Goal: Task Accomplishment & Management: Manage account settings

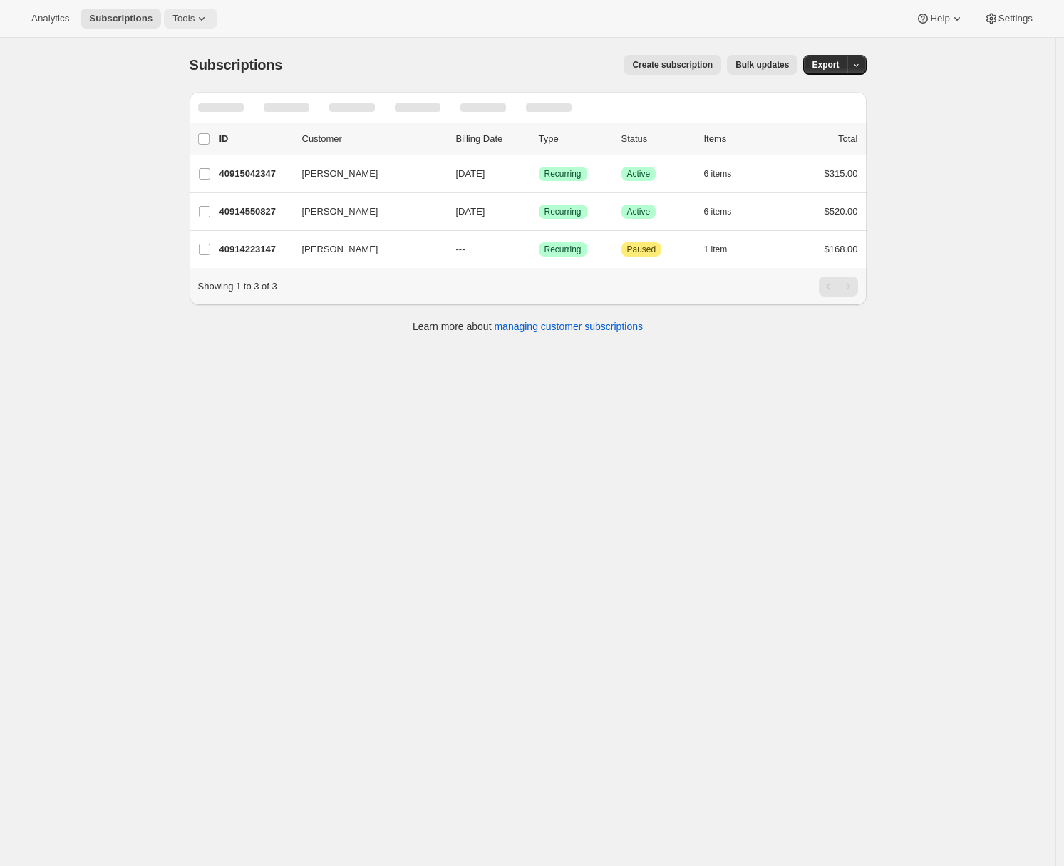
click at [202, 13] on icon at bounding box center [202, 18] width 14 height 14
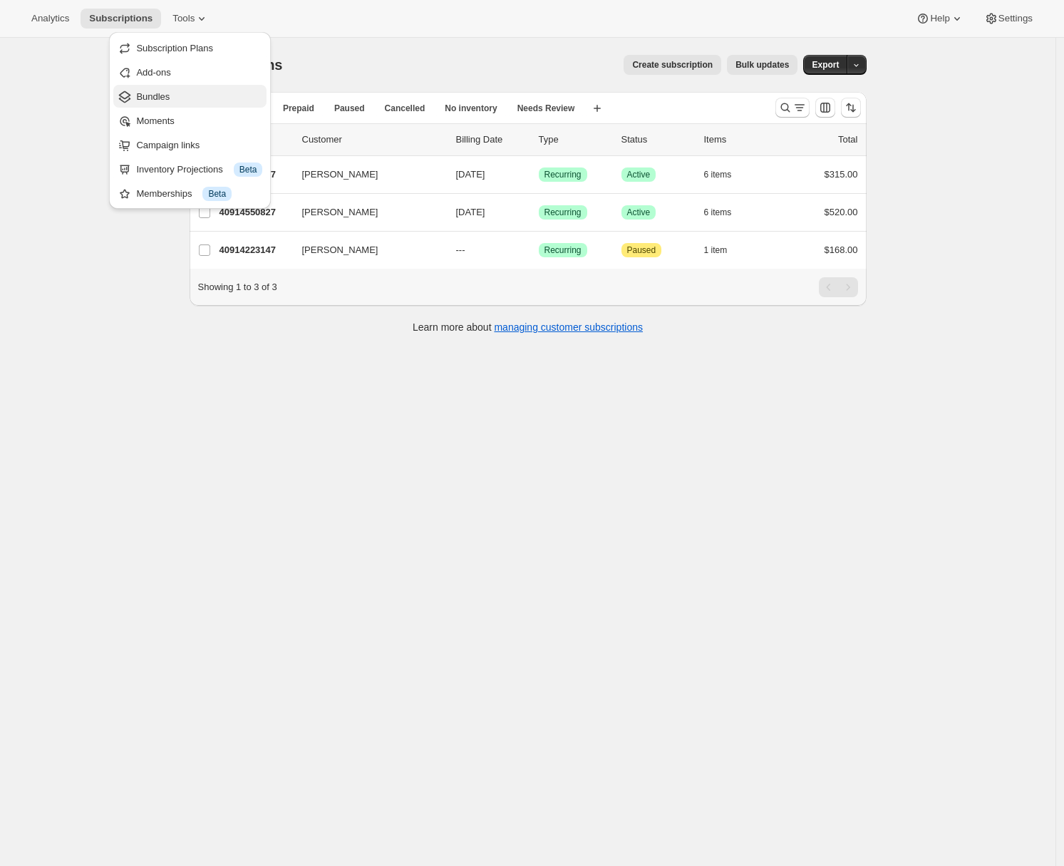
click at [173, 98] on span "Bundles" at bounding box center [199, 97] width 126 height 14
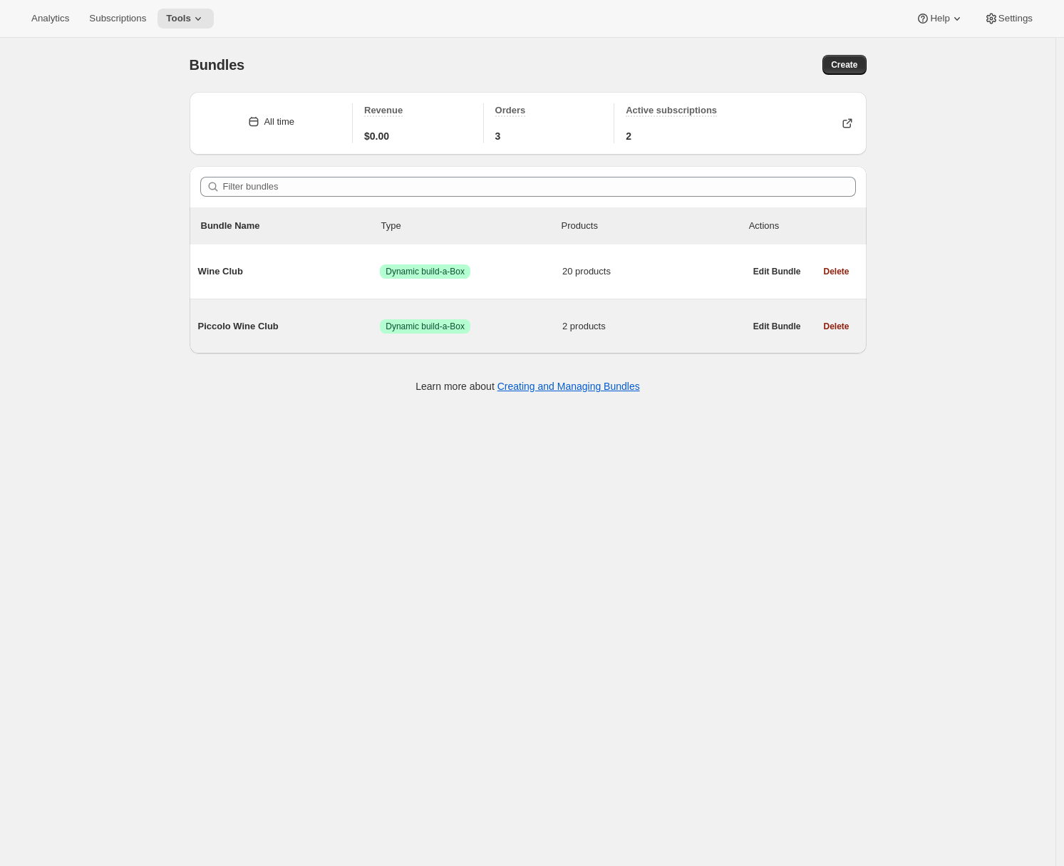
click at [304, 319] on div "Piccolo Wine Club Success Dynamic build-a-Box 2 products" at bounding box center [471, 326] width 547 height 37
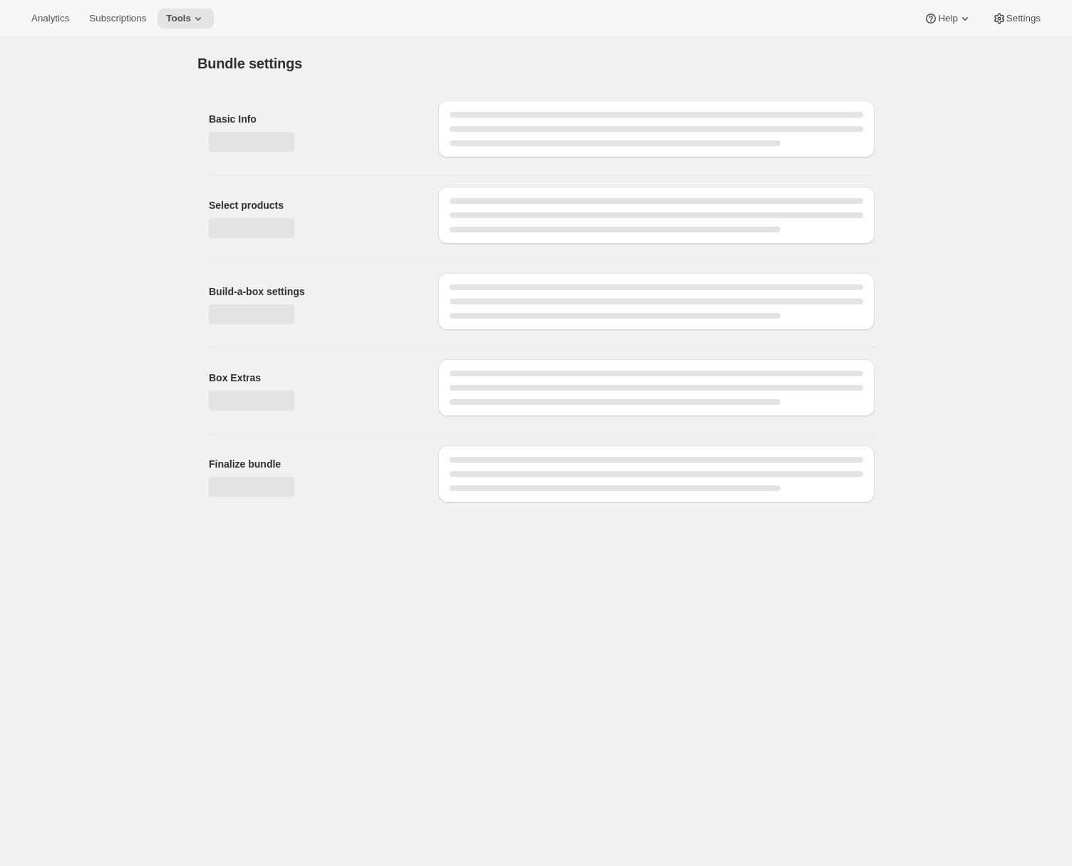
type input "Piccolo Wine Club"
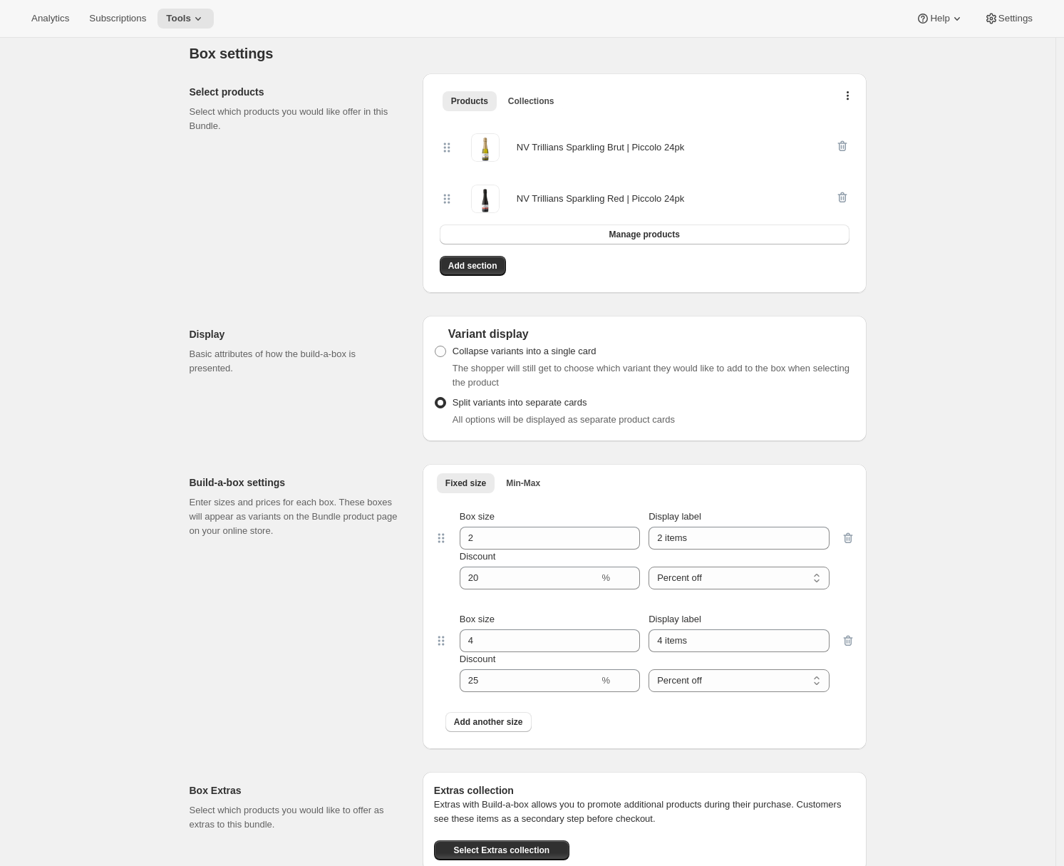
scroll to position [353, 0]
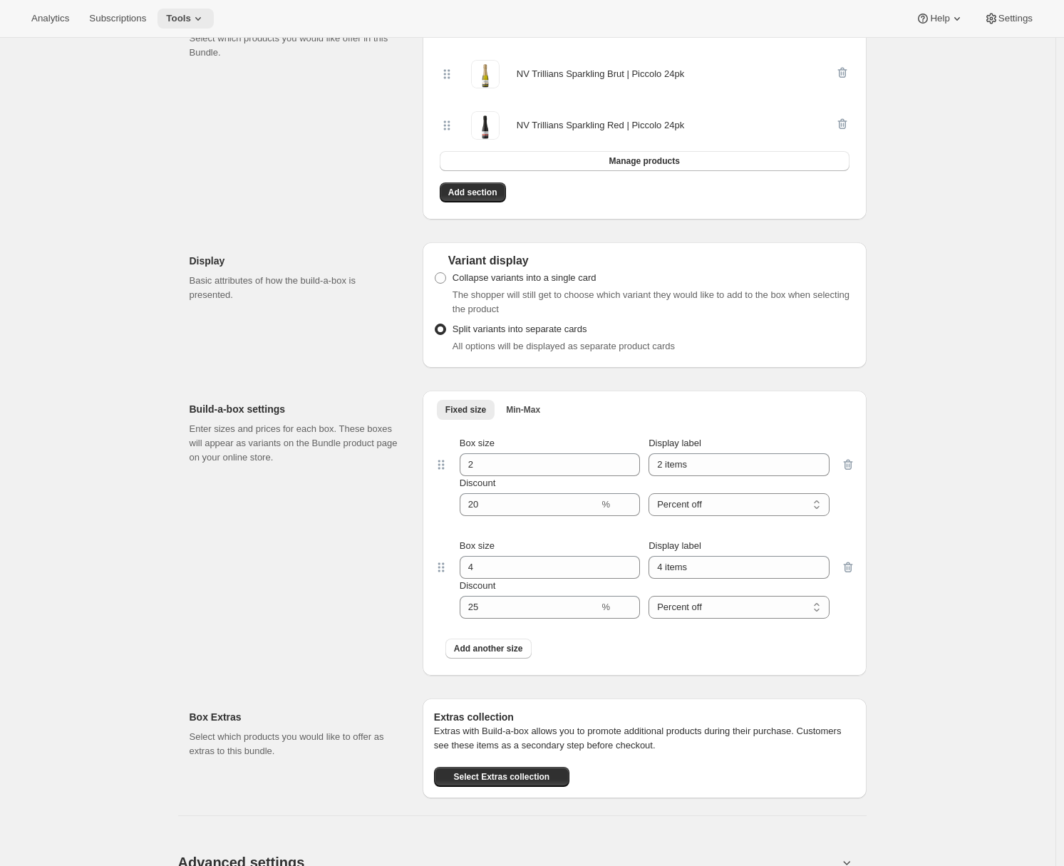
click at [200, 10] on button "Tools" at bounding box center [185, 19] width 56 height 20
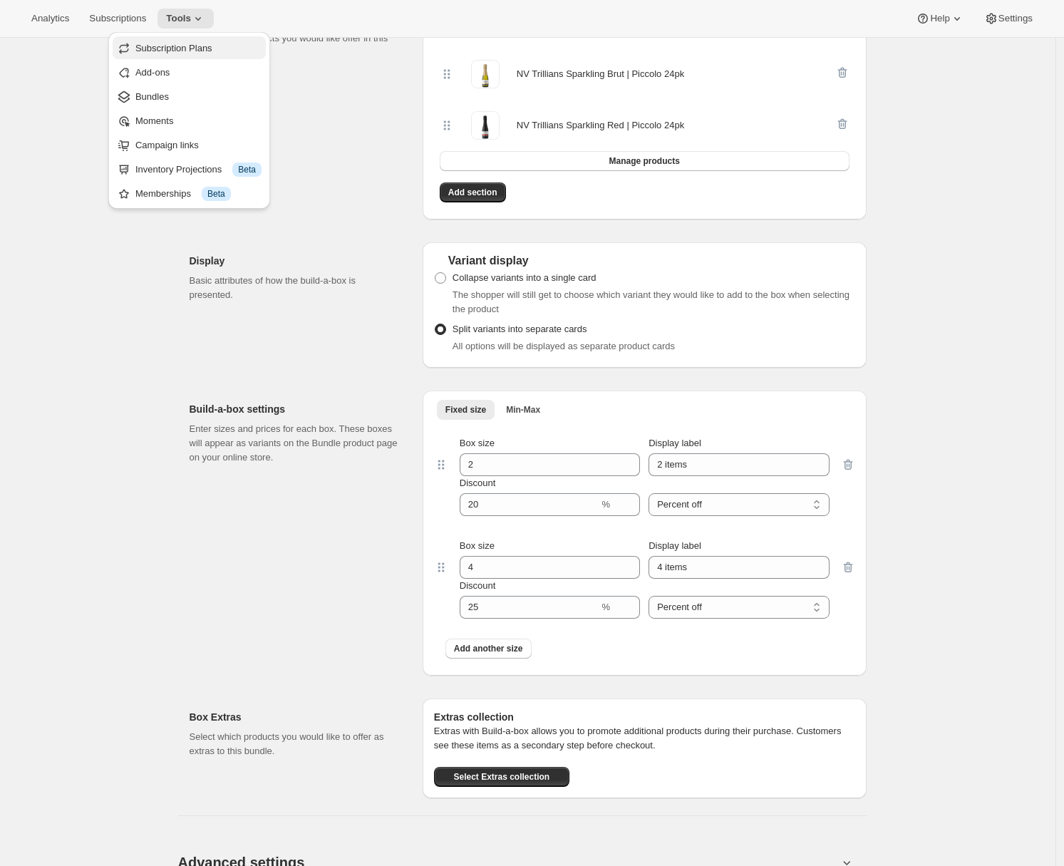
click at [197, 45] on span "Subscription Plans" at bounding box center [173, 48] width 77 height 11
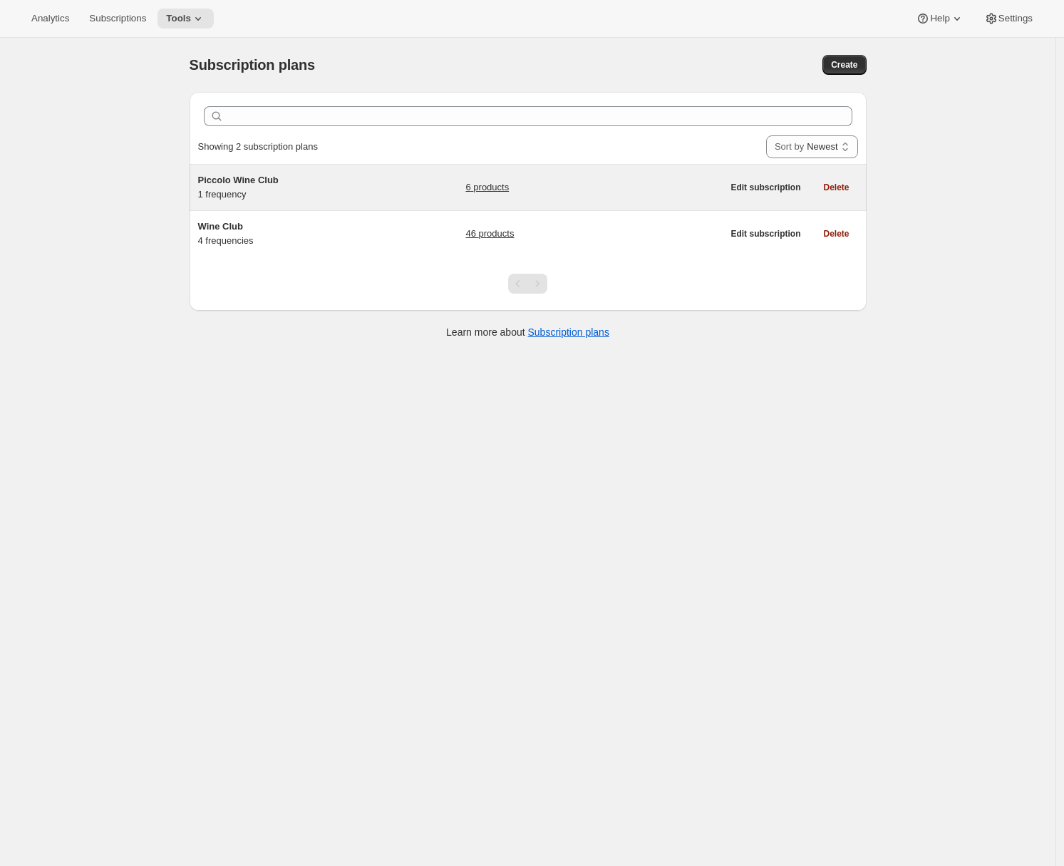
click at [304, 177] on h5 "Piccolo Wine Club" at bounding box center [287, 180] width 178 height 14
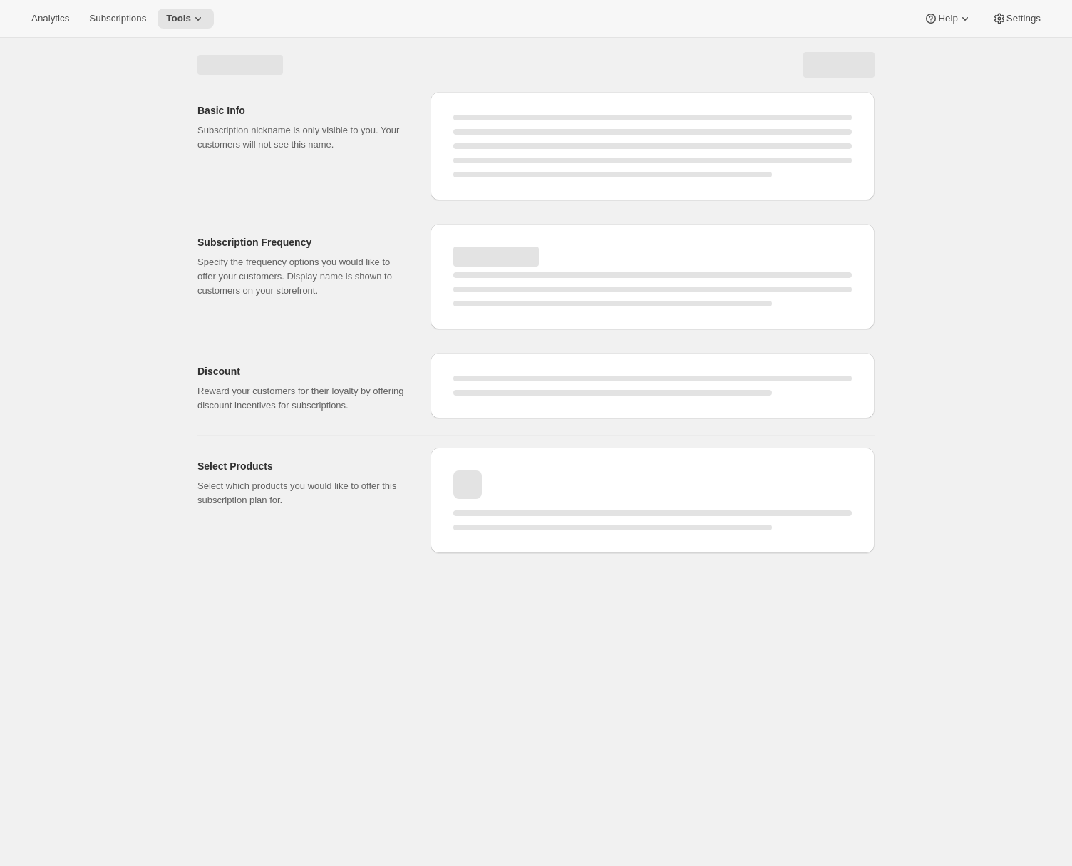
select select "WEEK"
select select "MONTH"
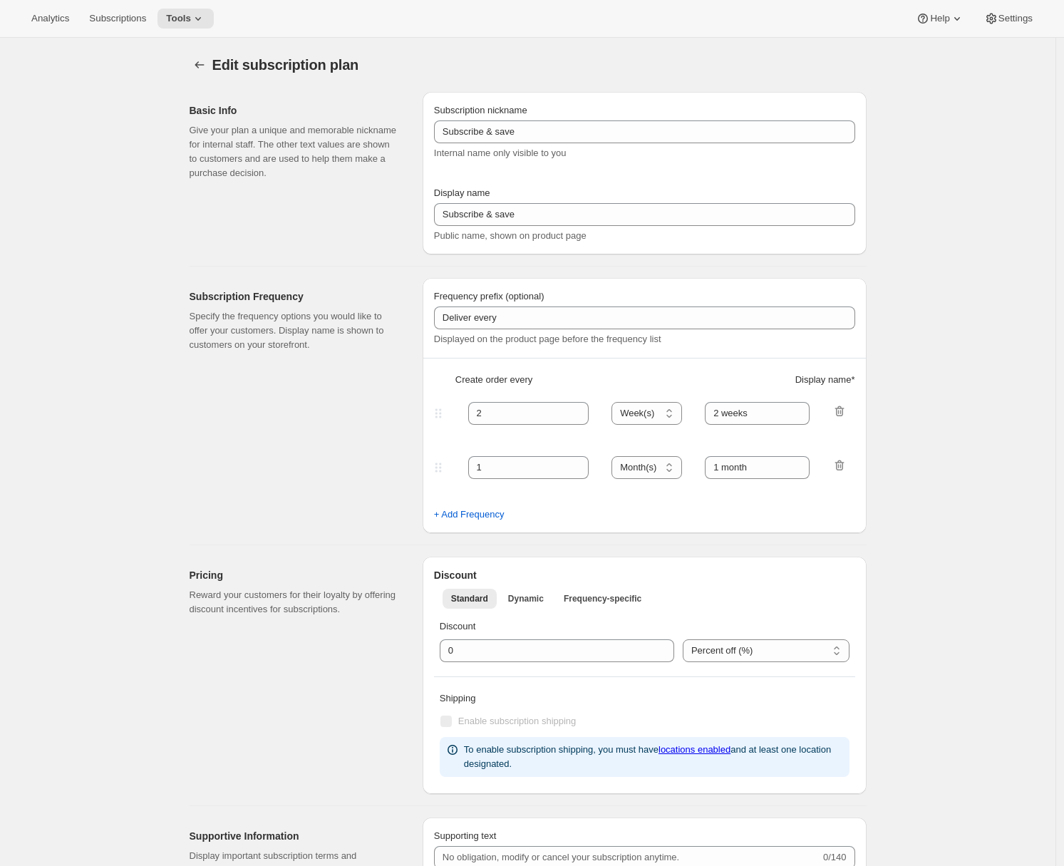
checkbox input "true"
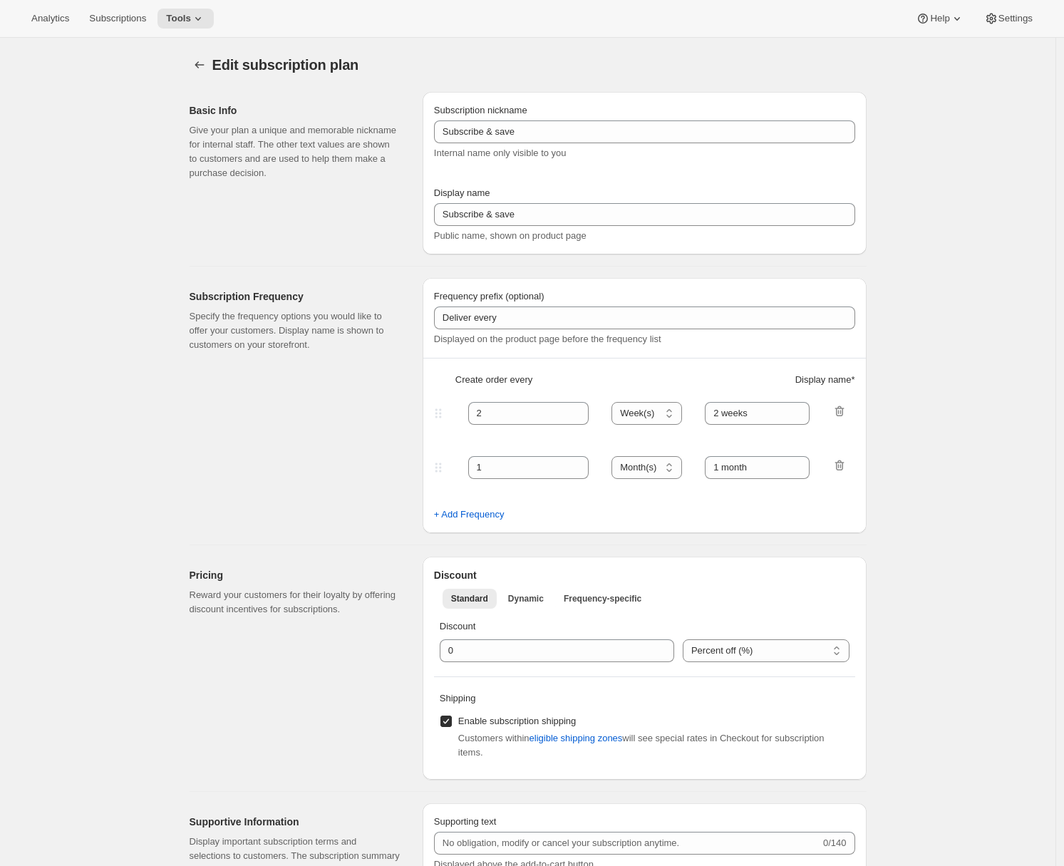
type input "Piccolo Wine Club"
type input "3"
select select "MONTH"
type input "3 months"
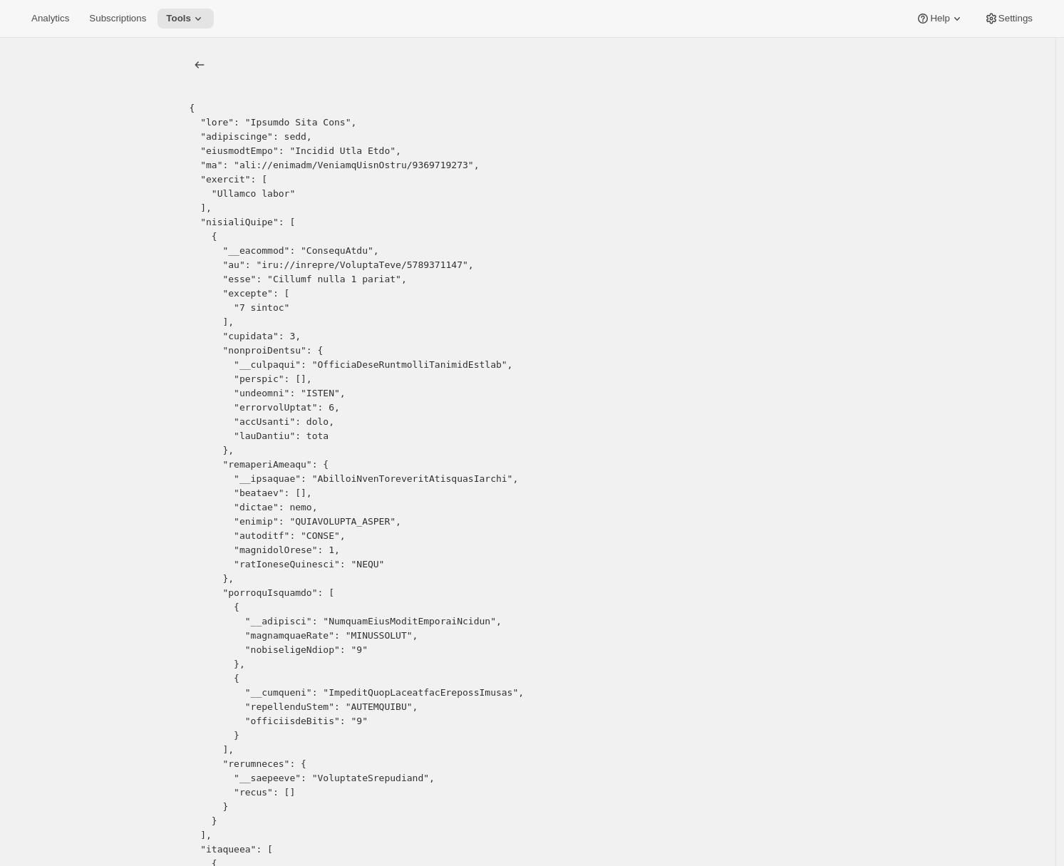
copy pre "9056583723"
click at [198, 64] on icon "list" at bounding box center [199, 65] width 14 height 14
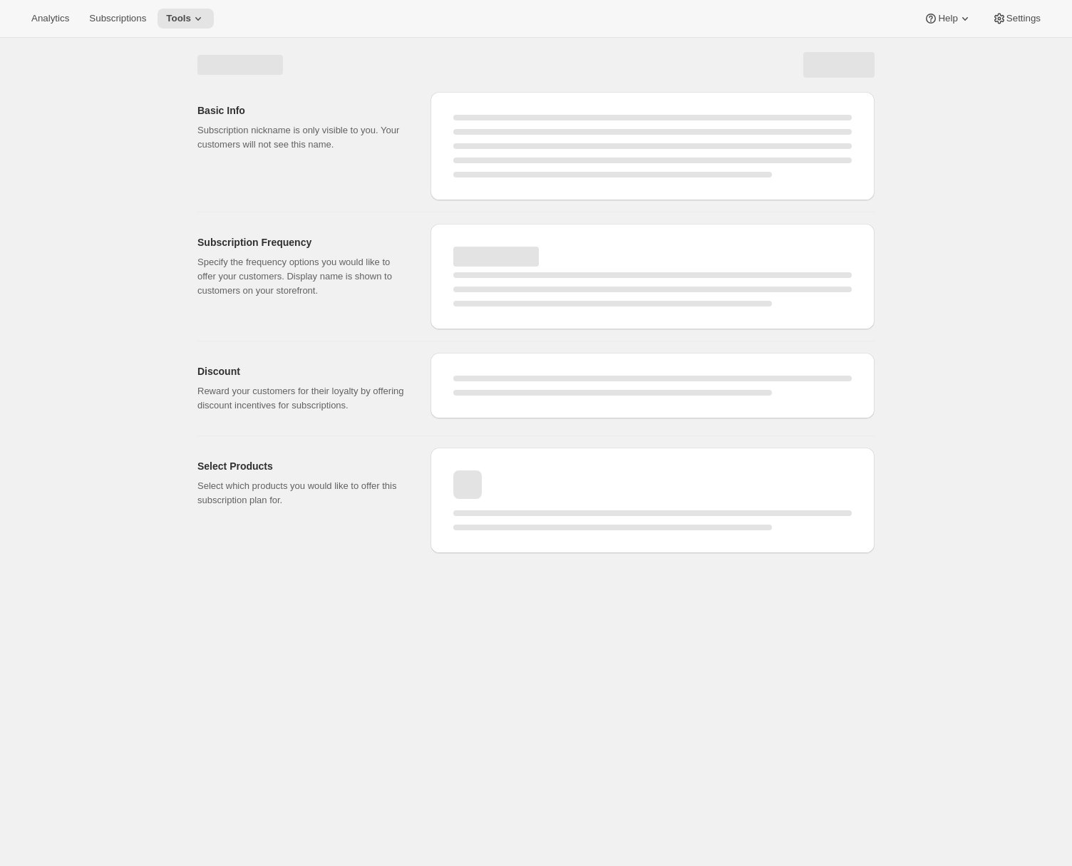
select select "WEEK"
select select "MONTH"
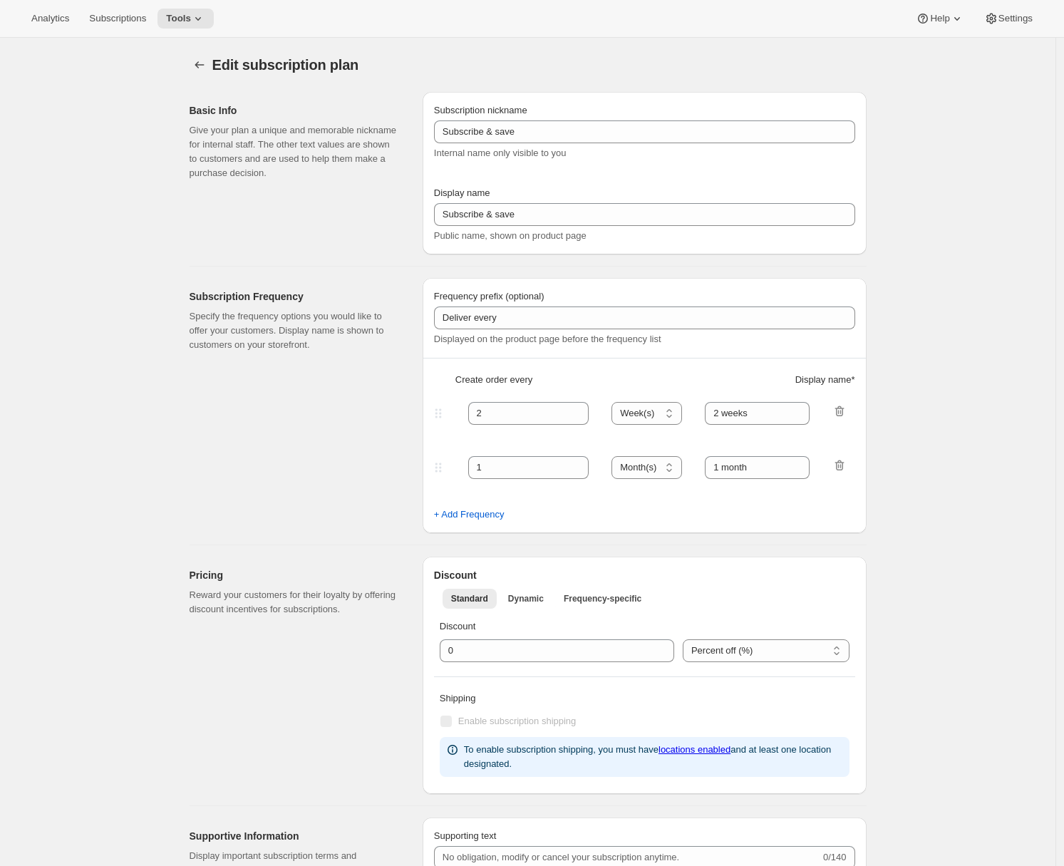
type input "Piccolo Wine Club"
type input "3"
select select "MONTH"
type input "3 months"
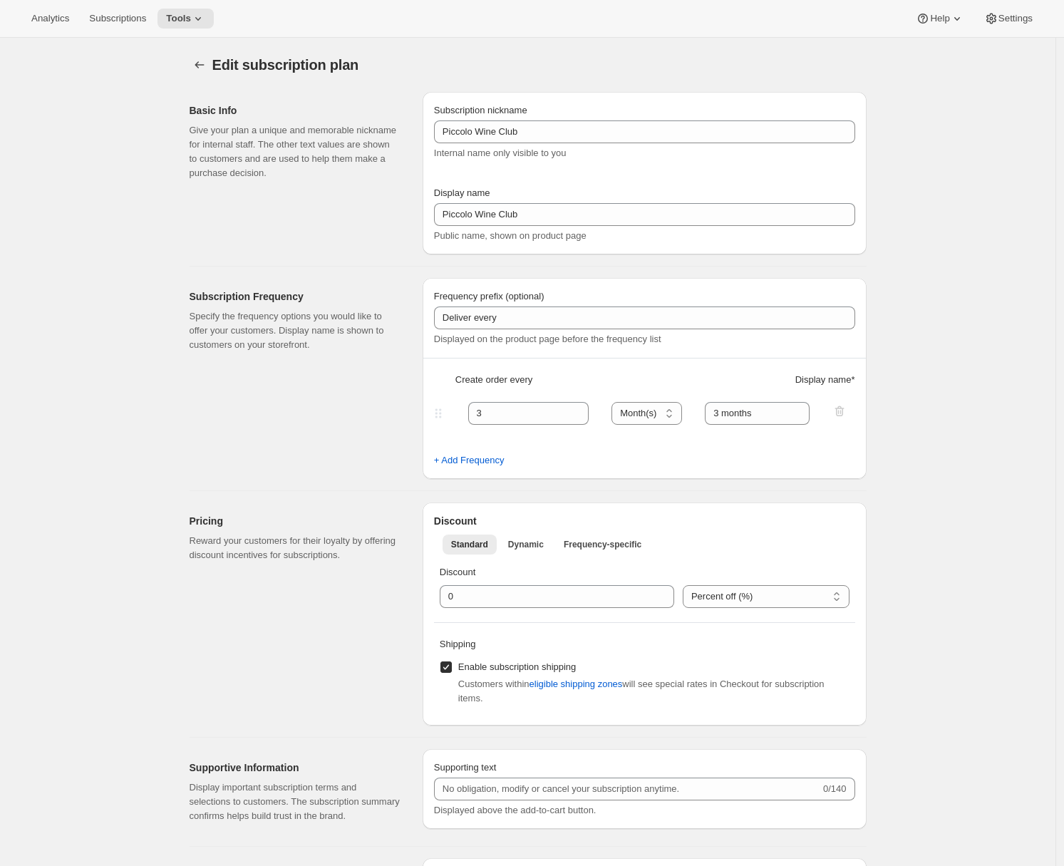
click at [197, 68] on icon "Subscription plans" at bounding box center [199, 65] width 14 height 14
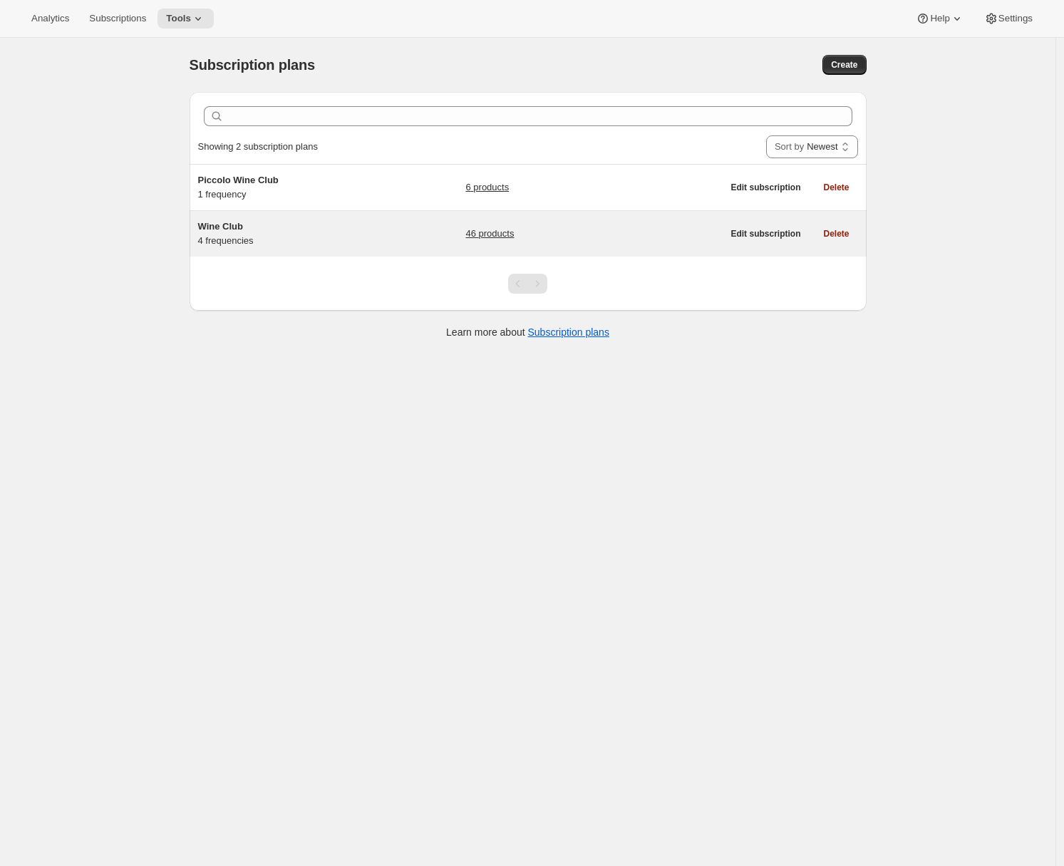
click at [306, 237] on div "Wine Club 4 frequencies" at bounding box center [287, 233] width 178 height 29
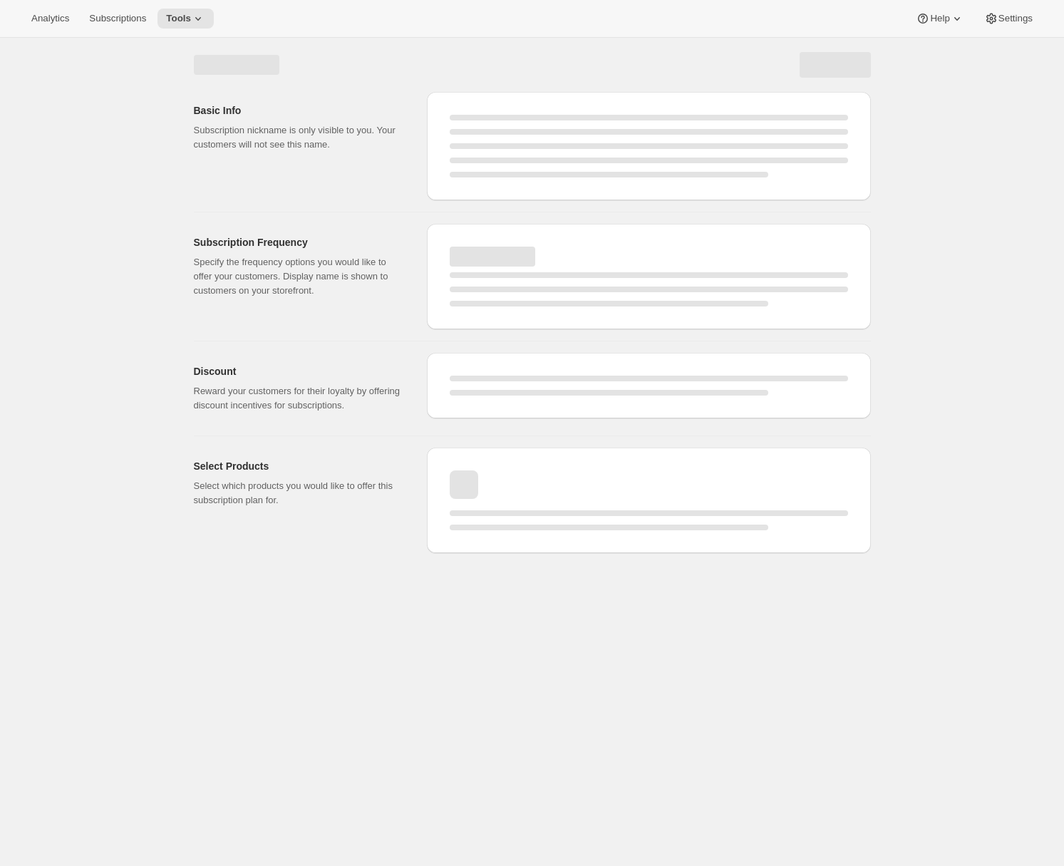
select select "WEEK"
select select "MONTH"
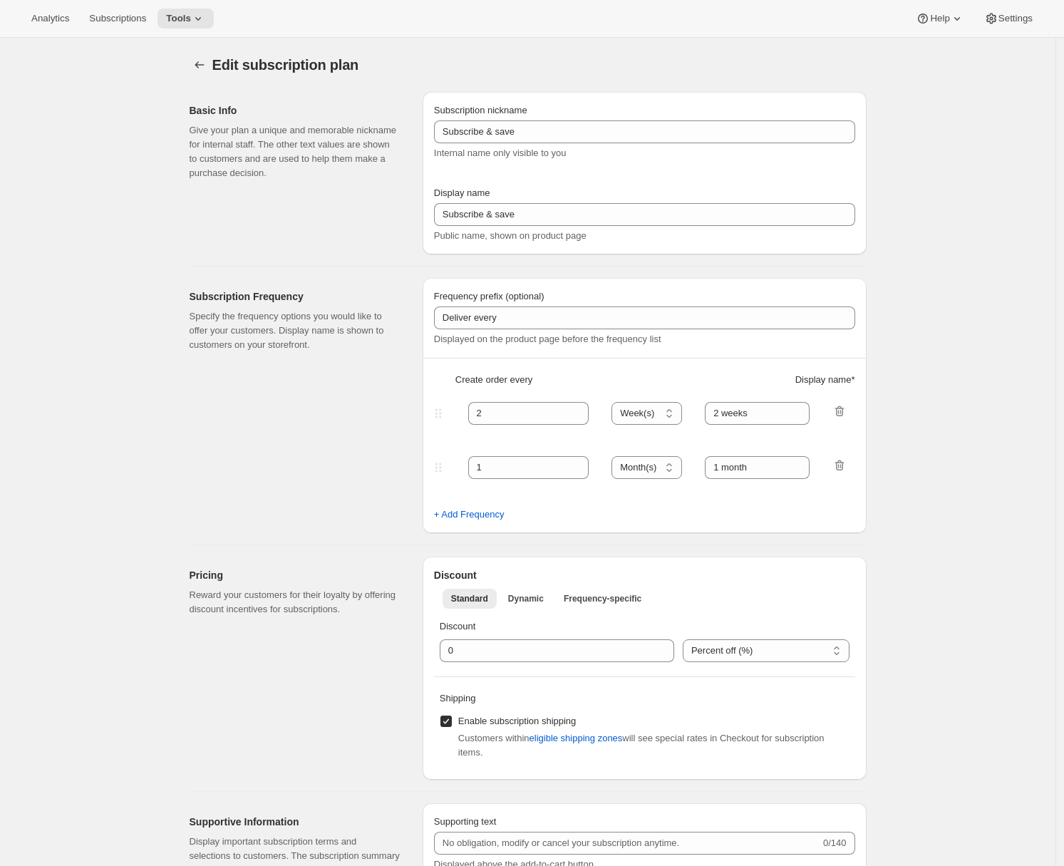
type input "Wine Club"
type input "3"
select select "MONTH"
type input "3 months"
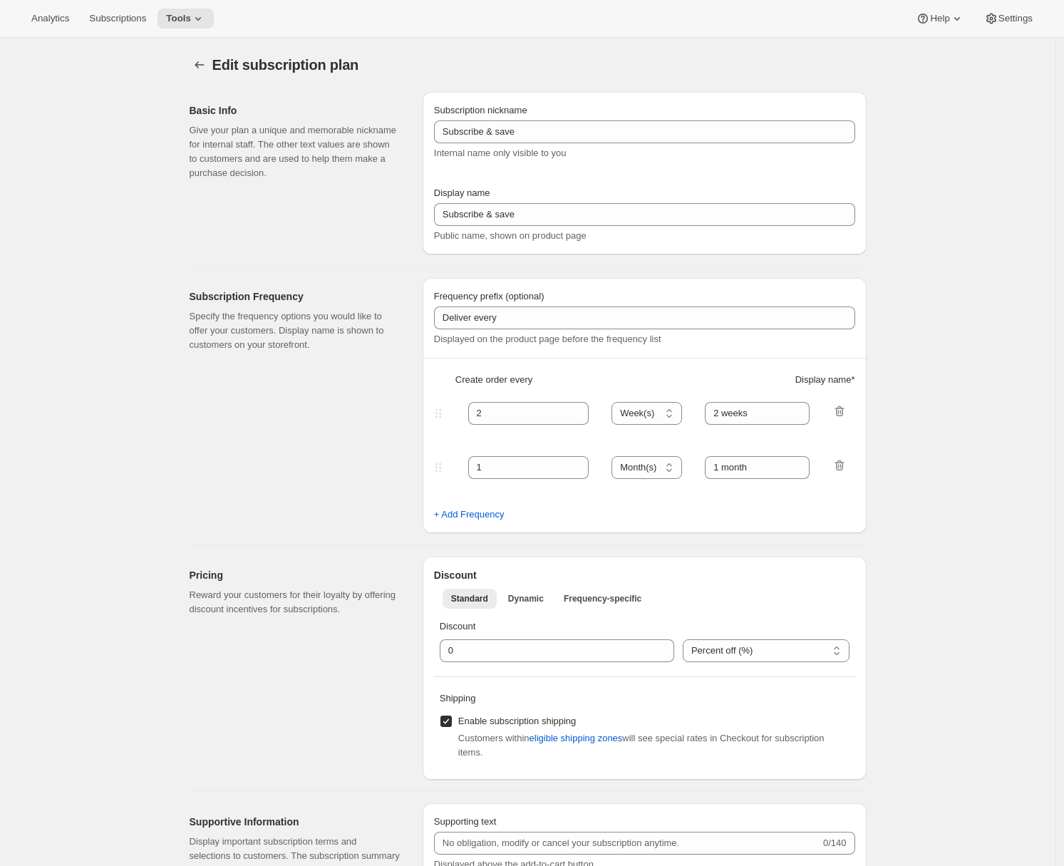
type input "4"
type input "4 months"
select select "MONTH"
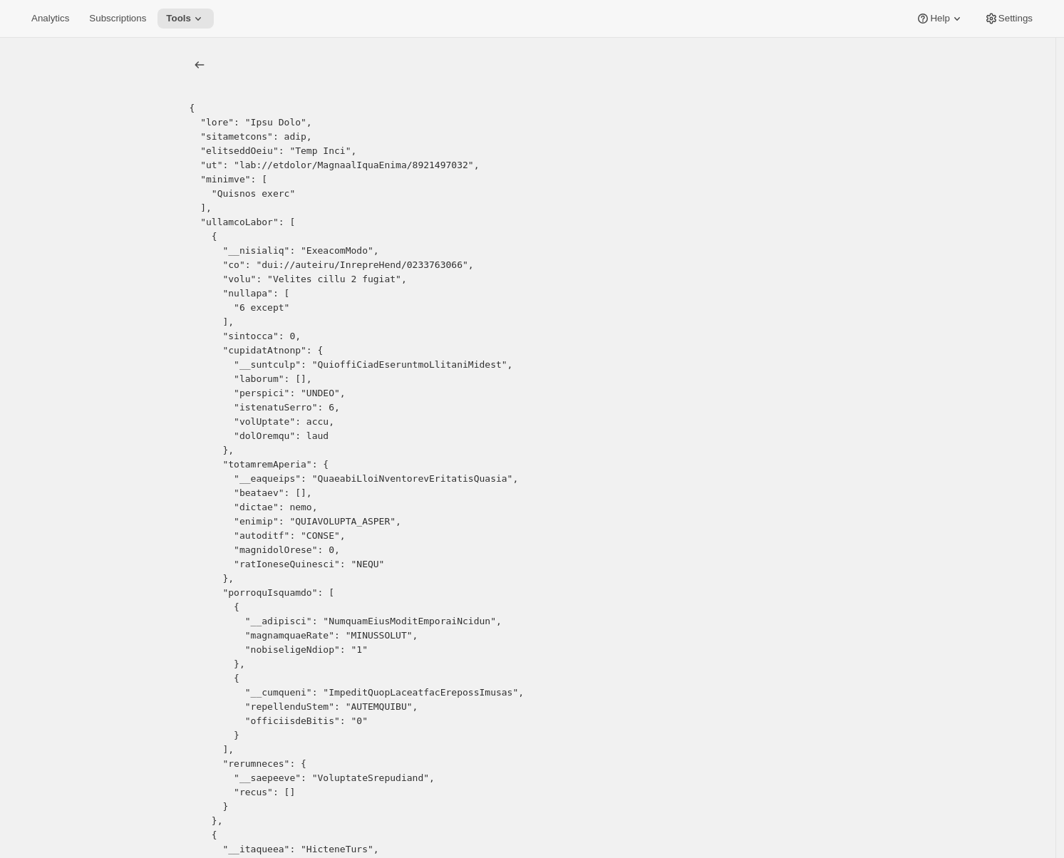
copy pre "9035022379"
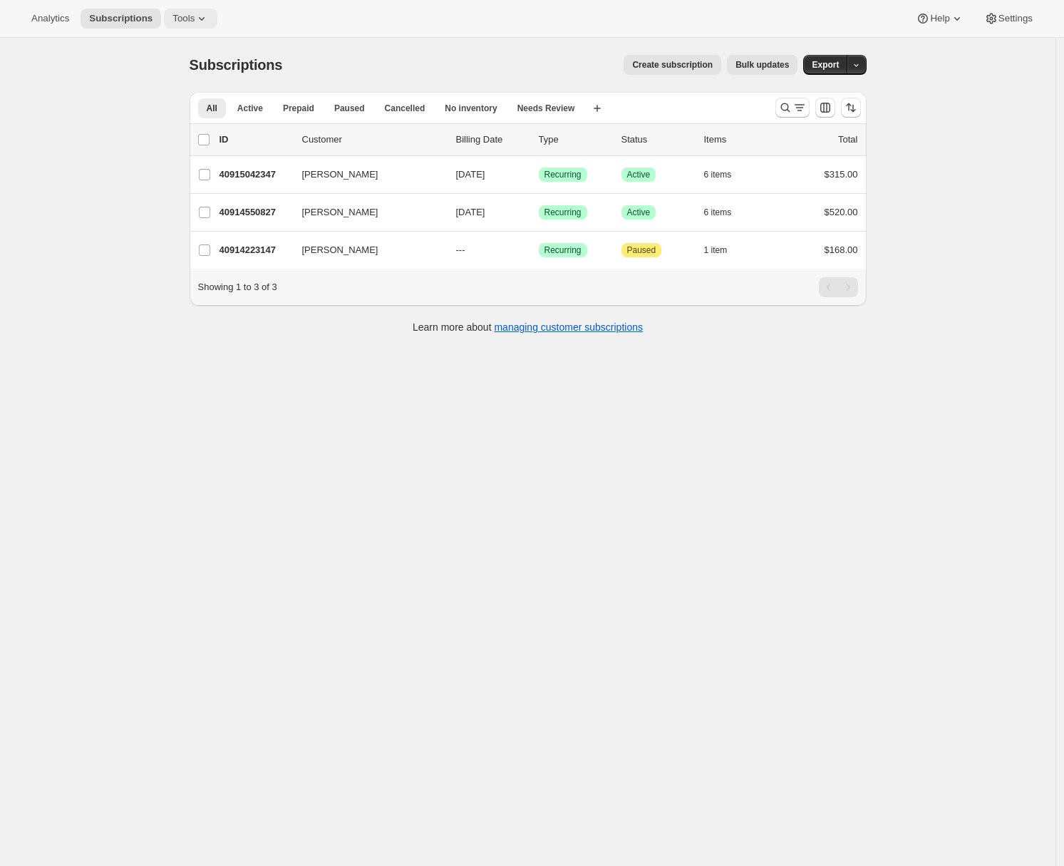
click at [184, 16] on span "Tools" at bounding box center [183, 18] width 22 height 11
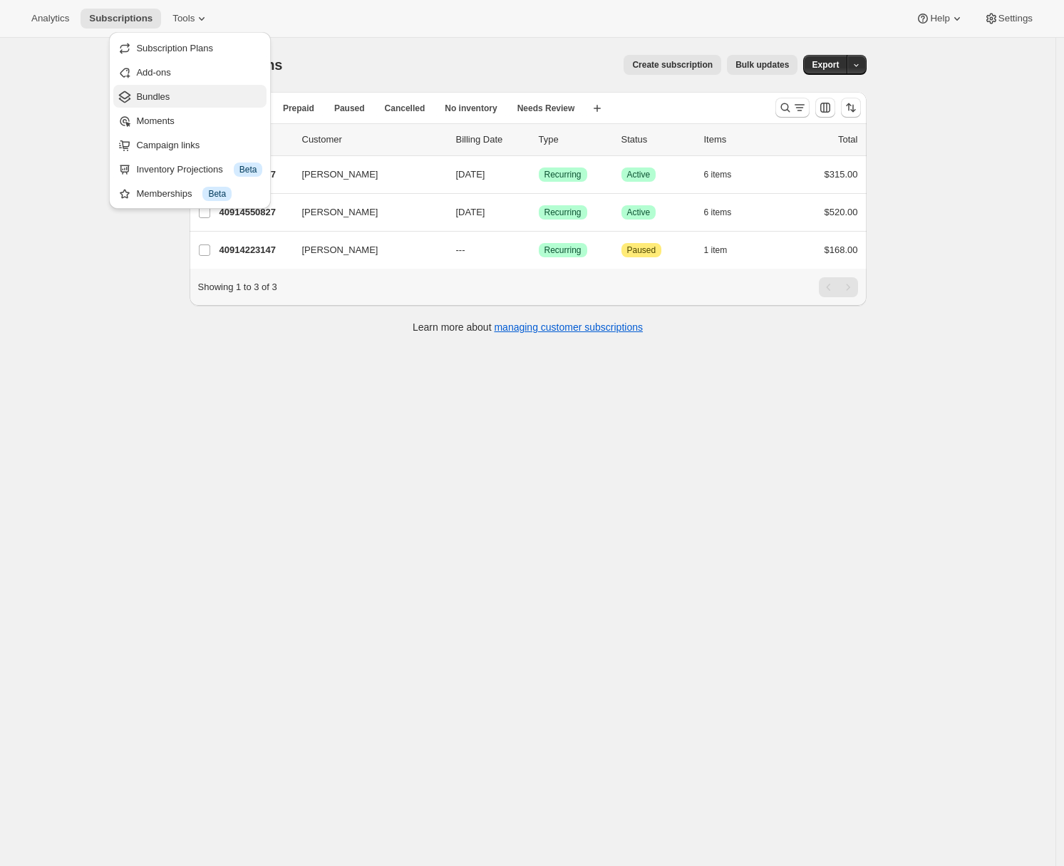
click at [173, 98] on span "Bundles" at bounding box center [199, 97] width 126 height 14
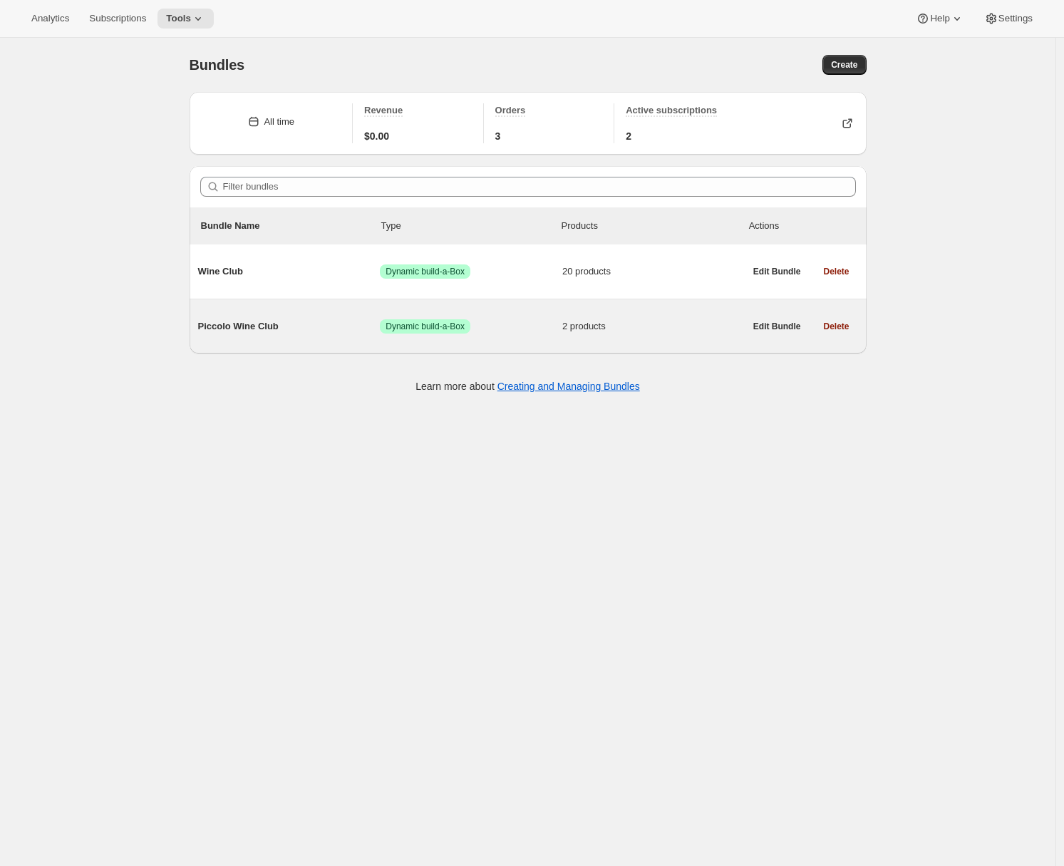
click at [308, 324] on span "Piccolo Wine Club" at bounding box center [289, 326] width 182 height 14
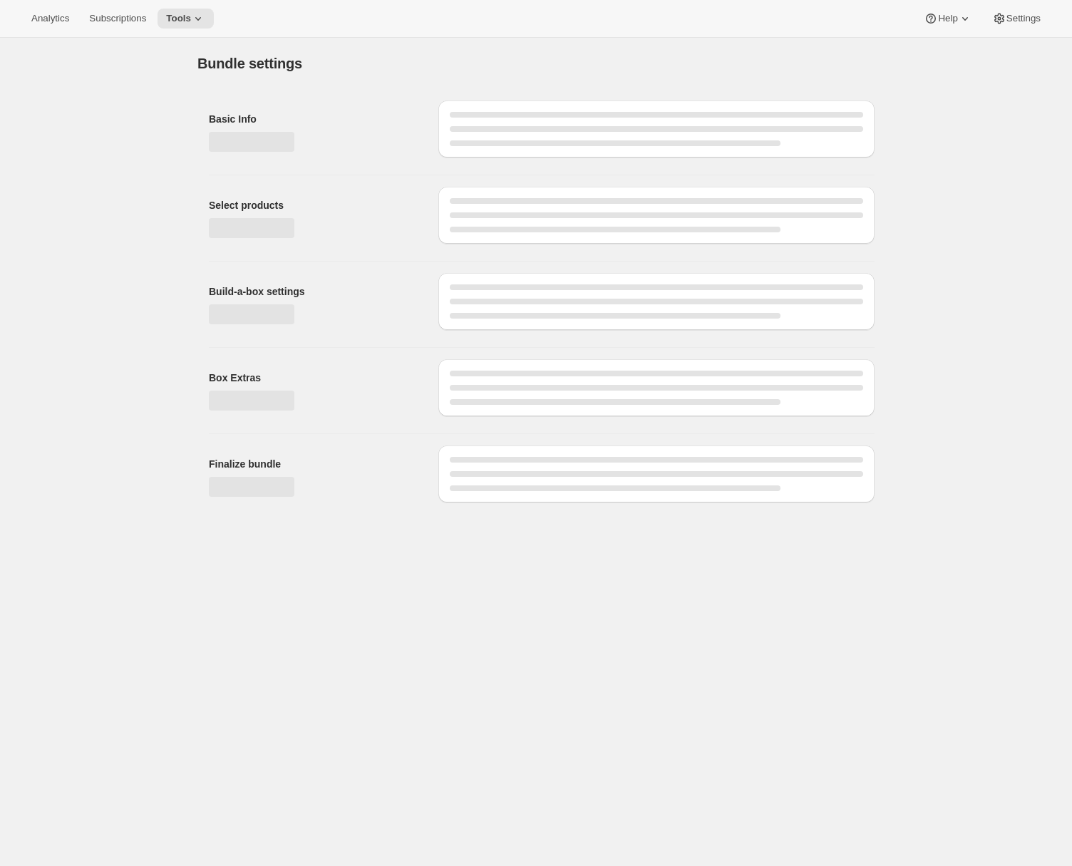
type input "Piccolo Wine Club"
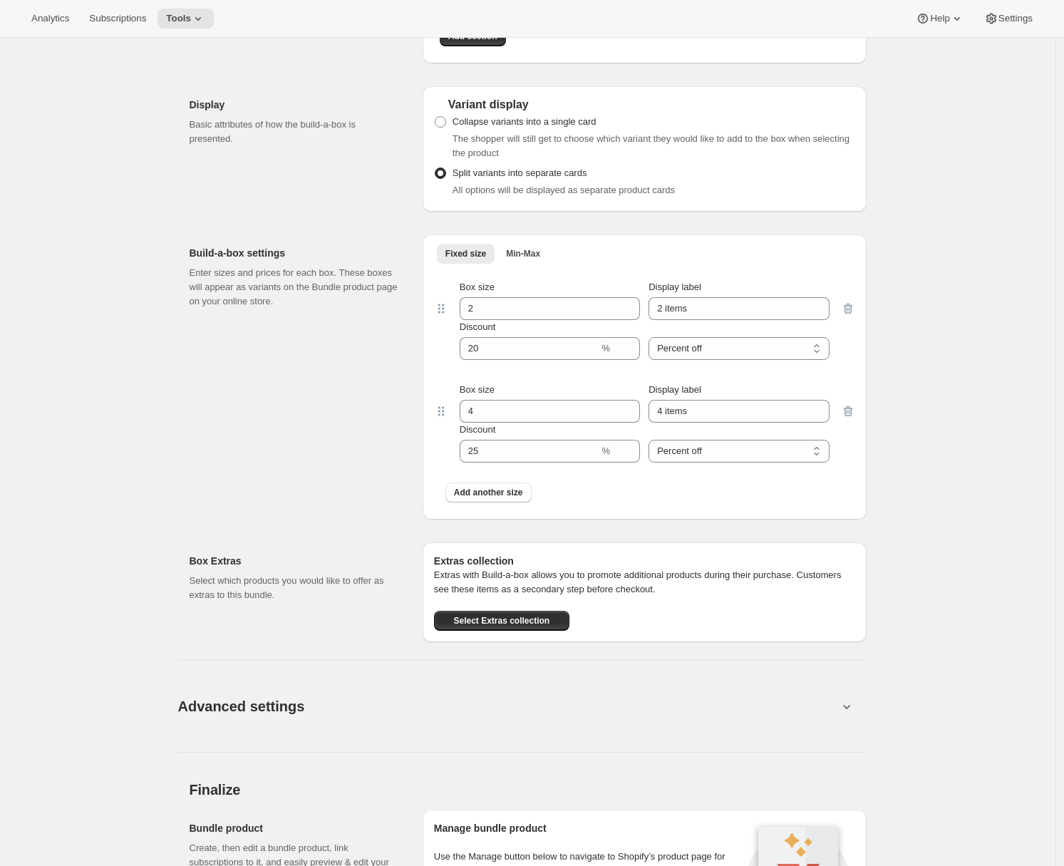
scroll to position [832, 0]
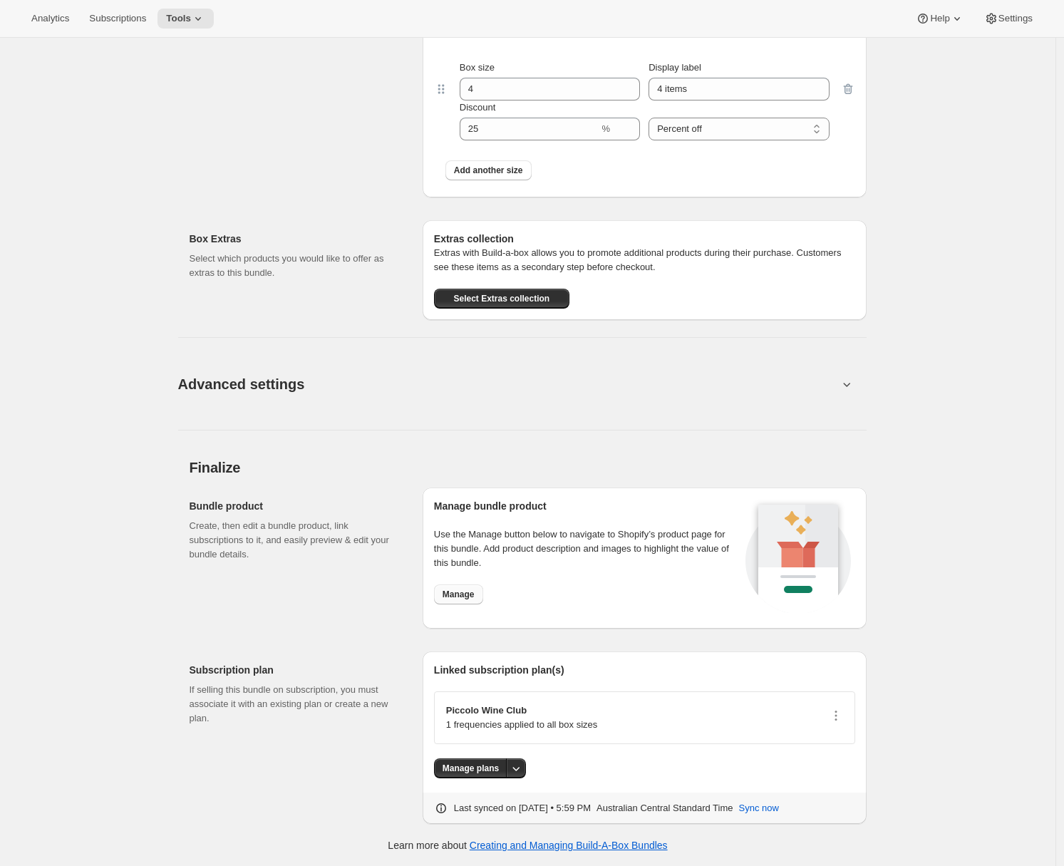
click at [460, 593] on span "Manage" at bounding box center [459, 594] width 32 height 11
click at [954, 200] on div "Edit Bundle. This page is ready Edit Bundle Analytics Open Build-a-box More act…" at bounding box center [527, 15] width 1055 height 1618
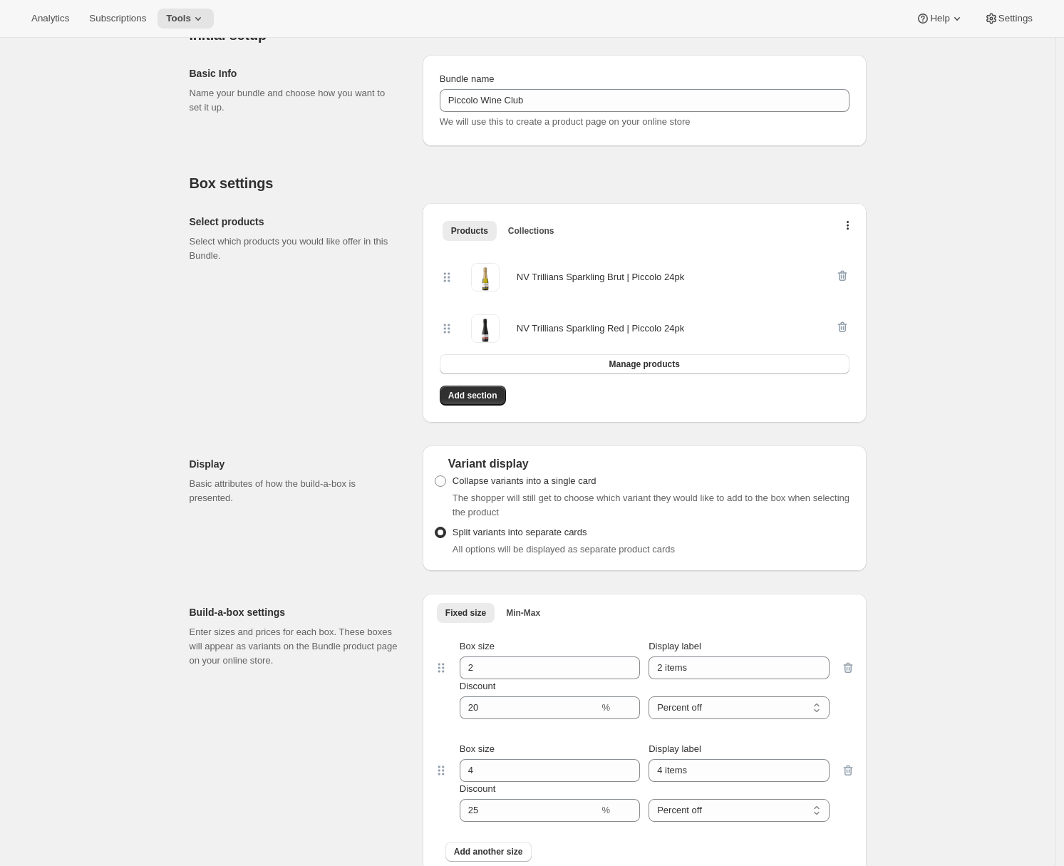
scroll to position [0, 0]
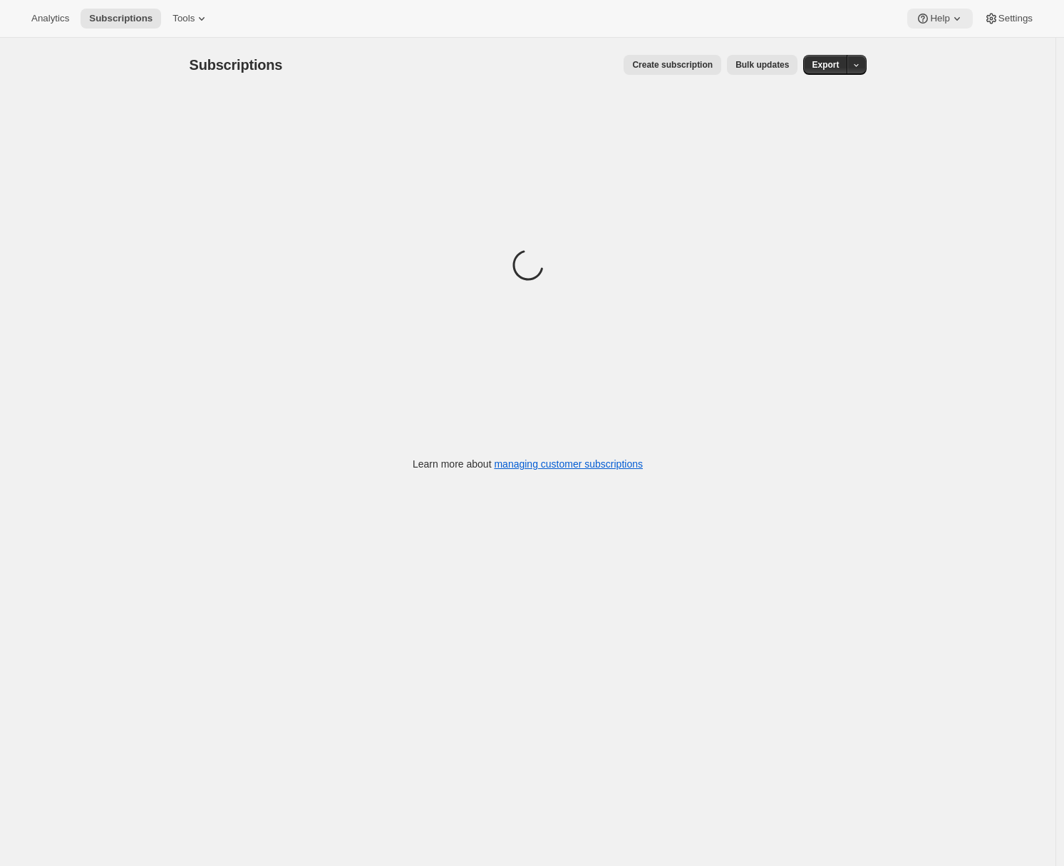
click at [930, 18] on span "Help" at bounding box center [939, 18] width 19 height 11
click at [931, 41] on span "Setup guide" at bounding box center [935, 48] width 49 height 14
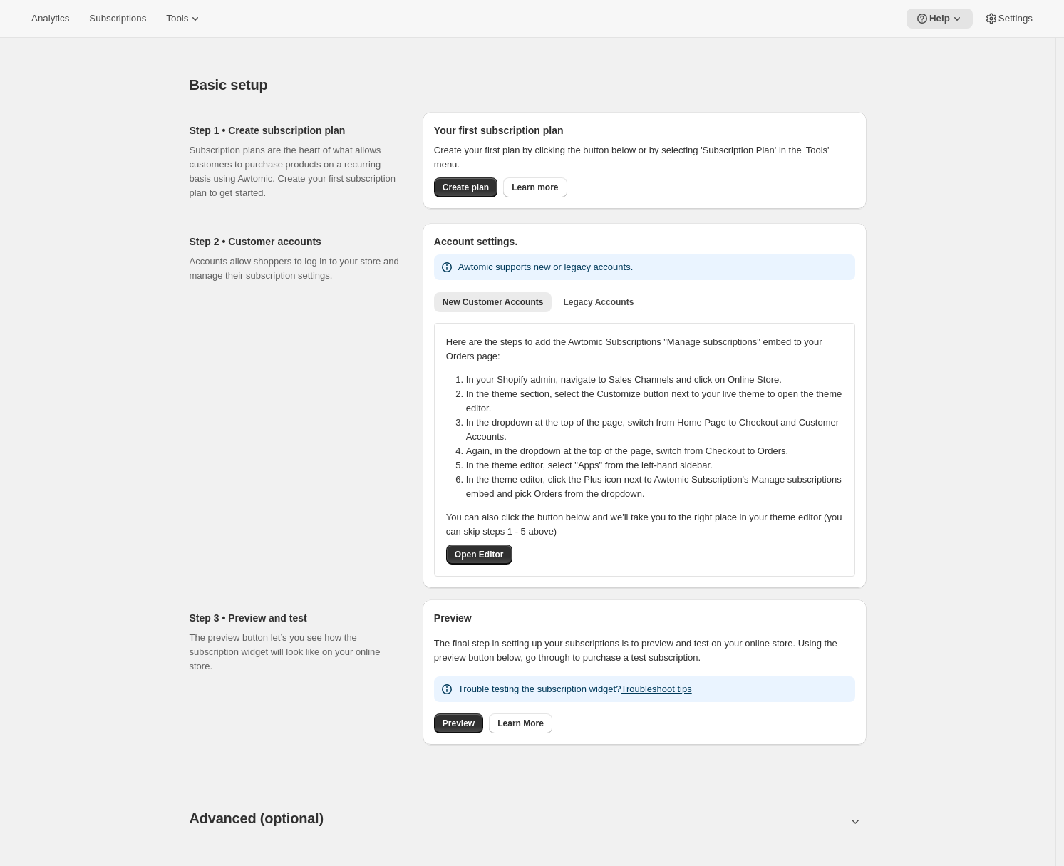
scroll to position [415, 0]
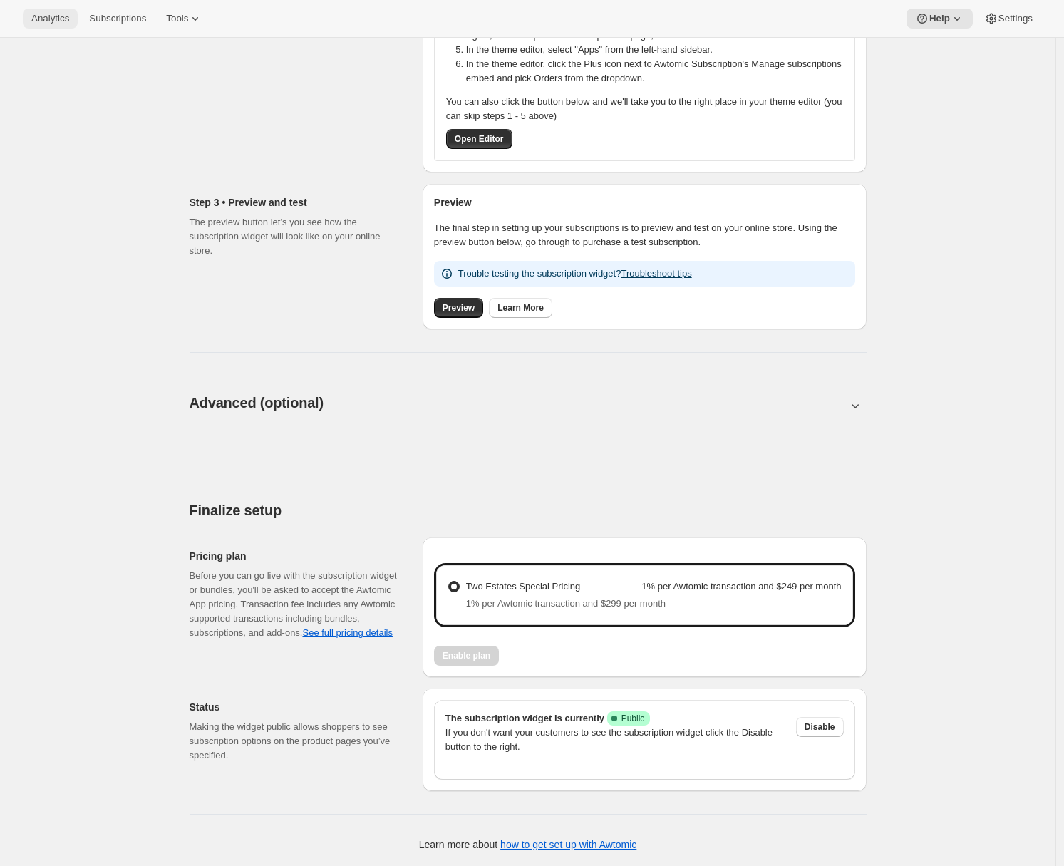
click at [41, 15] on span "Analytics" at bounding box center [50, 18] width 38 height 11
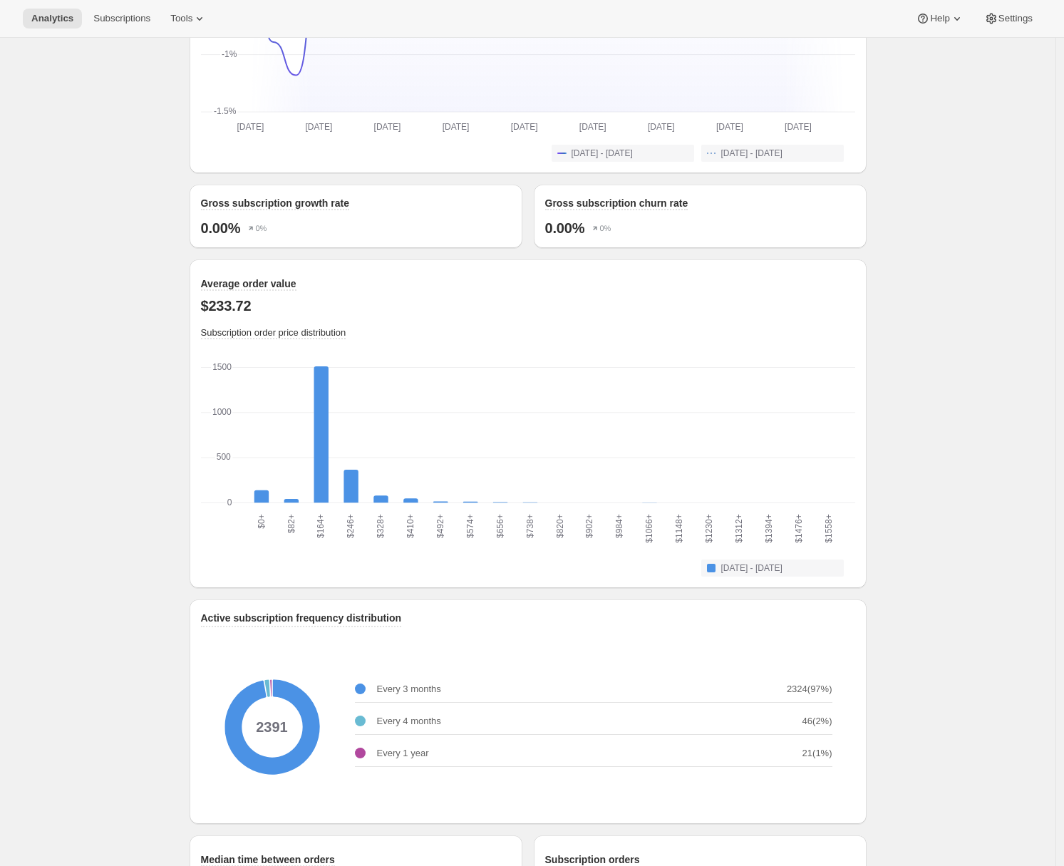
scroll to position [1544, 0]
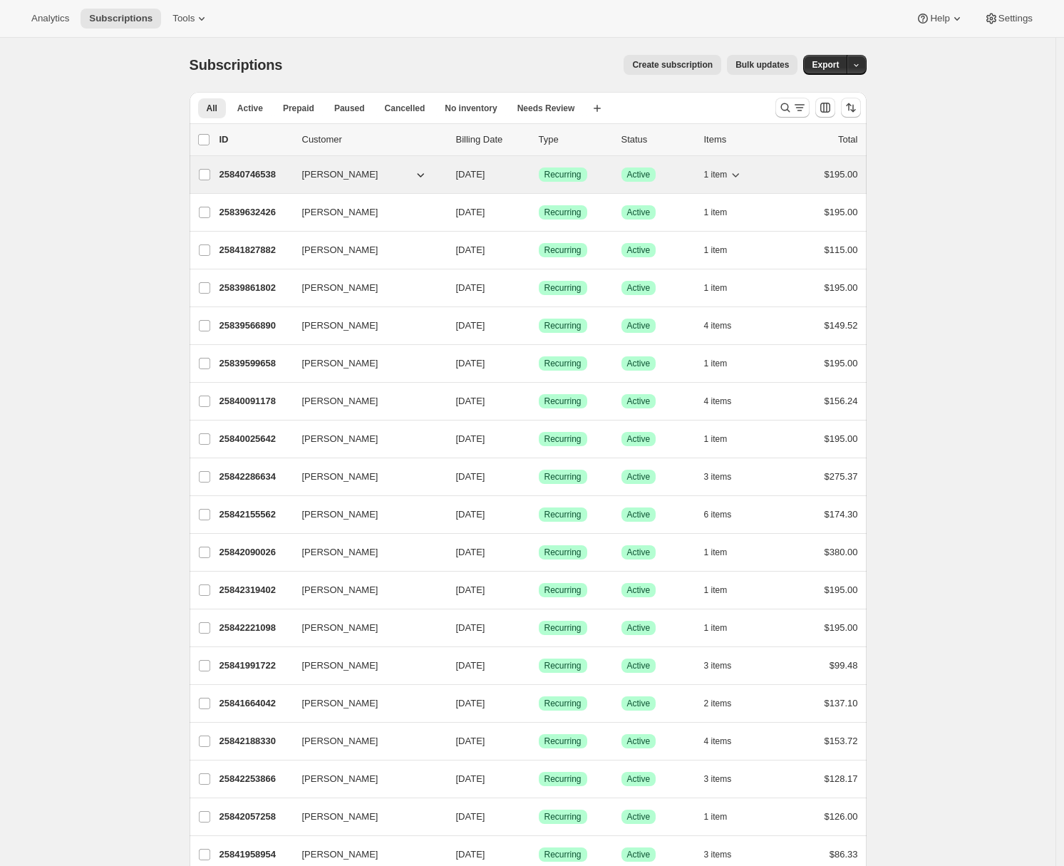
click at [252, 177] on p "25840746538" at bounding box center [254, 174] width 71 height 14
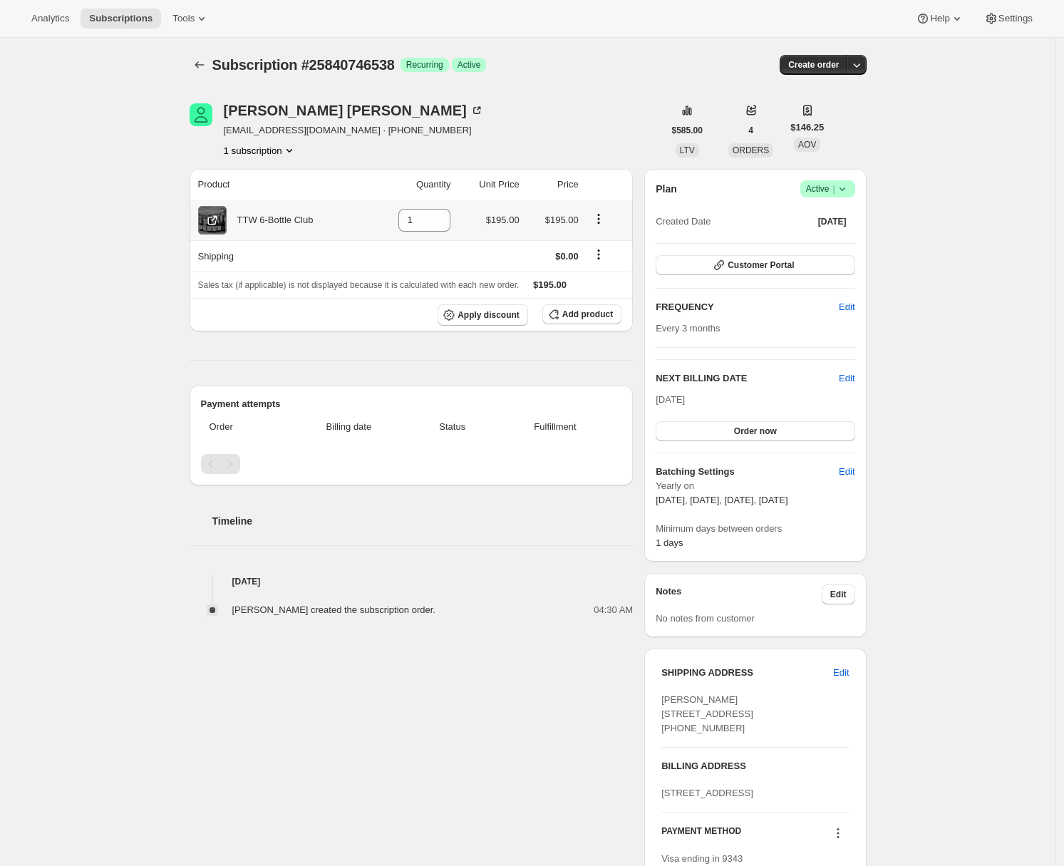
click at [215, 220] on icon at bounding box center [214, 219] width 6 height 6
click at [936, 15] on span "Help" at bounding box center [939, 18] width 19 height 11
click at [931, 41] on span "Setup guide" at bounding box center [935, 48] width 49 height 14
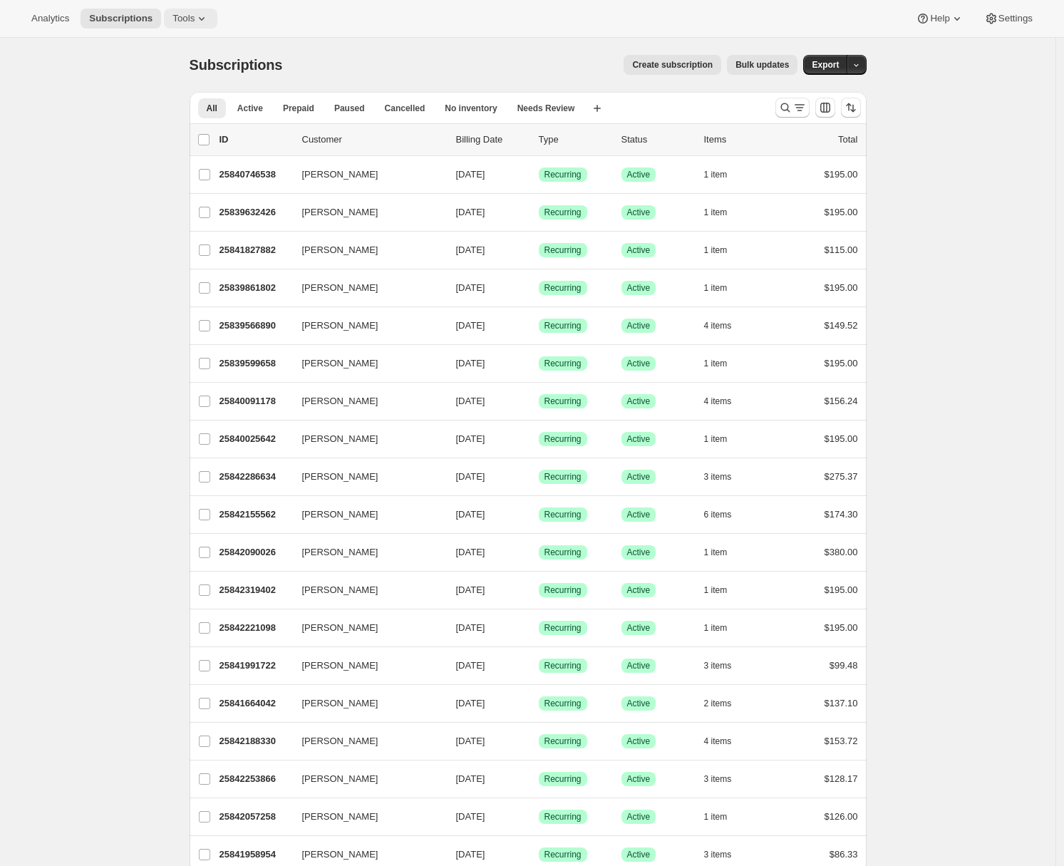
click at [180, 14] on span "Tools" at bounding box center [183, 18] width 22 height 11
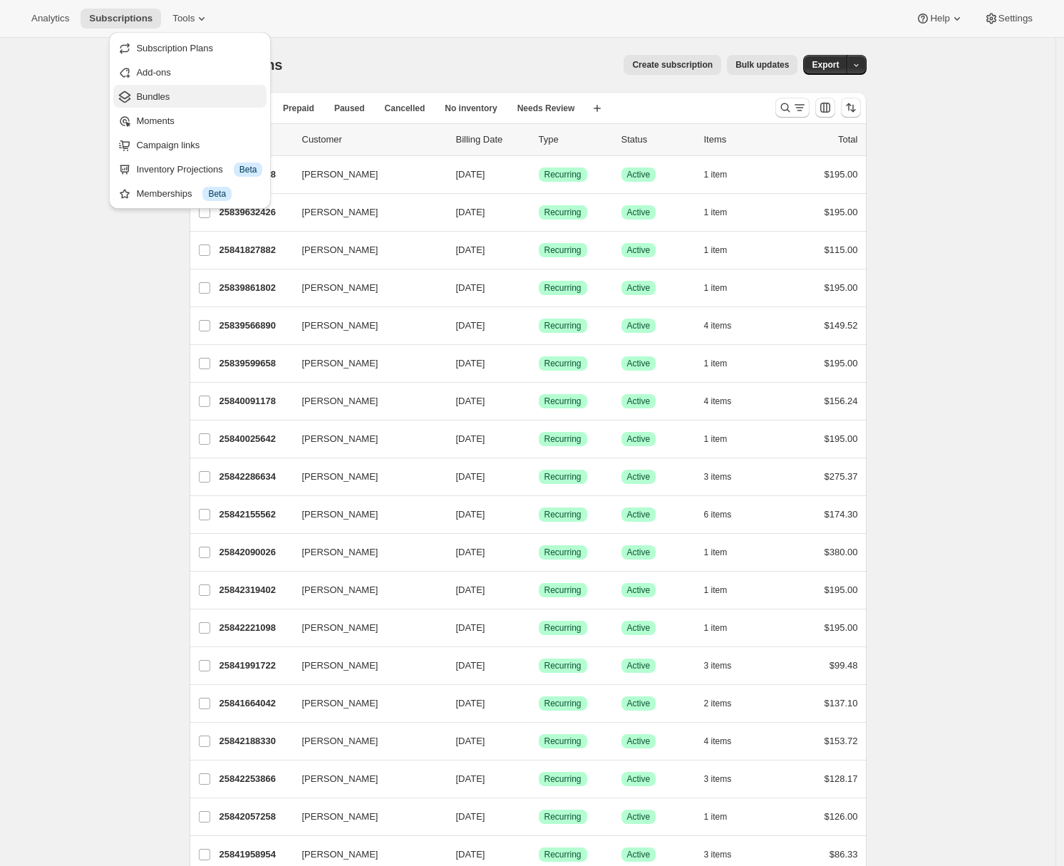
drag, startPoint x: 167, startPoint y: 197, endPoint x: 158, endPoint y: 98, distance: 99.4
click at [158, 98] on ul "Subscription Plans Add-ons Bundles Moments Campaign links Inventory Projections…" at bounding box center [189, 120] width 153 height 168
click at [158, 98] on span "Bundles" at bounding box center [152, 96] width 33 height 11
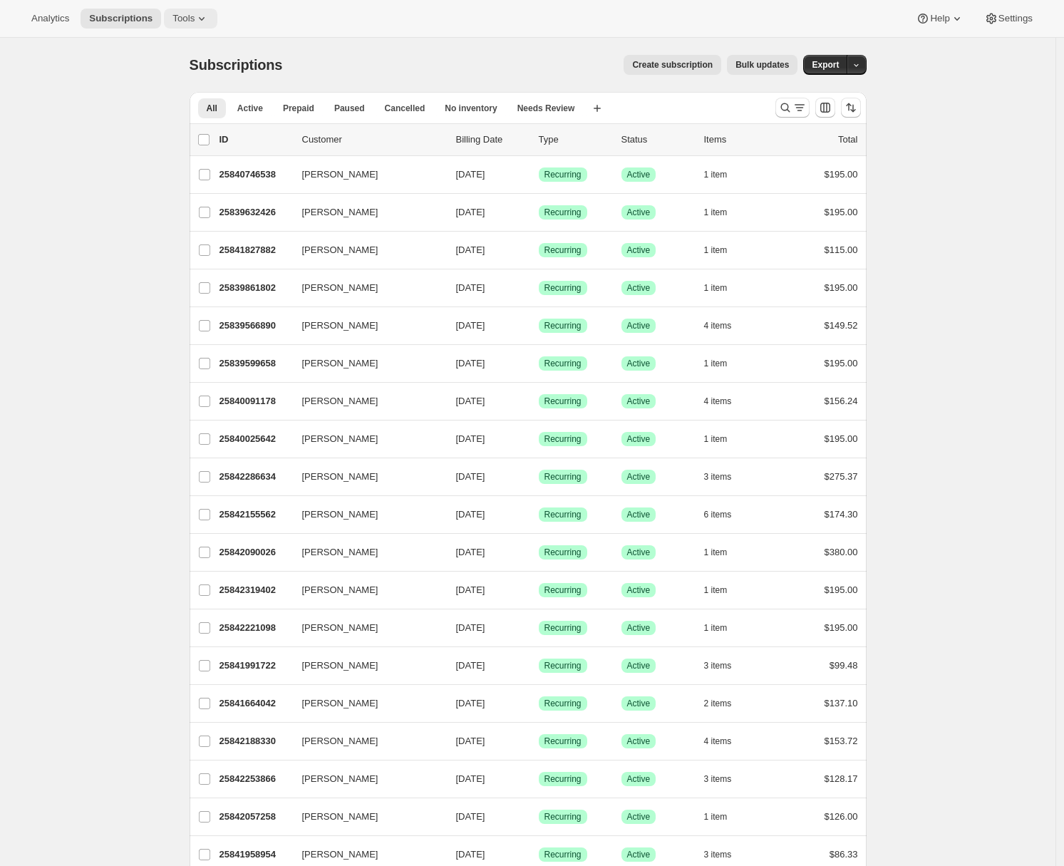
click at [193, 16] on span "Tools" at bounding box center [183, 18] width 22 height 11
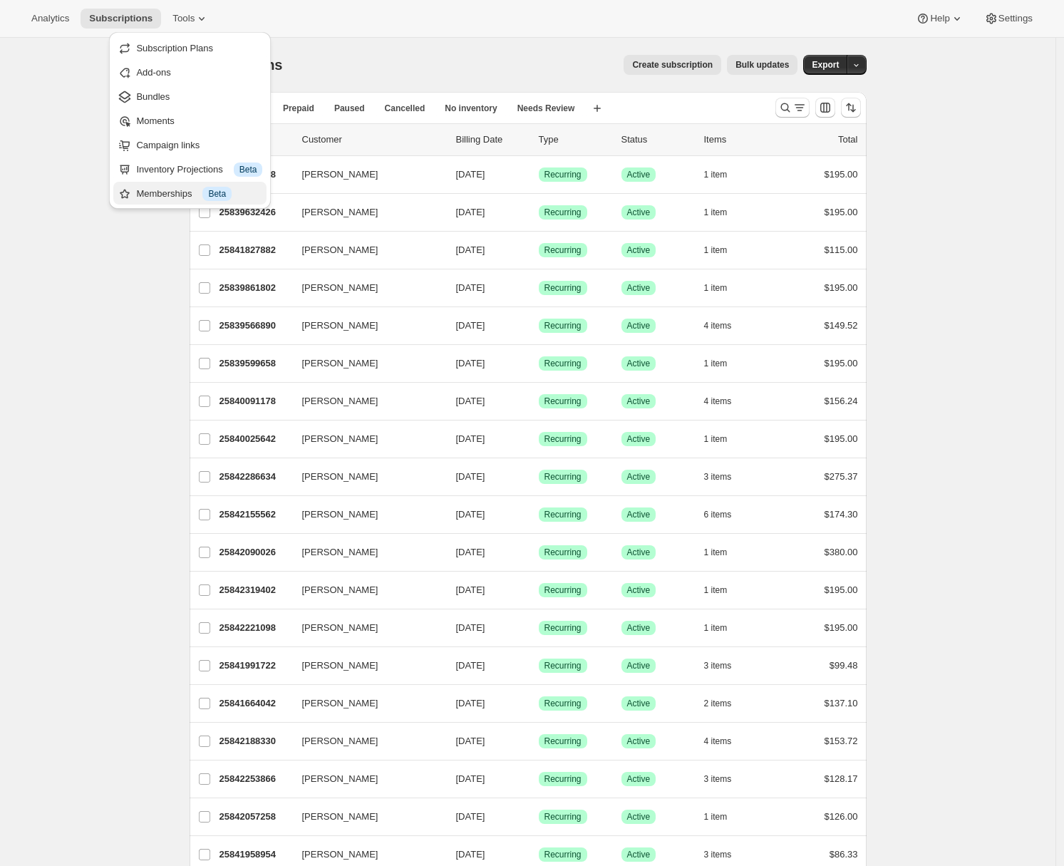
click at [162, 190] on div "Memberships Info Beta" at bounding box center [199, 194] width 126 height 14
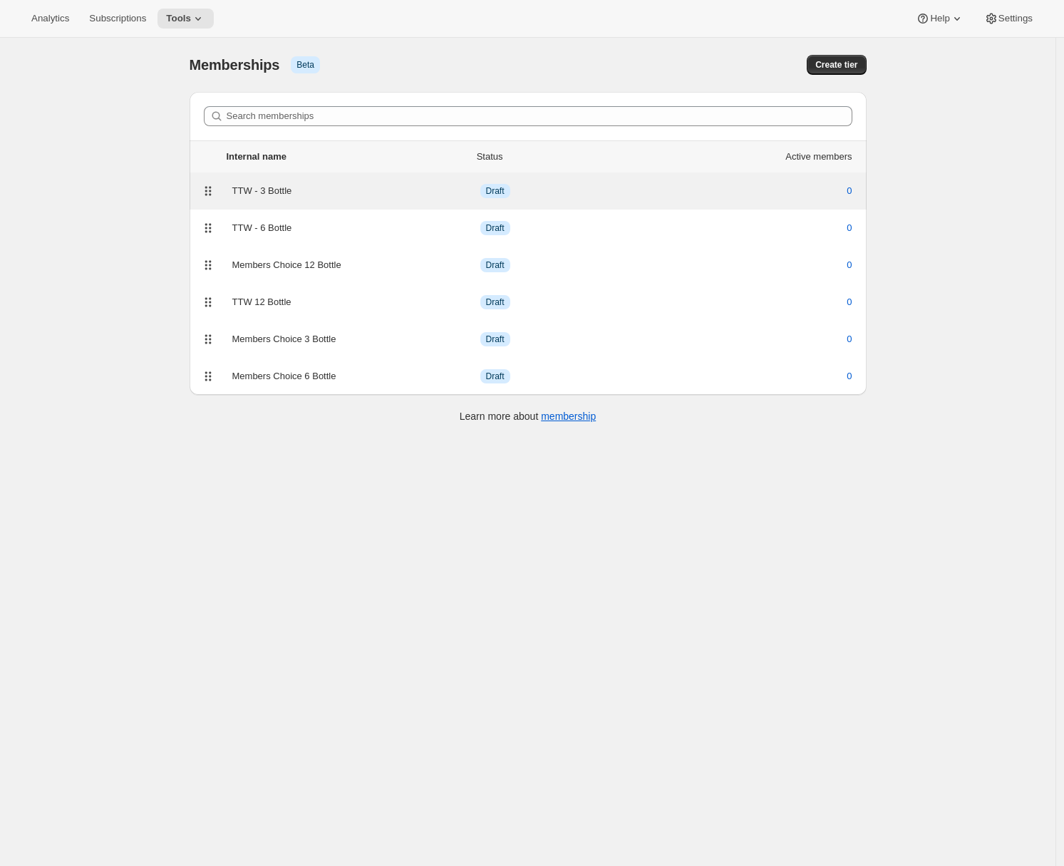
click at [345, 195] on div "TTW - 3 Bottle" at bounding box center [356, 191] width 248 height 14
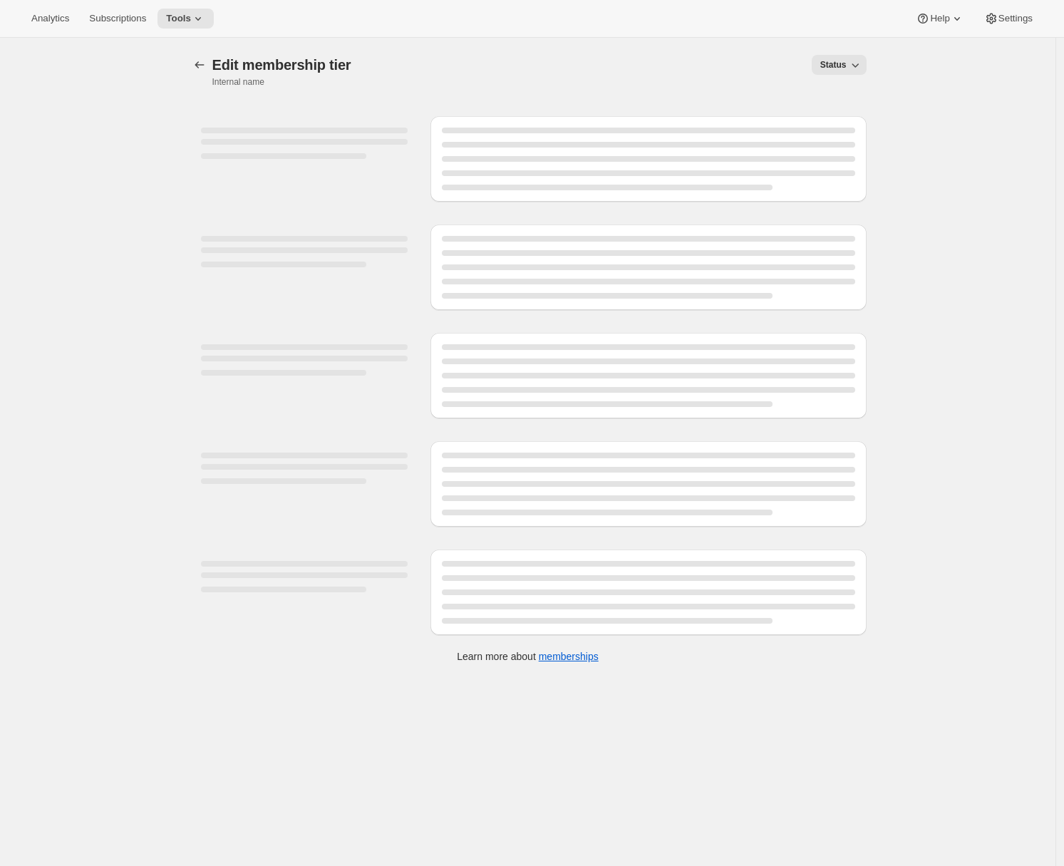
select select "variants"
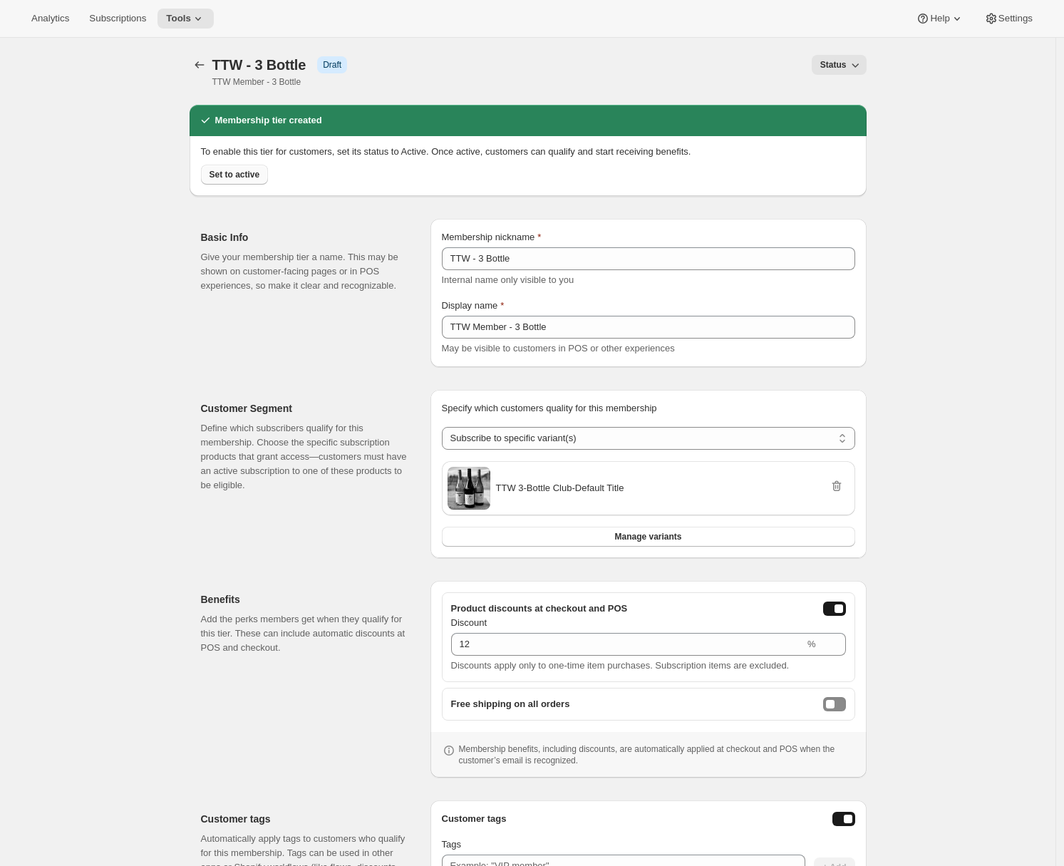
click at [258, 179] on span "Set to active" at bounding box center [235, 174] width 51 height 11
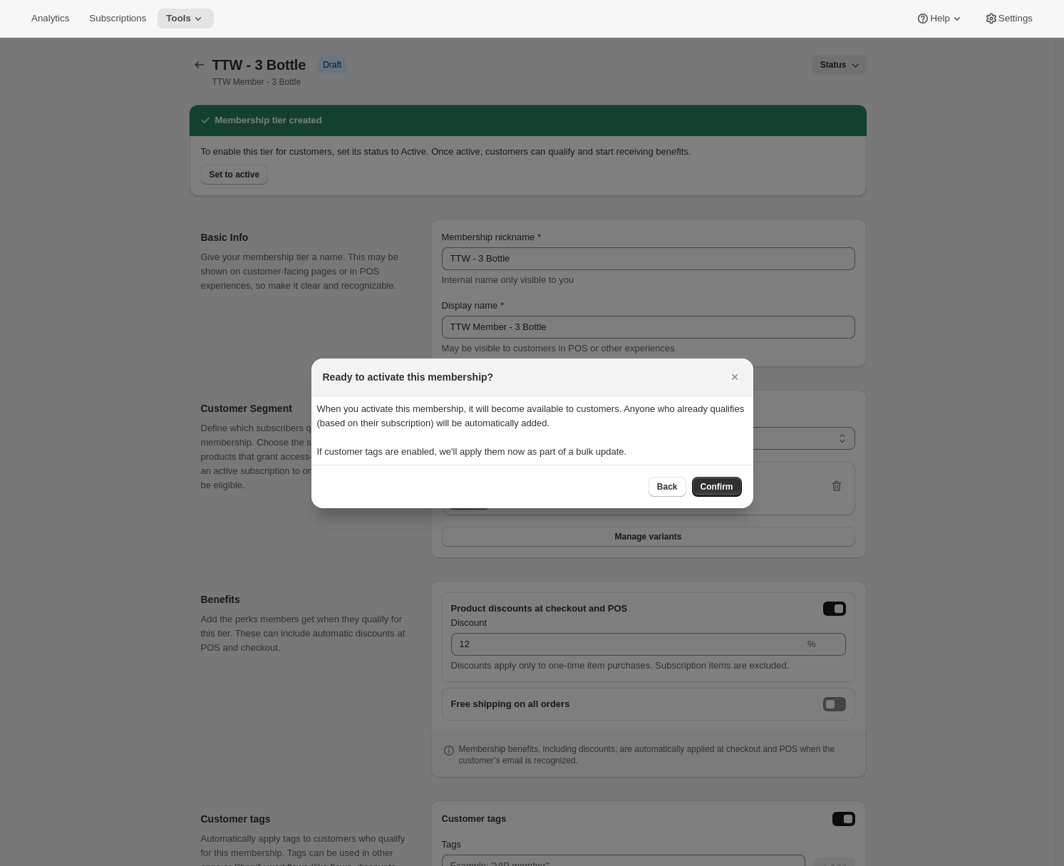
drag, startPoint x: 718, startPoint y: 486, endPoint x: 639, endPoint y: 410, distance: 108.9
click at [639, 410] on div "Ready to activate this membership? When you activate this membership, it will b…" at bounding box center [532, 433] width 442 height 150
click at [731, 373] on icon "Close" at bounding box center [735, 377] width 14 height 14
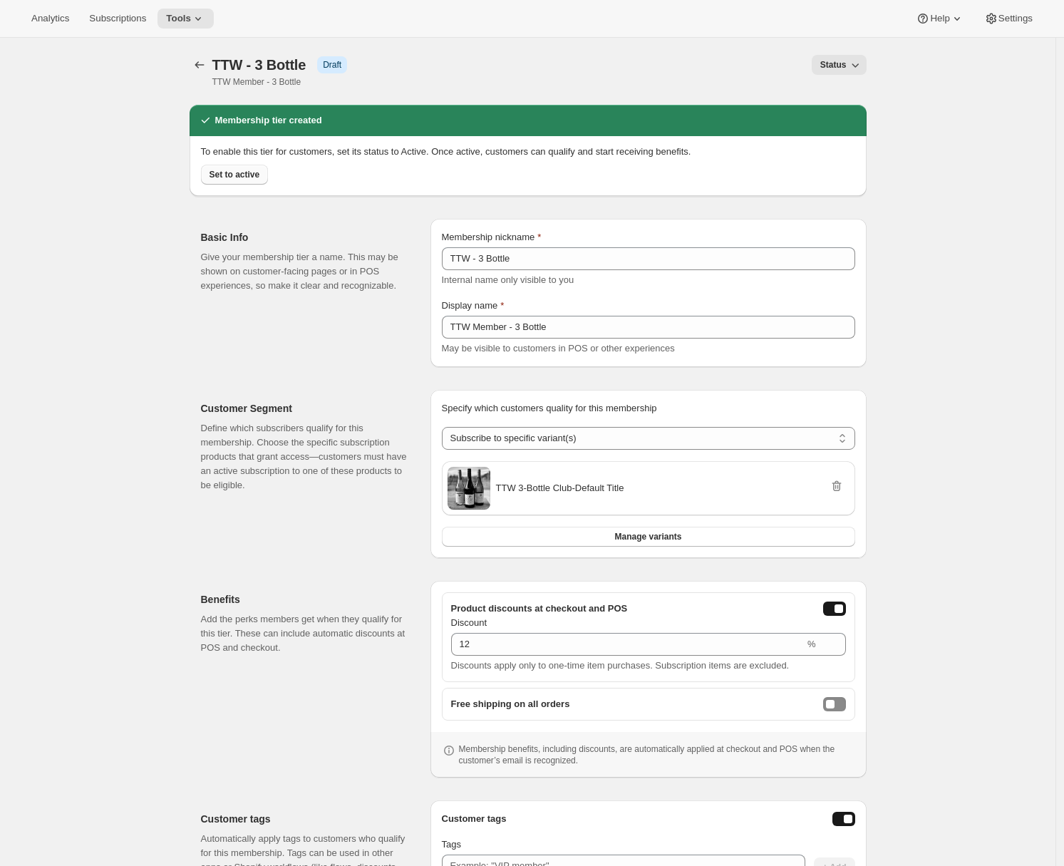
click at [224, 172] on span "Set to active" at bounding box center [235, 174] width 51 height 11
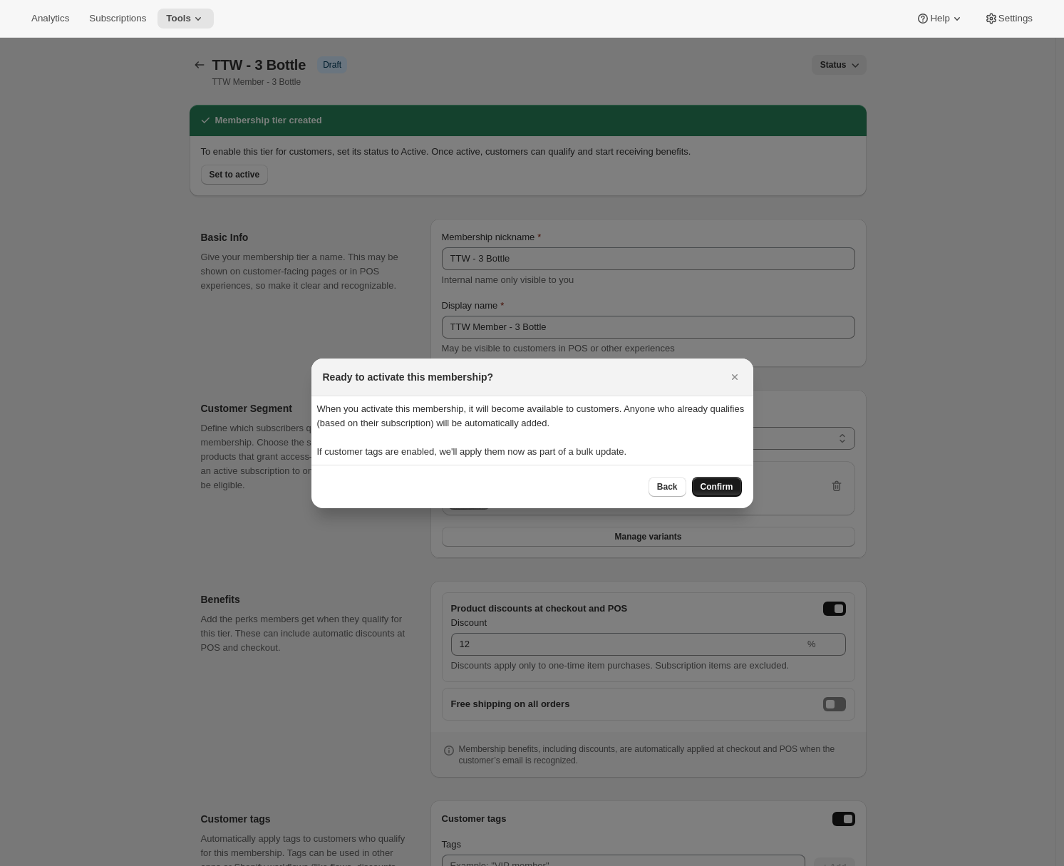
click at [703, 483] on span "Confirm" at bounding box center [716, 486] width 33 height 11
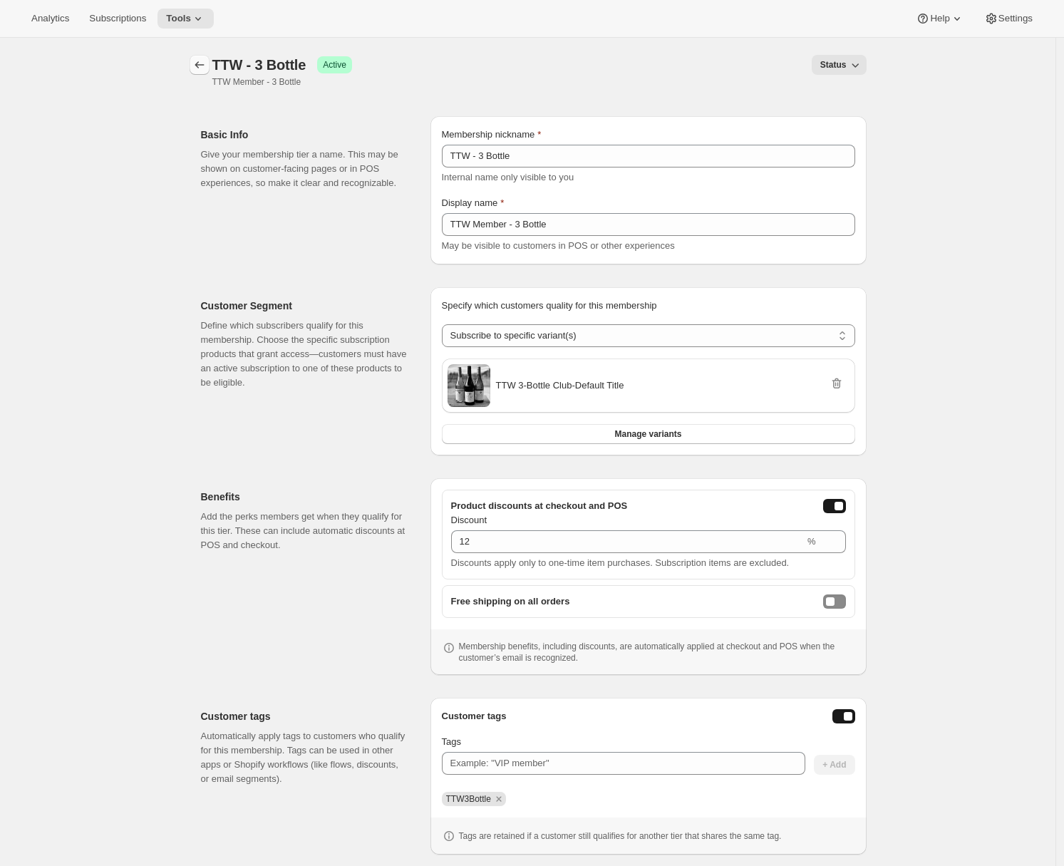
click at [204, 66] on icon "Memberships" at bounding box center [199, 65] width 14 height 14
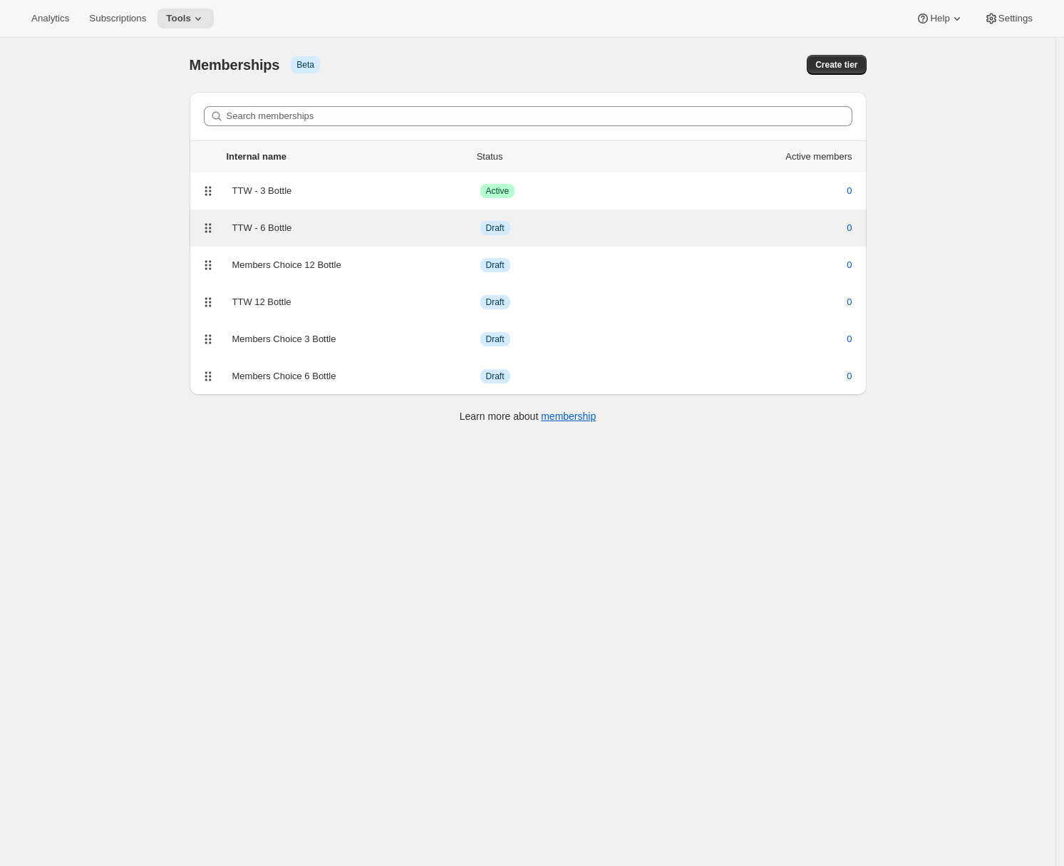
click at [356, 227] on div "TTW - 6 Bottle" at bounding box center [356, 228] width 248 height 14
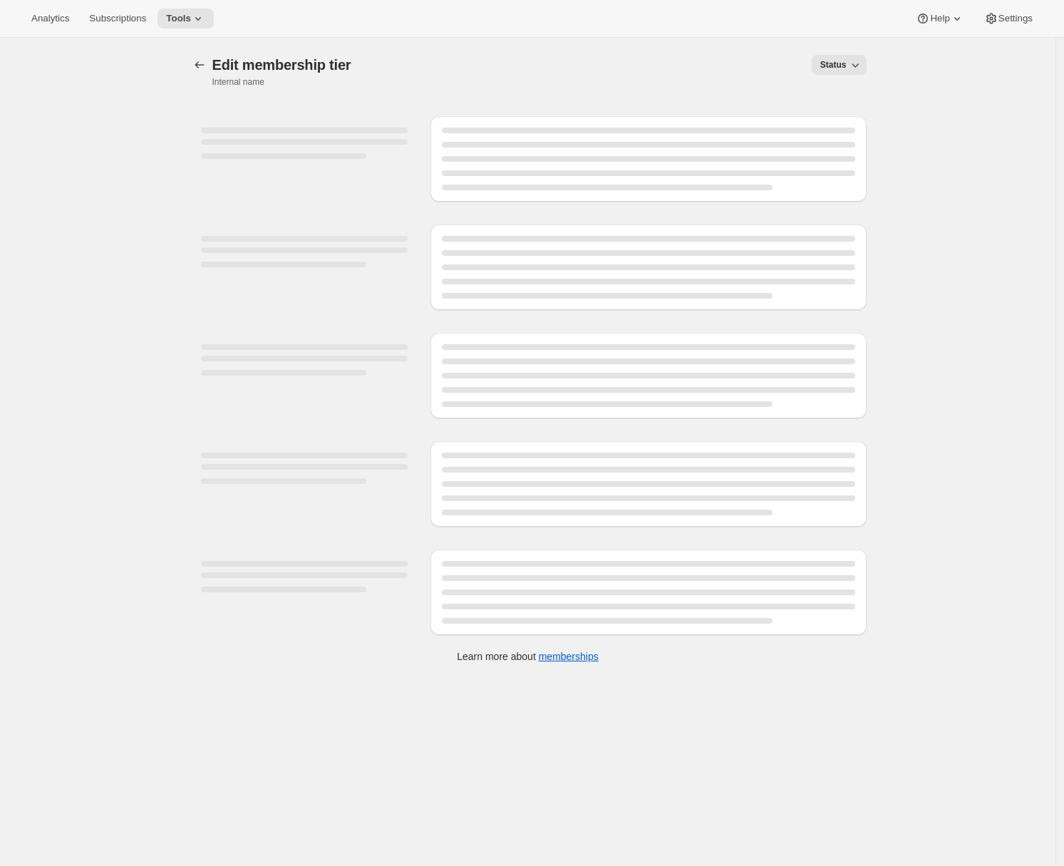
select select "variants"
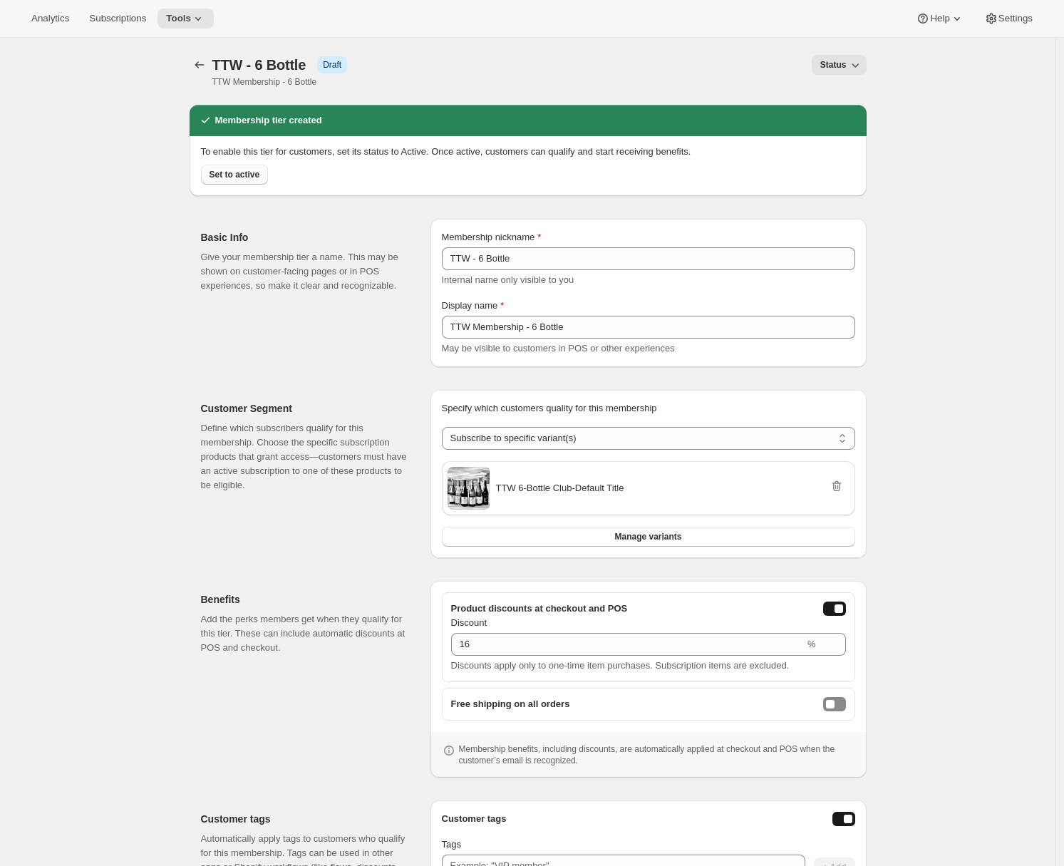
click at [234, 177] on span "Set to active" at bounding box center [235, 174] width 51 height 11
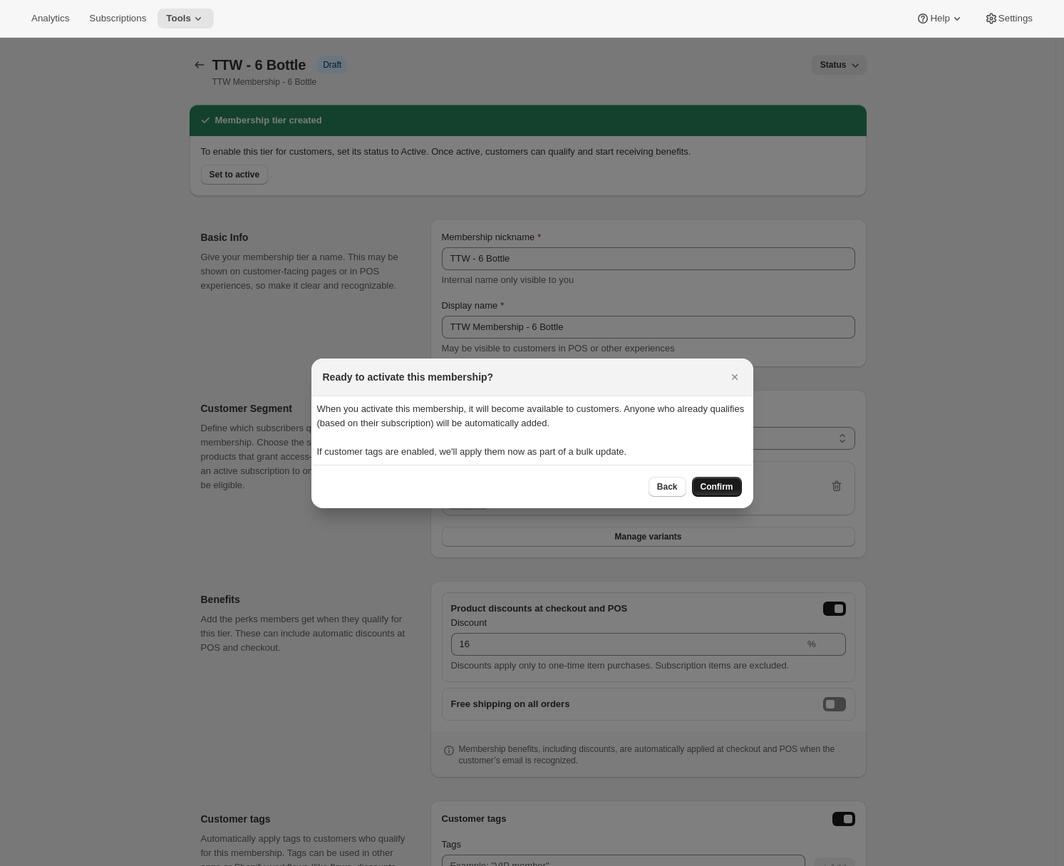
click at [718, 484] on span "Confirm" at bounding box center [716, 486] width 33 height 11
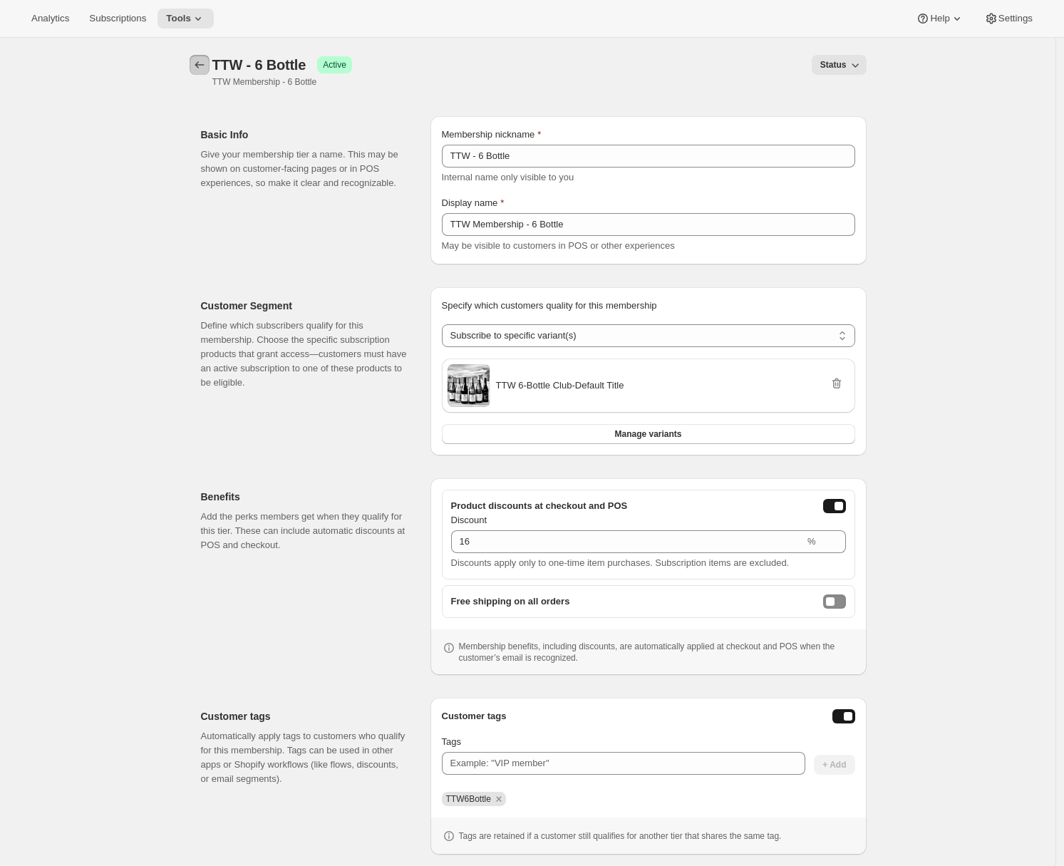
click at [201, 61] on icon "Memberships" at bounding box center [199, 65] width 14 height 14
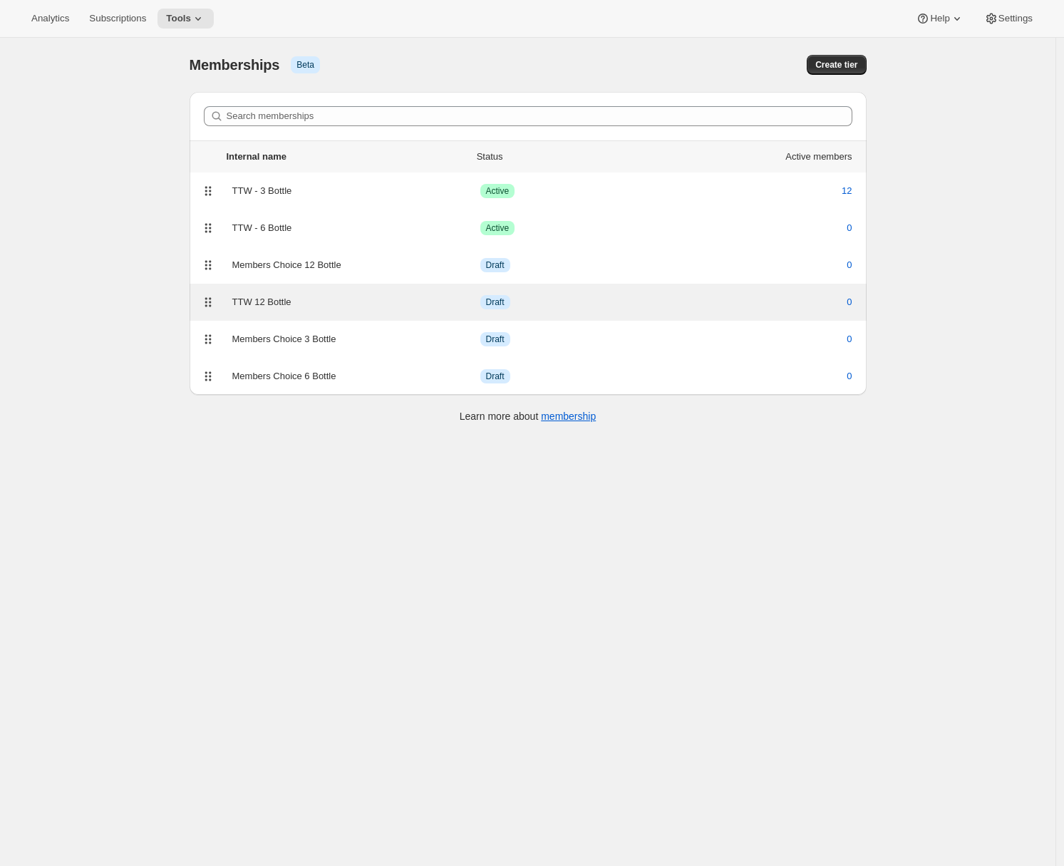
click at [381, 304] on div "TTW 12 Bottle" at bounding box center [356, 302] width 248 height 14
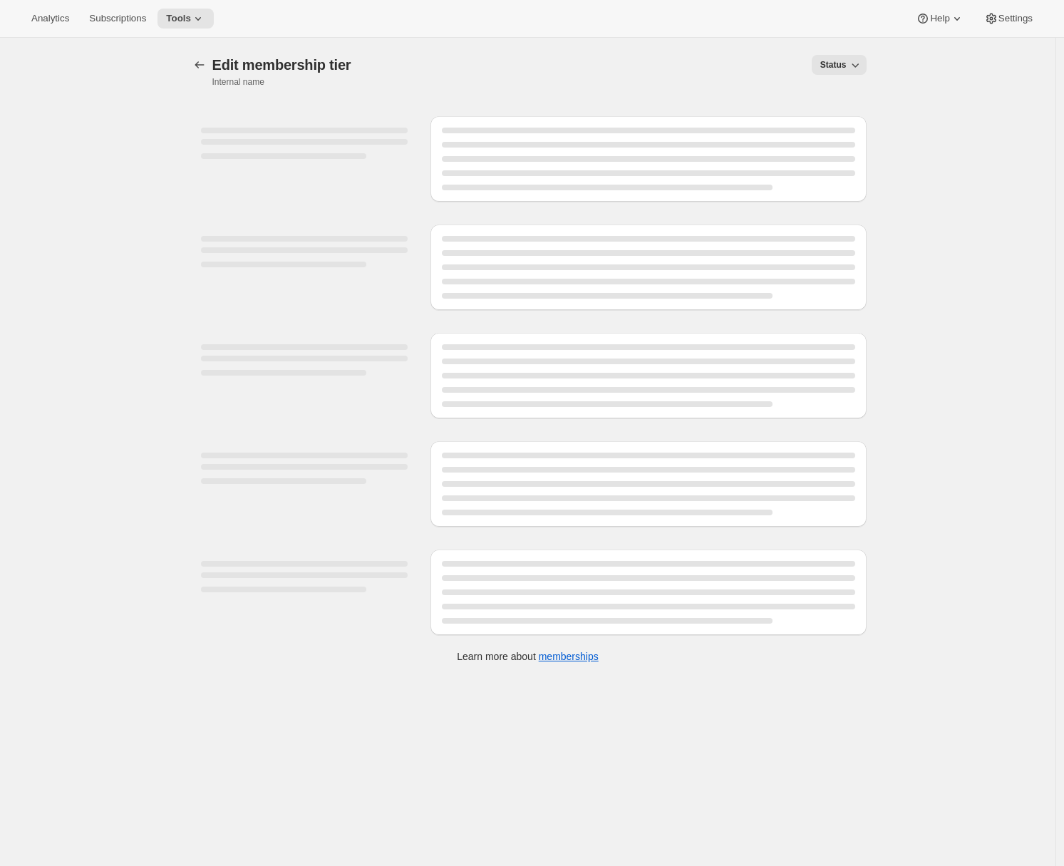
select select "variants"
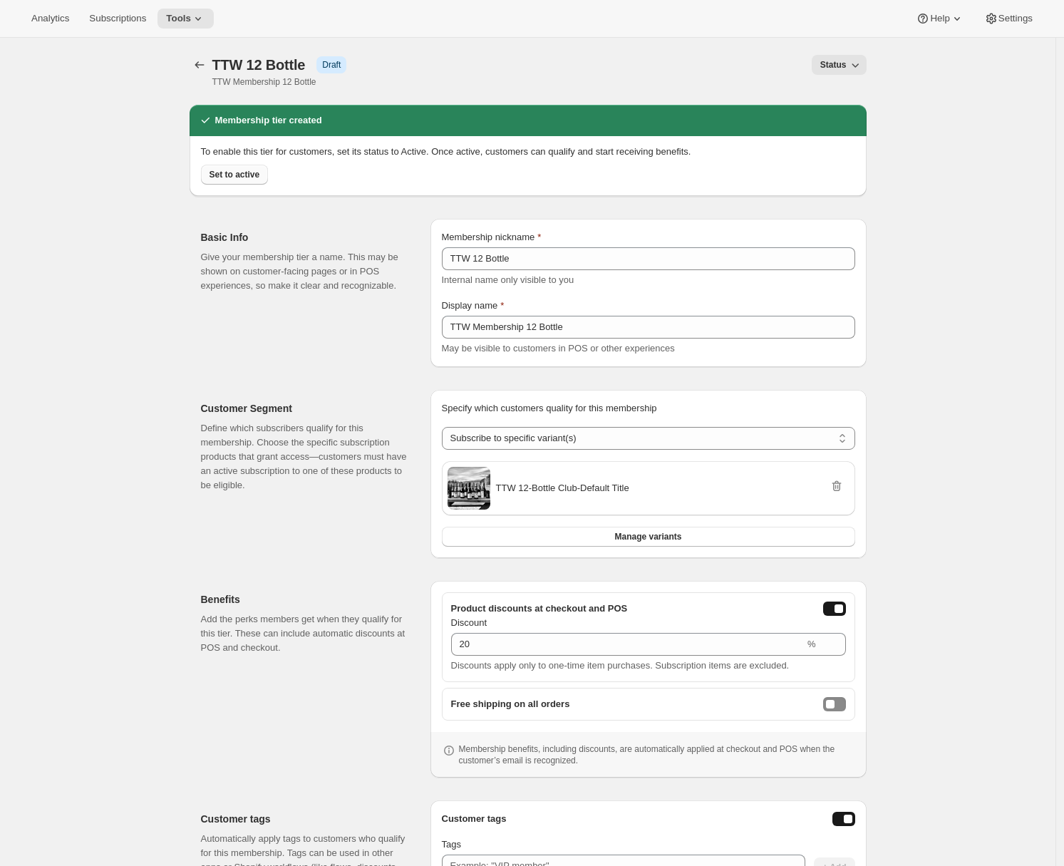
click at [247, 168] on button "Set to active" at bounding box center [235, 175] width 68 height 20
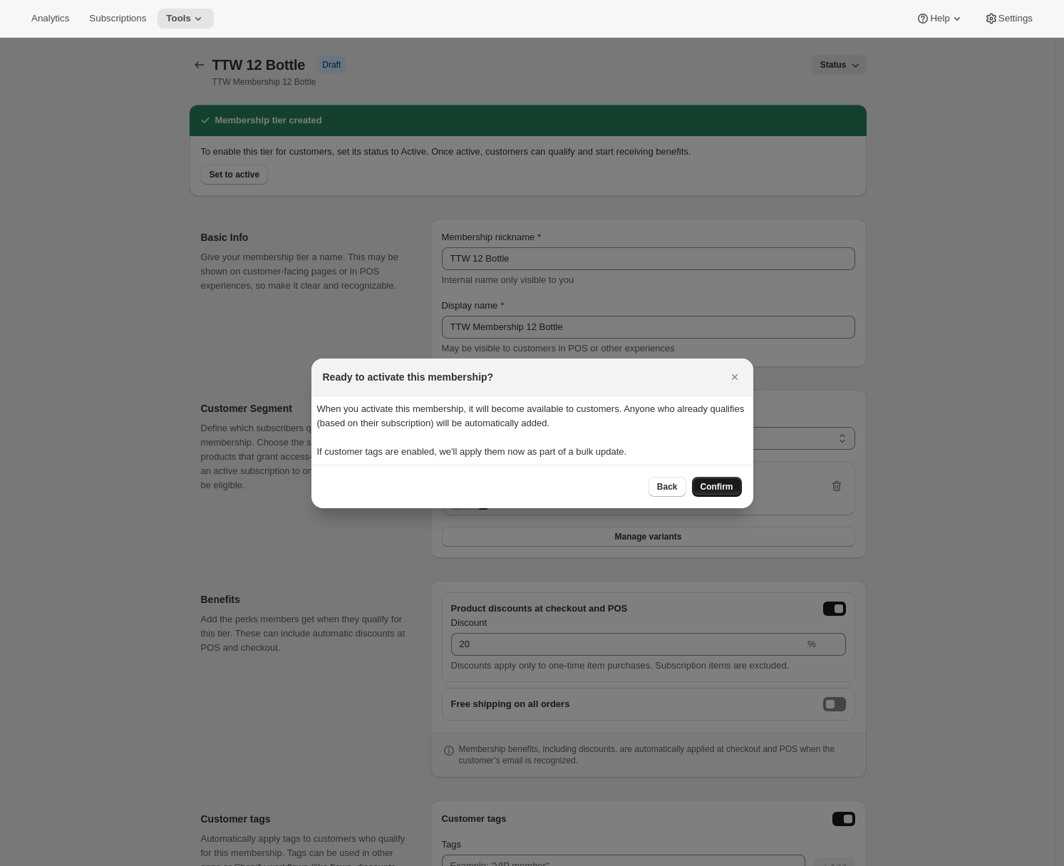
click at [711, 478] on button "Confirm" at bounding box center [717, 487] width 50 height 20
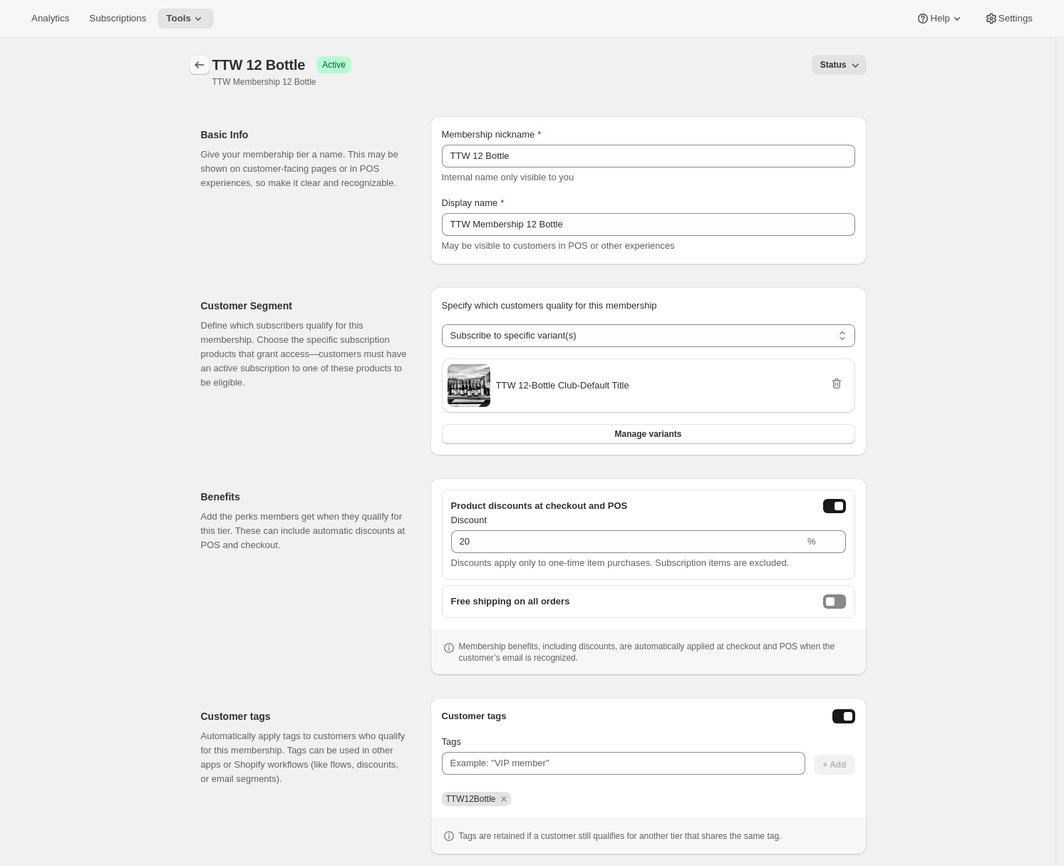
click at [203, 66] on icon "Memberships" at bounding box center [199, 65] width 14 height 14
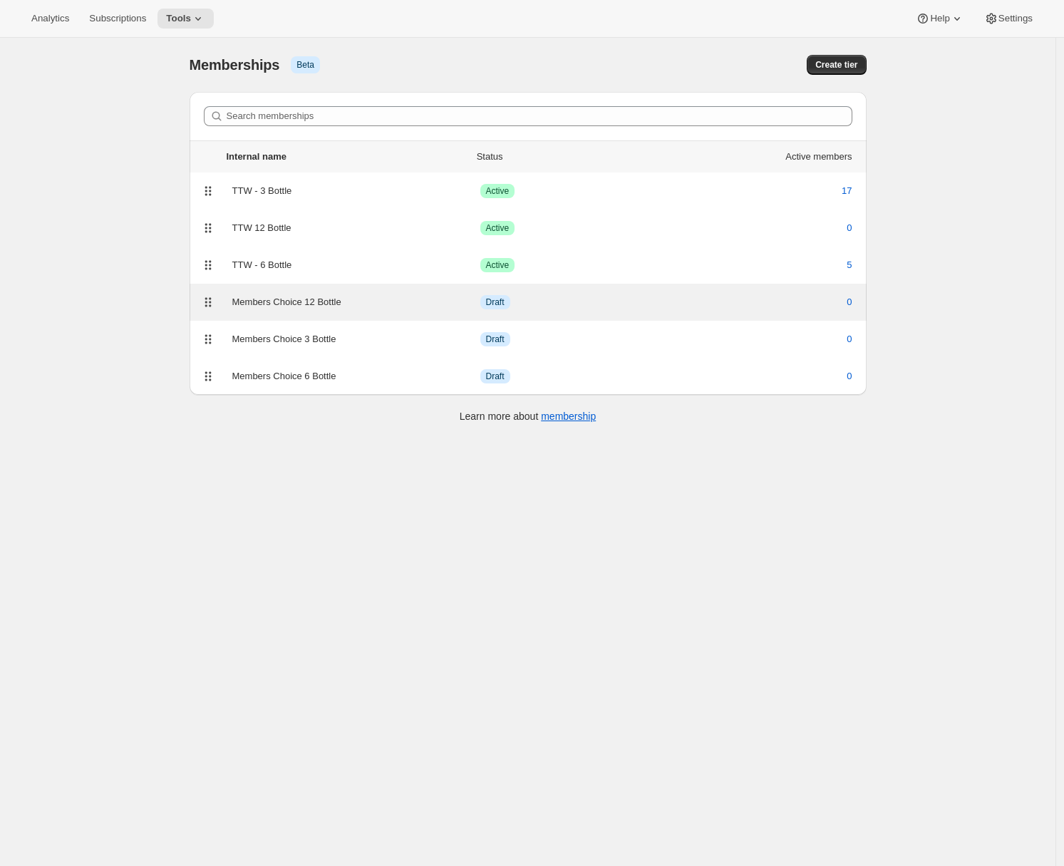
click at [394, 308] on div "Members Choice 12 Bottle" at bounding box center [356, 302] width 248 height 14
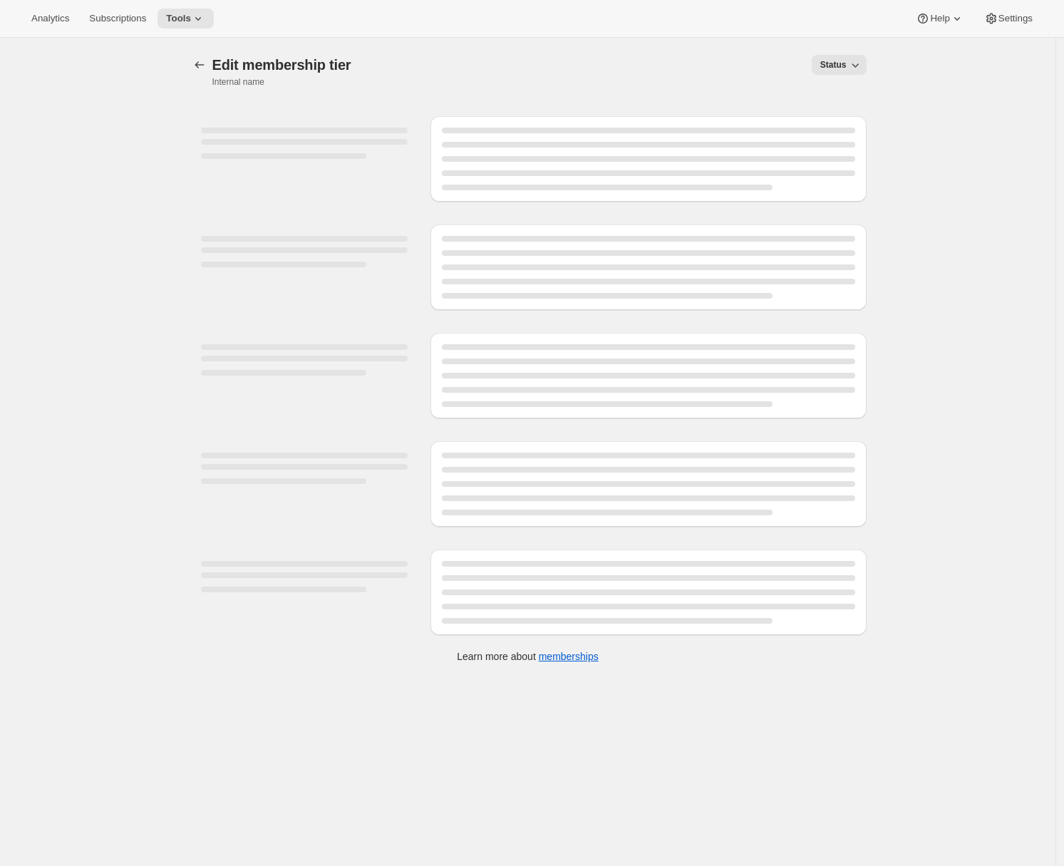
select select "variants"
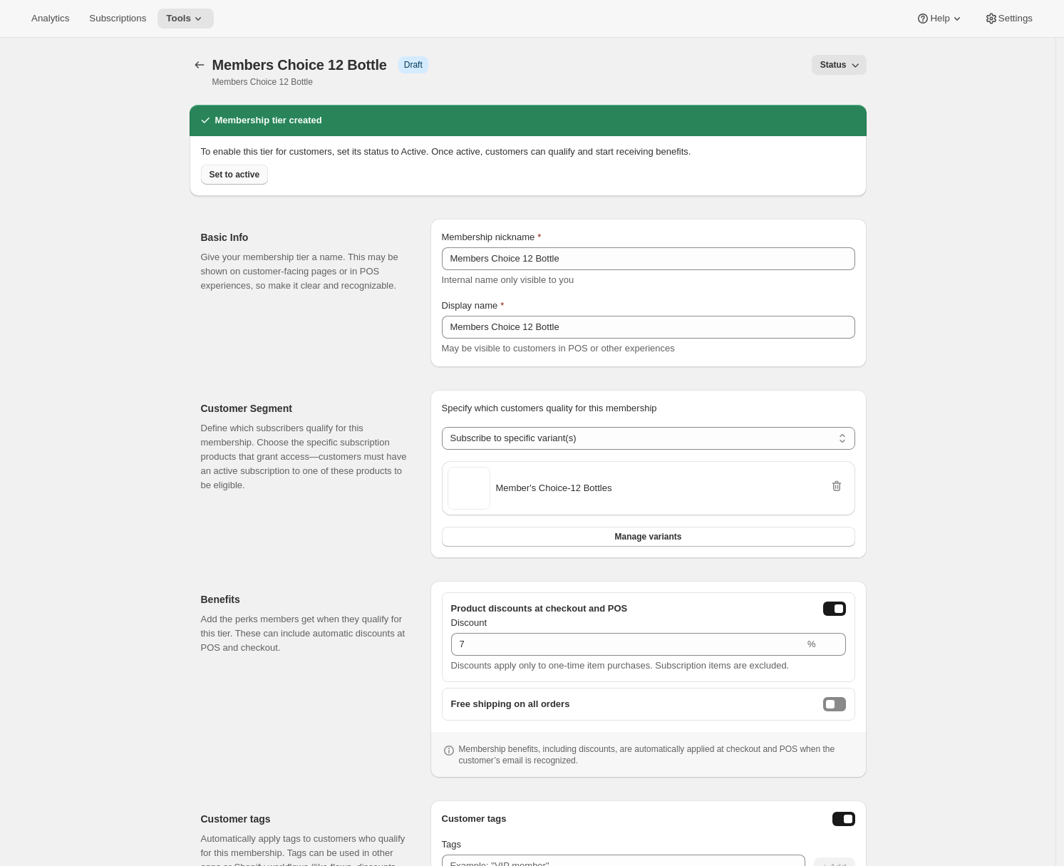
click at [252, 180] on span "Set to active" at bounding box center [235, 174] width 51 height 11
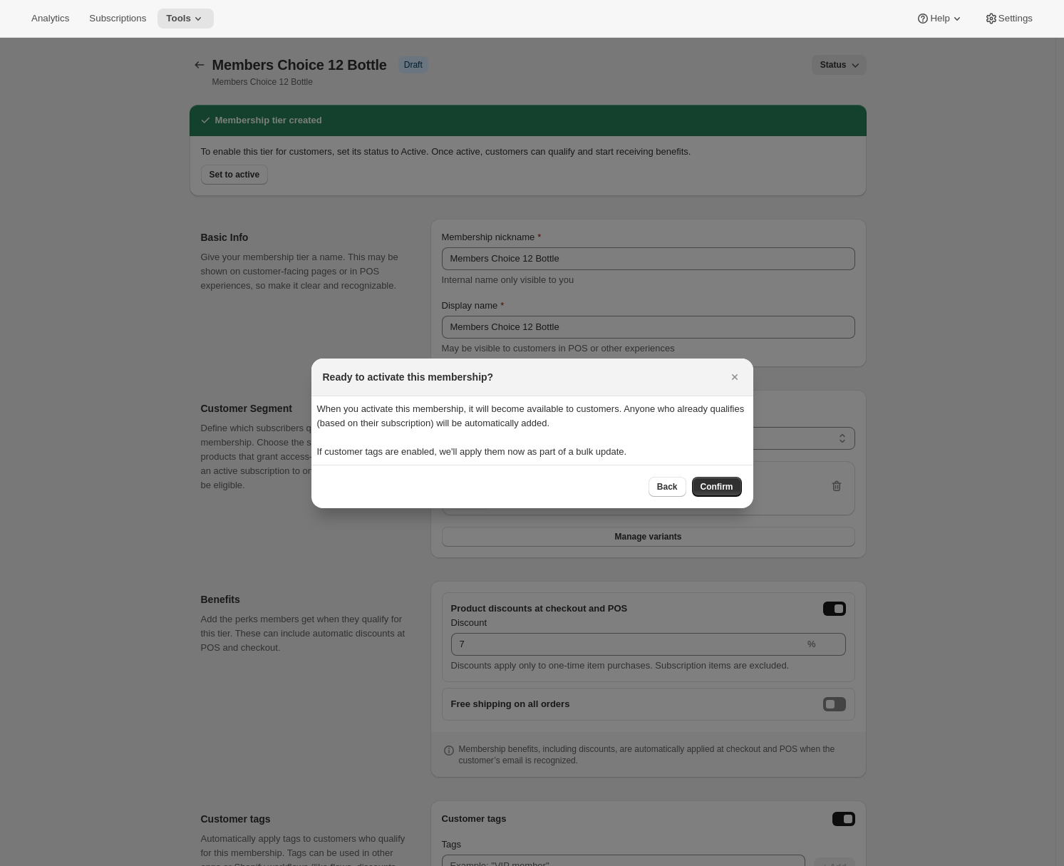
drag, startPoint x: 708, startPoint y: 487, endPoint x: 688, endPoint y: 475, distance: 23.3
click at [708, 487] on span "Confirm" at bounding box center [716, 486] width 33 height 11
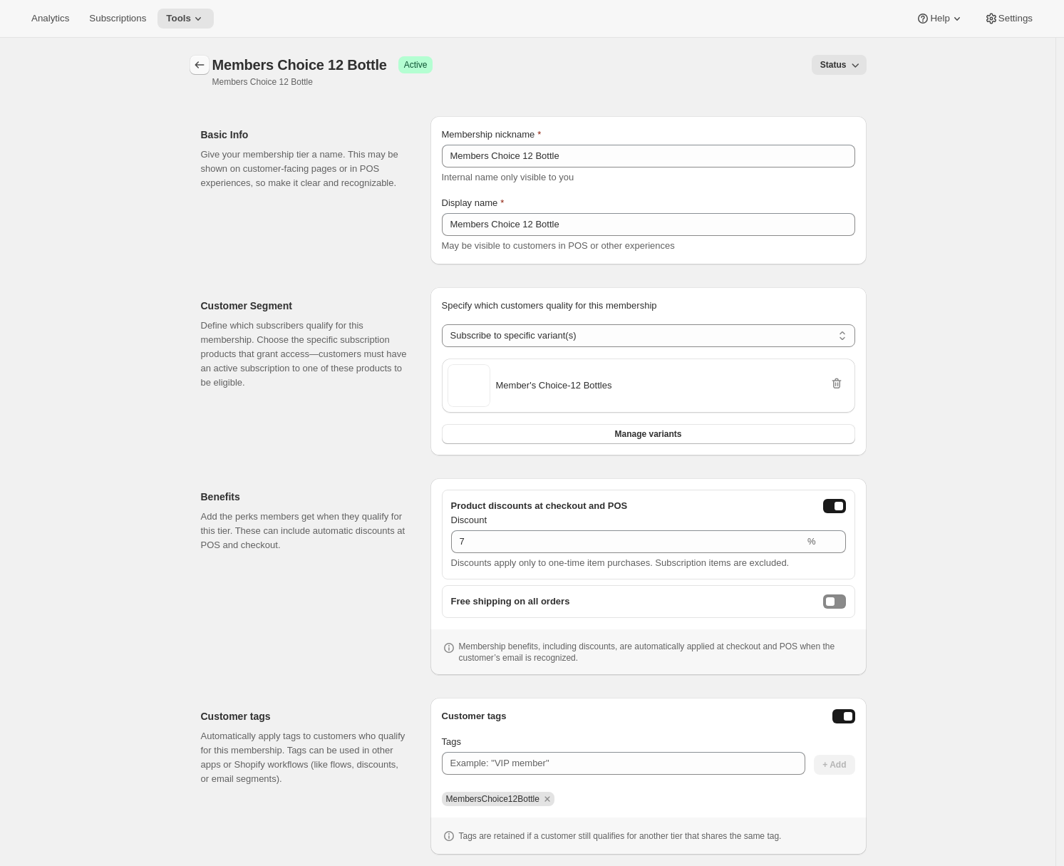
click at [207, 67] on icon "Memberships" at bounding box center [199, 65] width 14 height 14
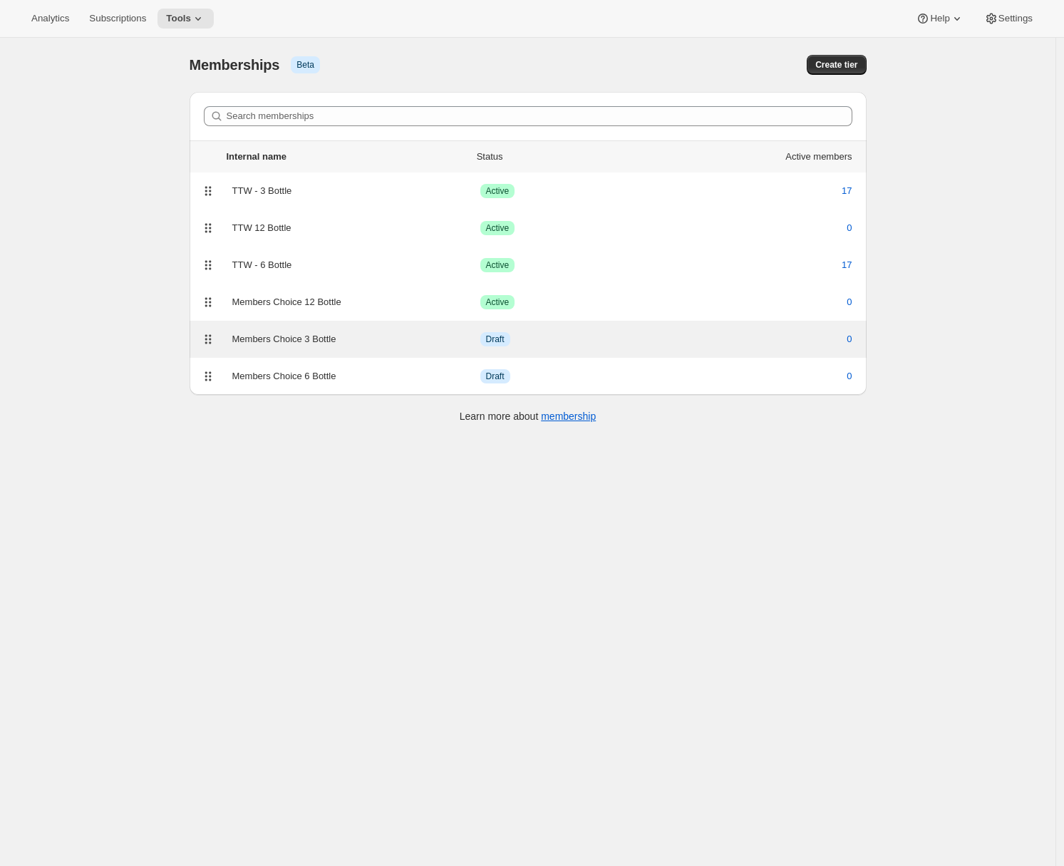
click at [391, 337] on div "Members Choice 3 Bottle" at bounding box center [356, 339] width 248 height 14
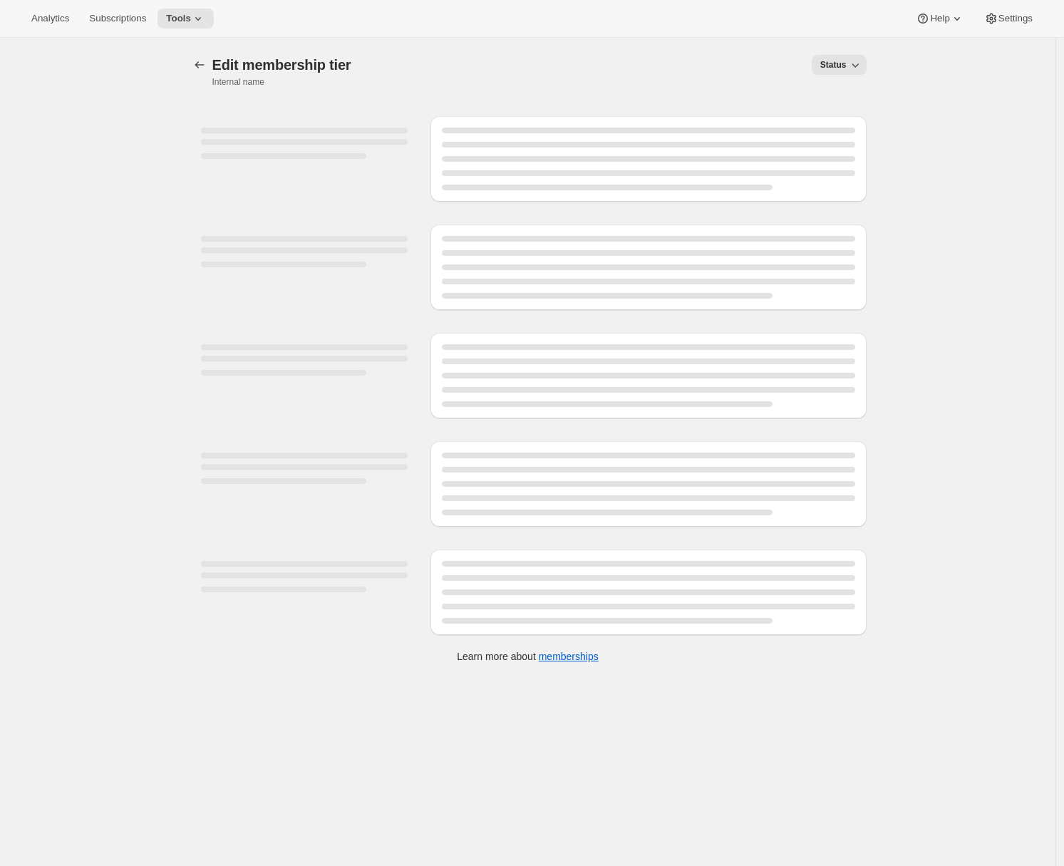
select select "variants"
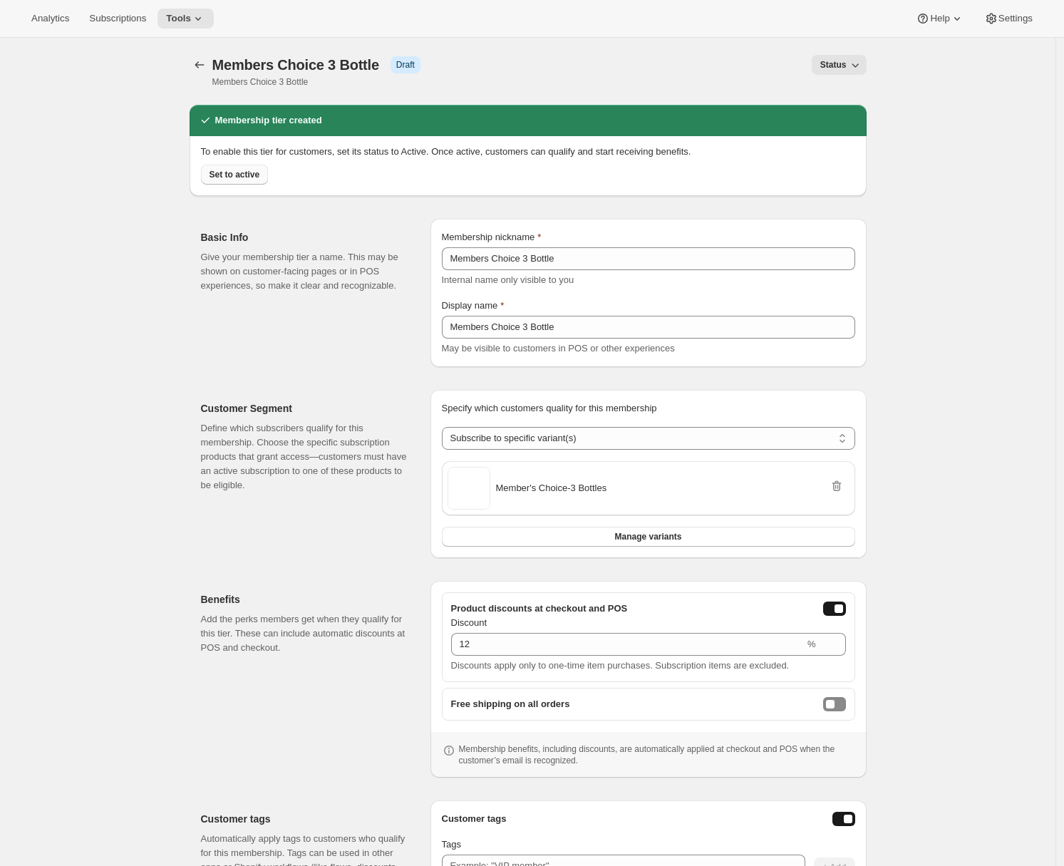
click at [250, 180] on span "Set to active" at bounding box center [235, 174] width 51 height 11
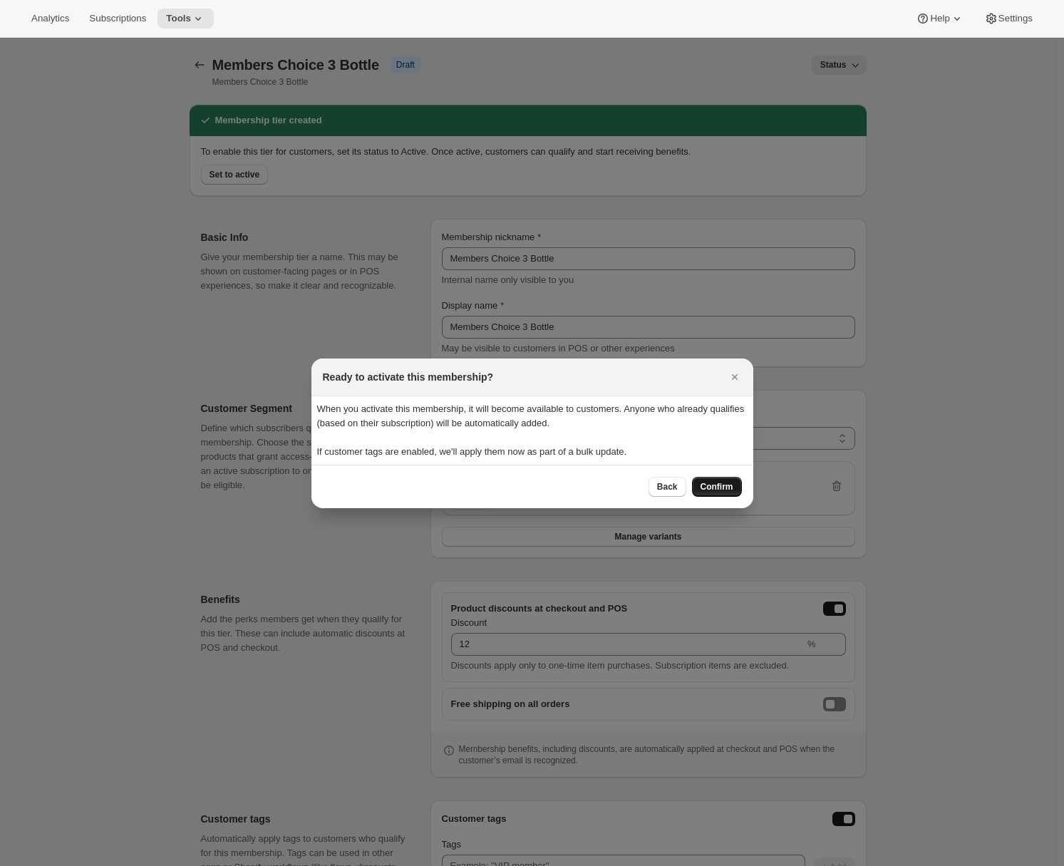
click at [716, 486] on span "Confirm" at bounding box center [716, 486] width 33 height 11
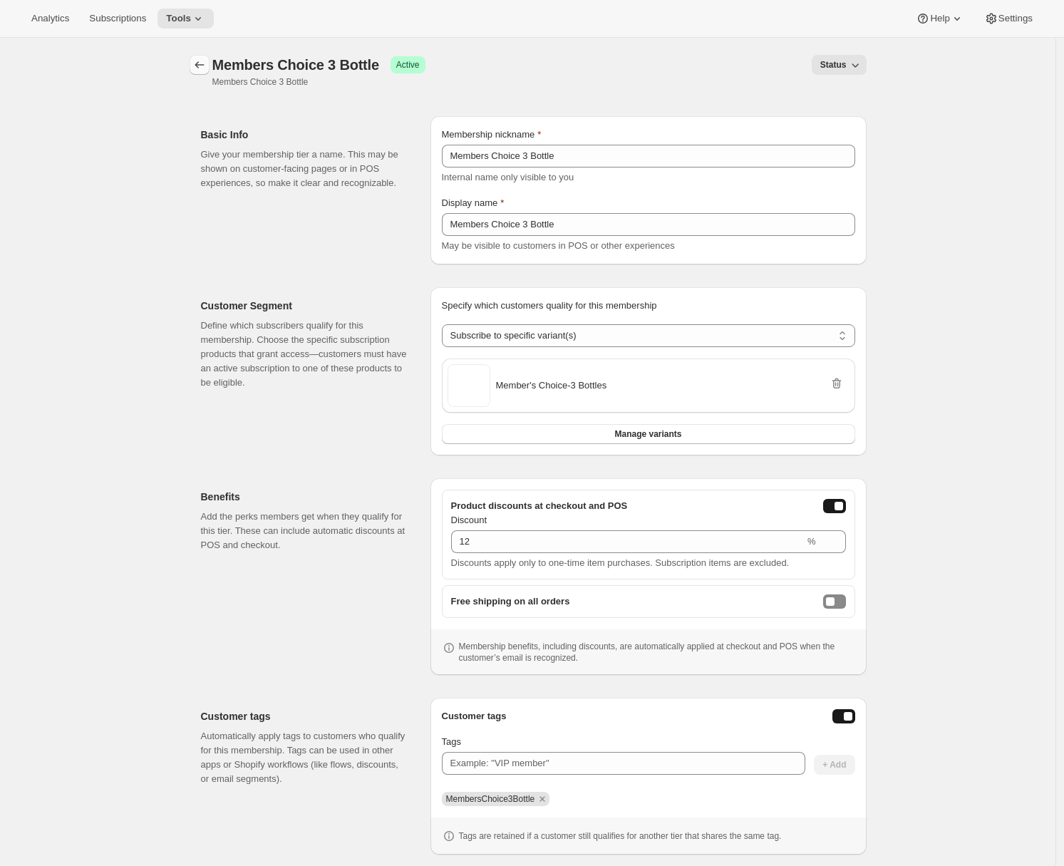
click at [204, 63] on icon "Memberships" at bounding box center [199, 65] width 14 height 14
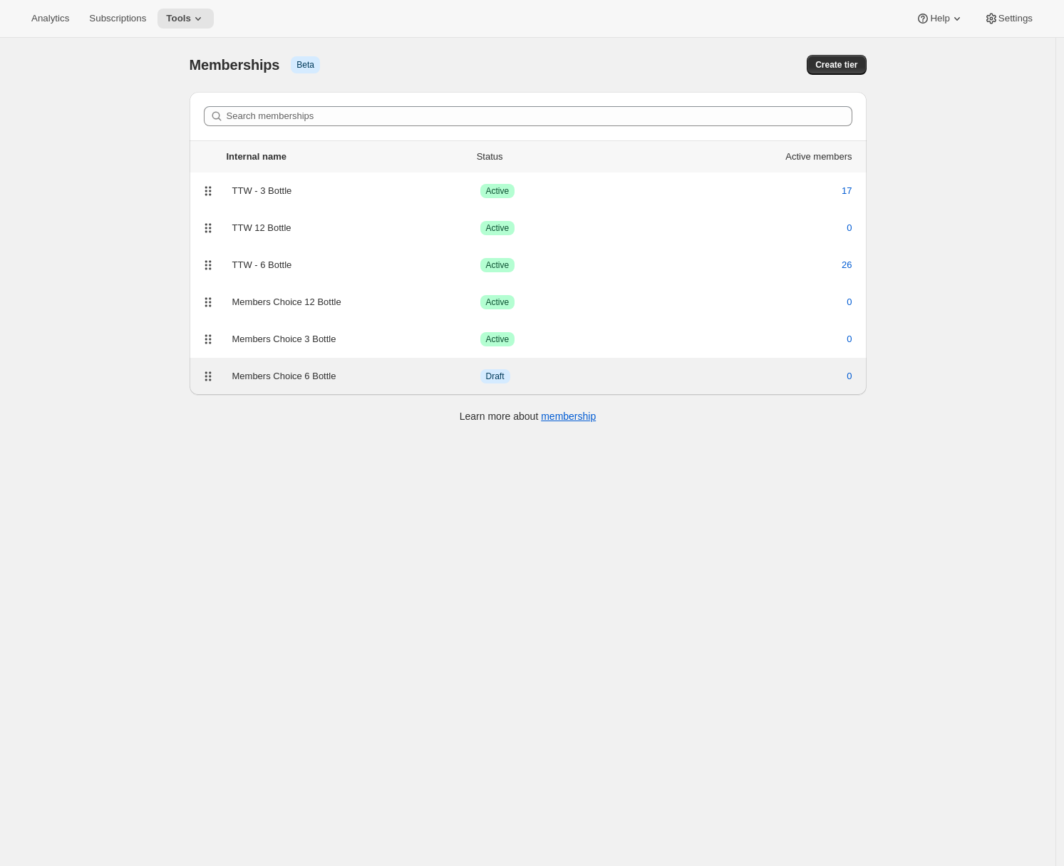
click at [295, 378] on div "Members Choice 6 Bottle" at bounding box center [356, 376] width 248 height 14
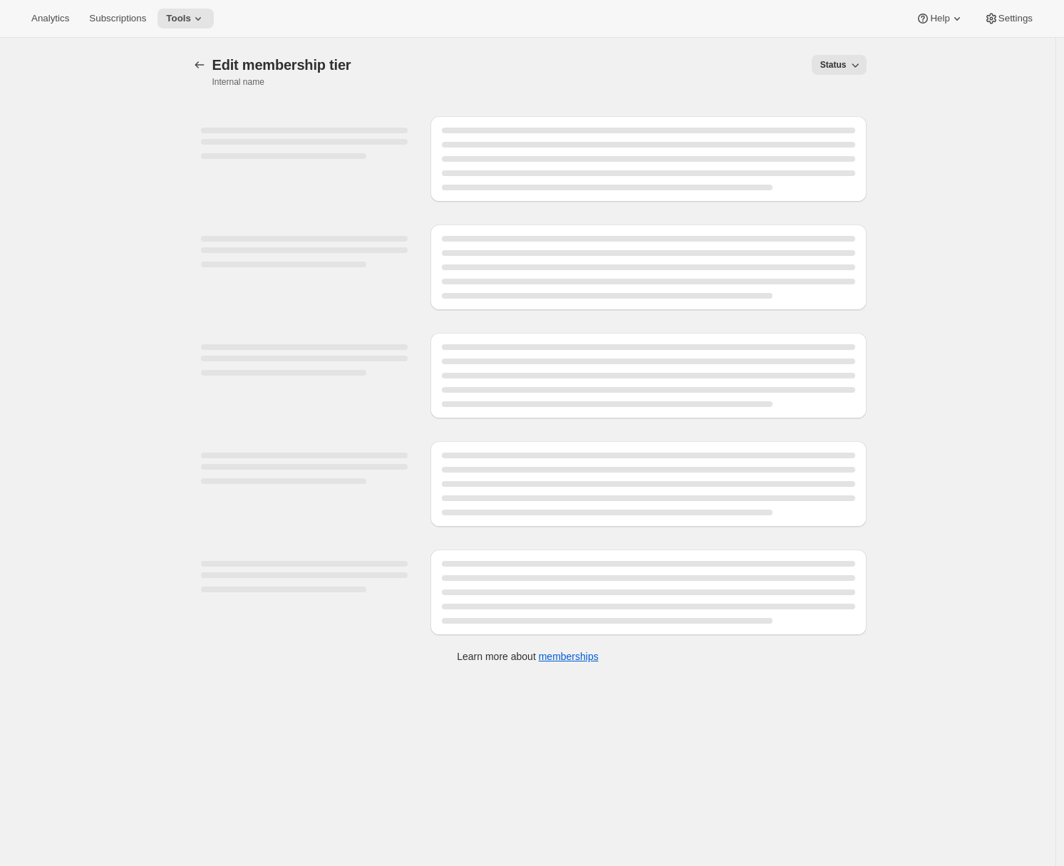
select select "variants"
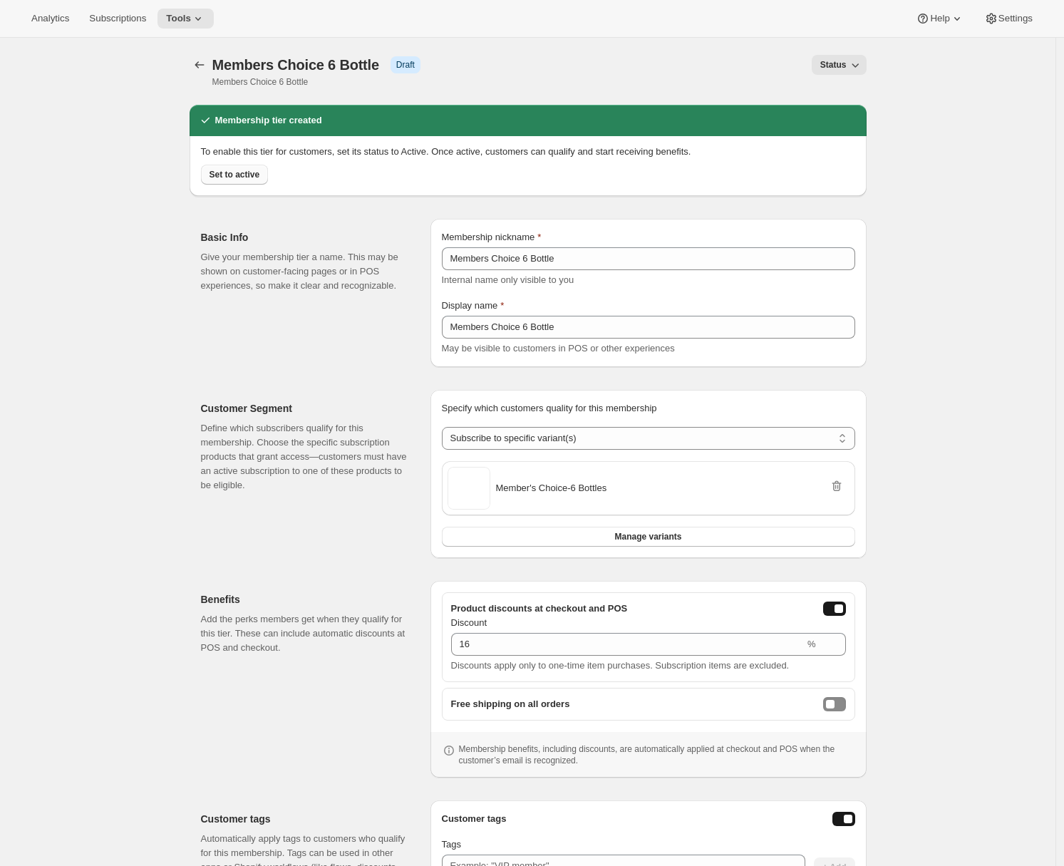
click at [266, 177] on button "Set to active" at bounding box center [235, 175] width 68 height 20
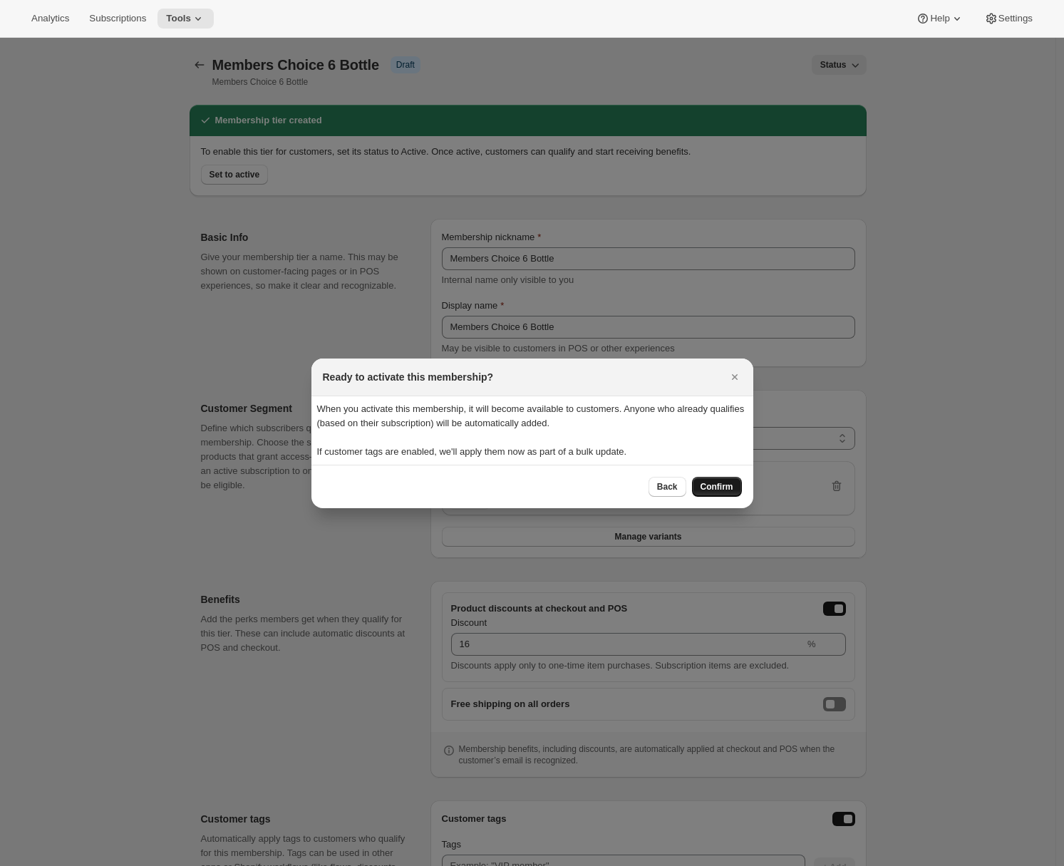
click at [723, 485] on span "Confirm" at bounding box center [716, 486] width 33 height 11
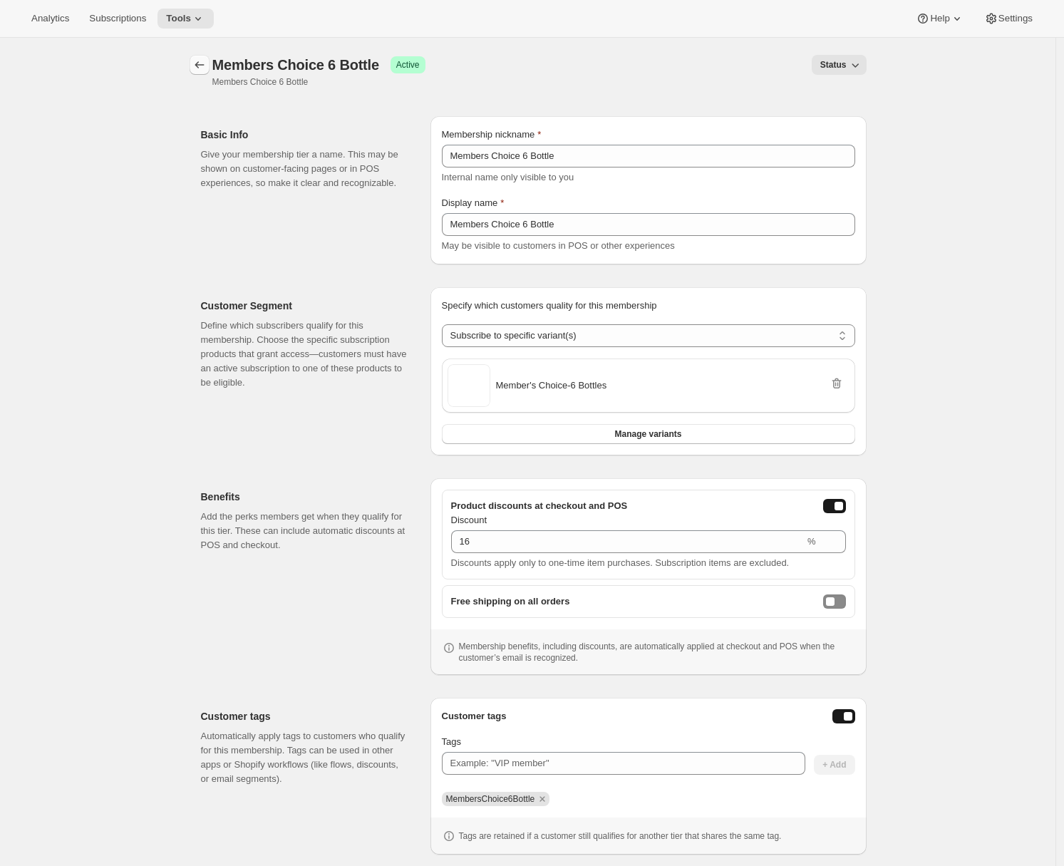
click at [203, 71] on icon "Memberships" at bounding box center [199, 65] width 14 height 14
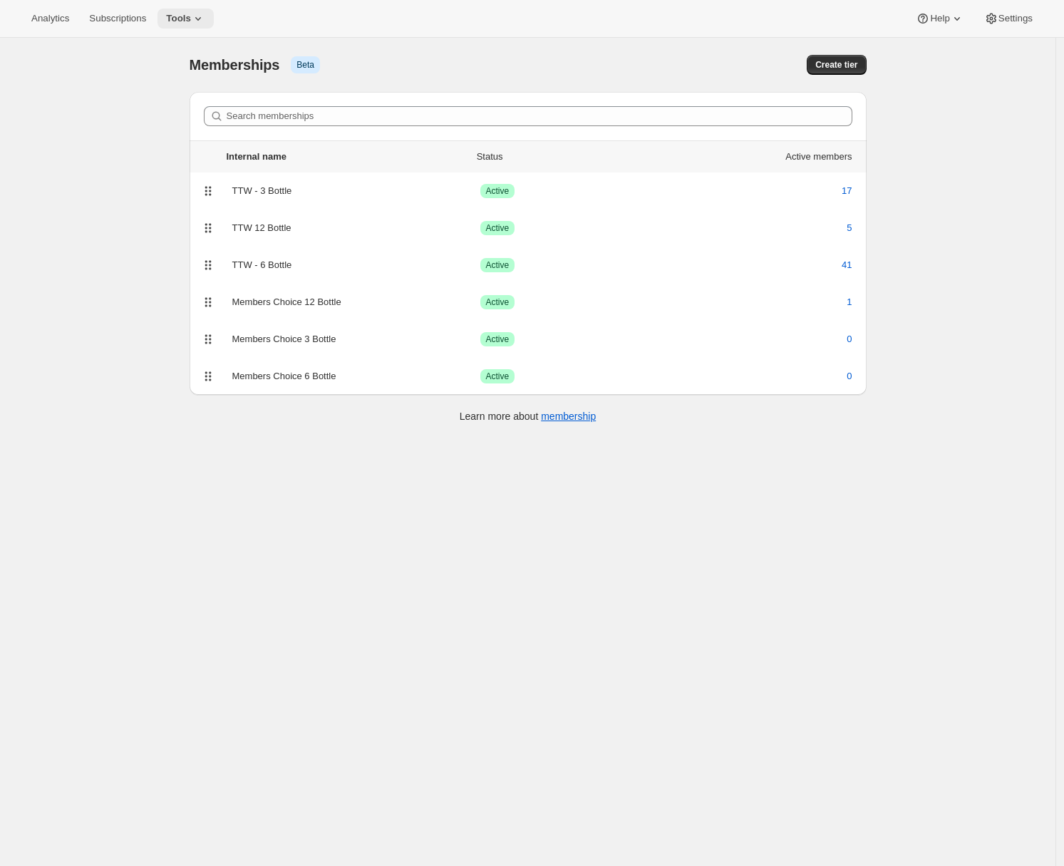
click at [212, 13] on button "Tools" at bounding box center [185, 19] width 56 height 20
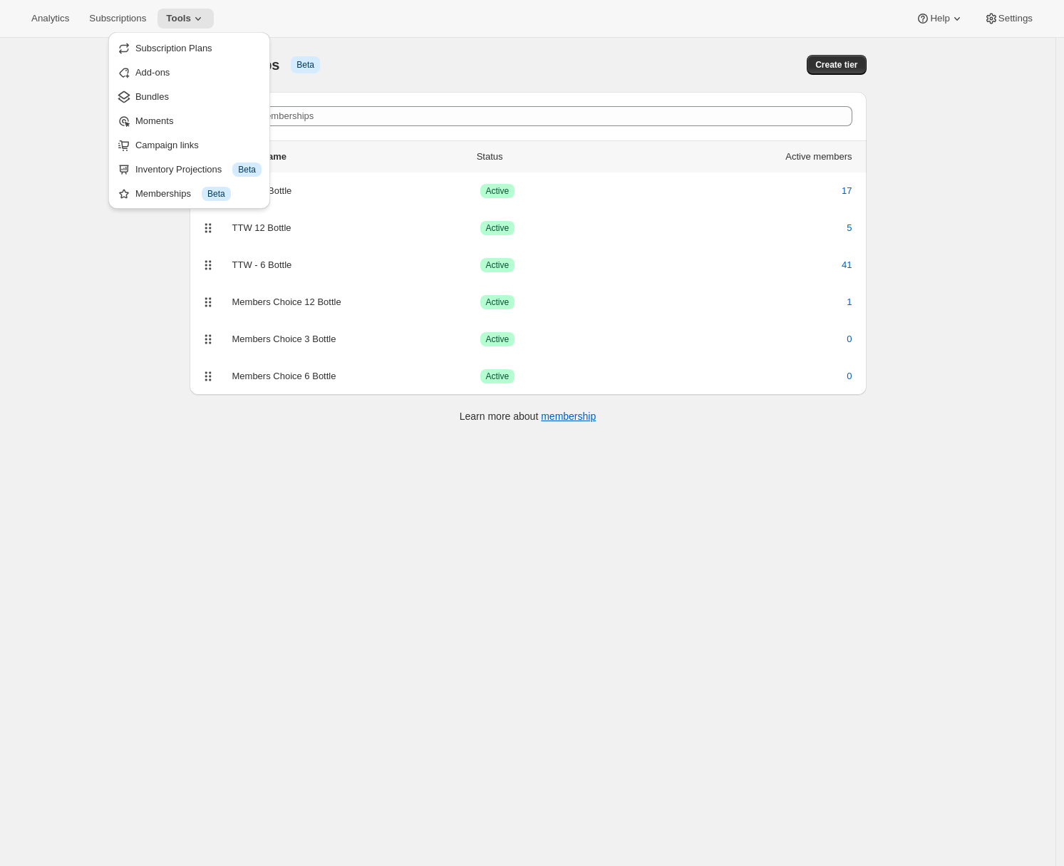
click at [17, 224] on div "[object Object]. This page is ready Memberships Info Beta Create tier Search me…" at bounding box center [527, 471] width 1055 height 866
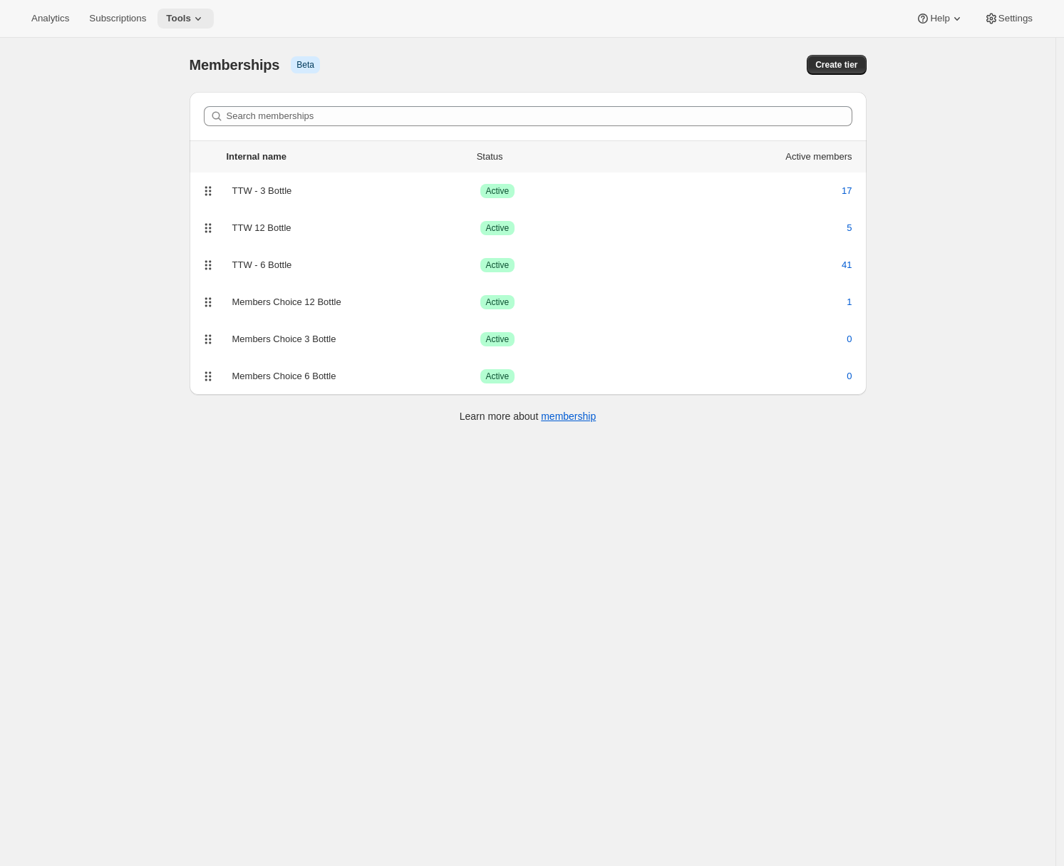
click at [187, 17] on span "Tools" at bounding box center [178, 18] width 25 height 11
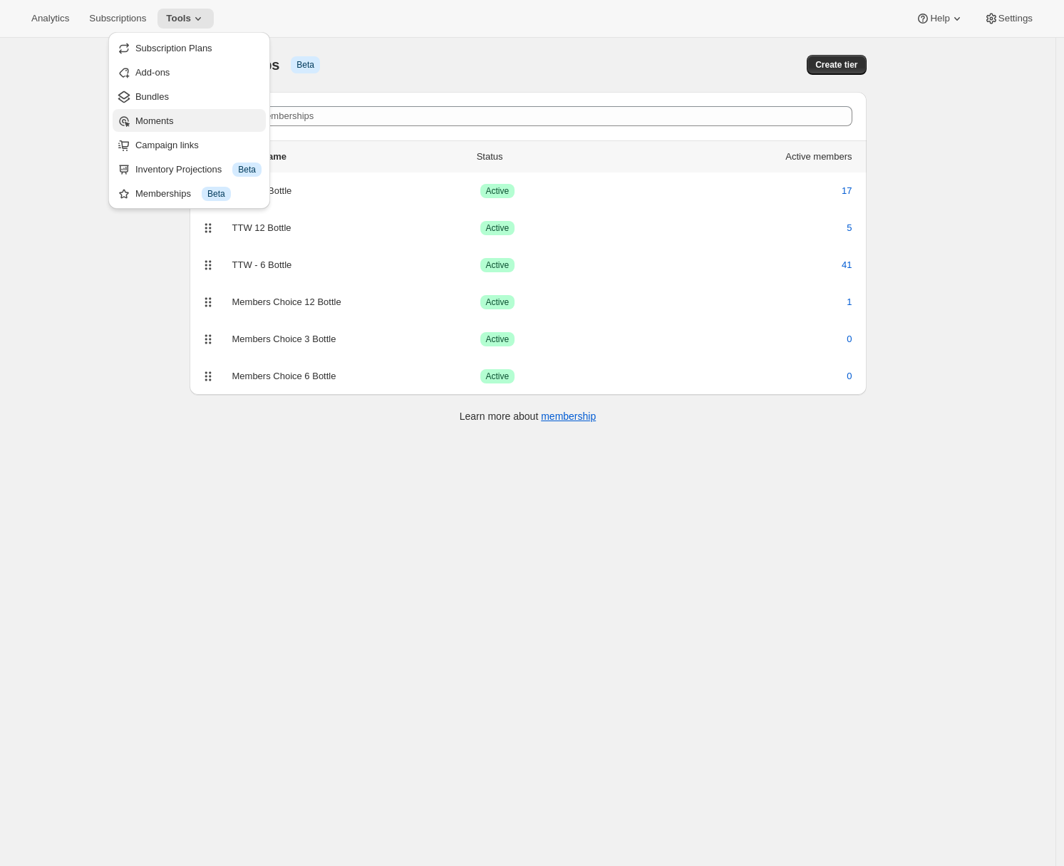
click at [161, 123] on span "Moments" at bounding box center [154, 120] width 38 height 11
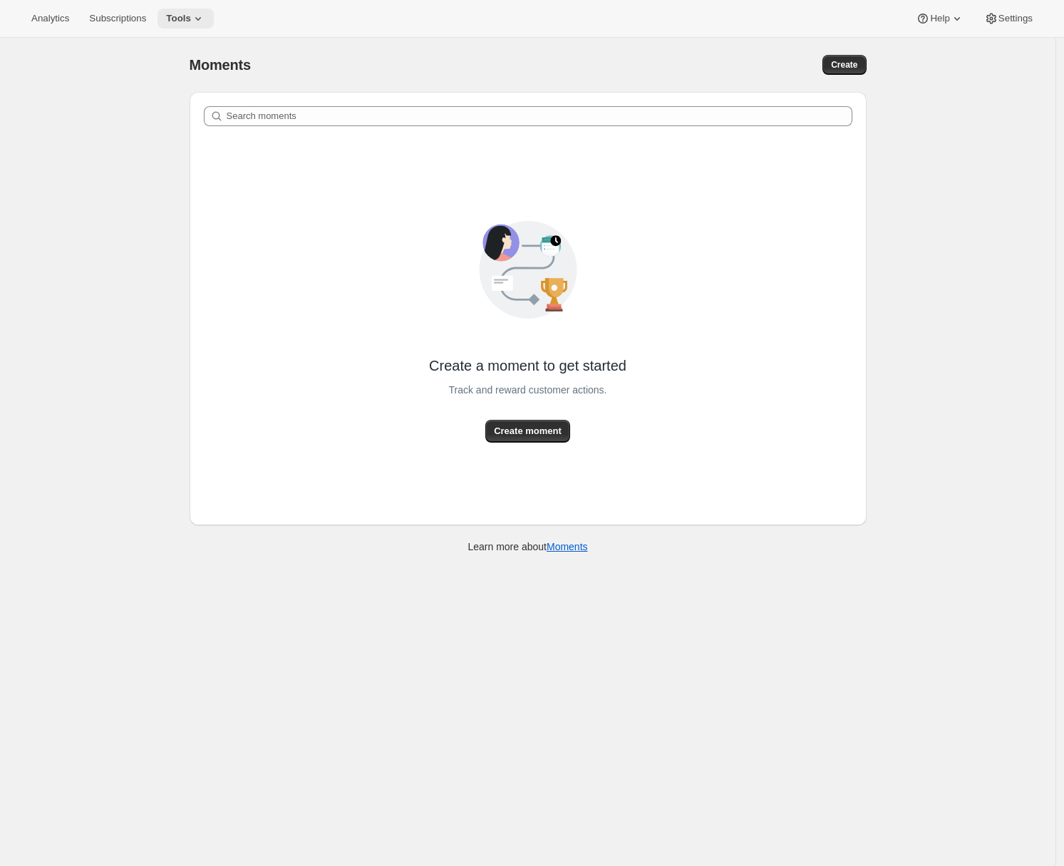
click at [191, 24] on span "Tools" at bounding box center [178, 18] width 25 height 11
click at [183, 100] on span "Bundles" at bounding box center [198, 97] width 126 height 14
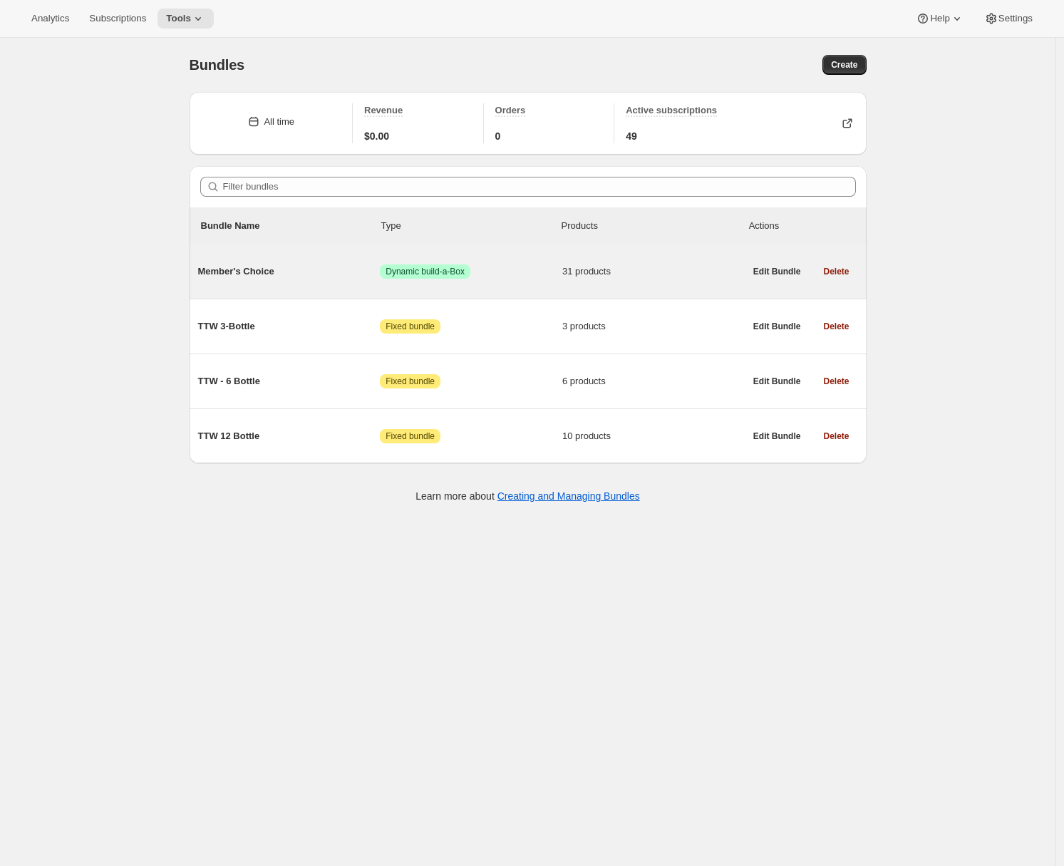
click at [297, 266] on span "Member's Choice" at bounding box center [289, 271] width 182 height 14
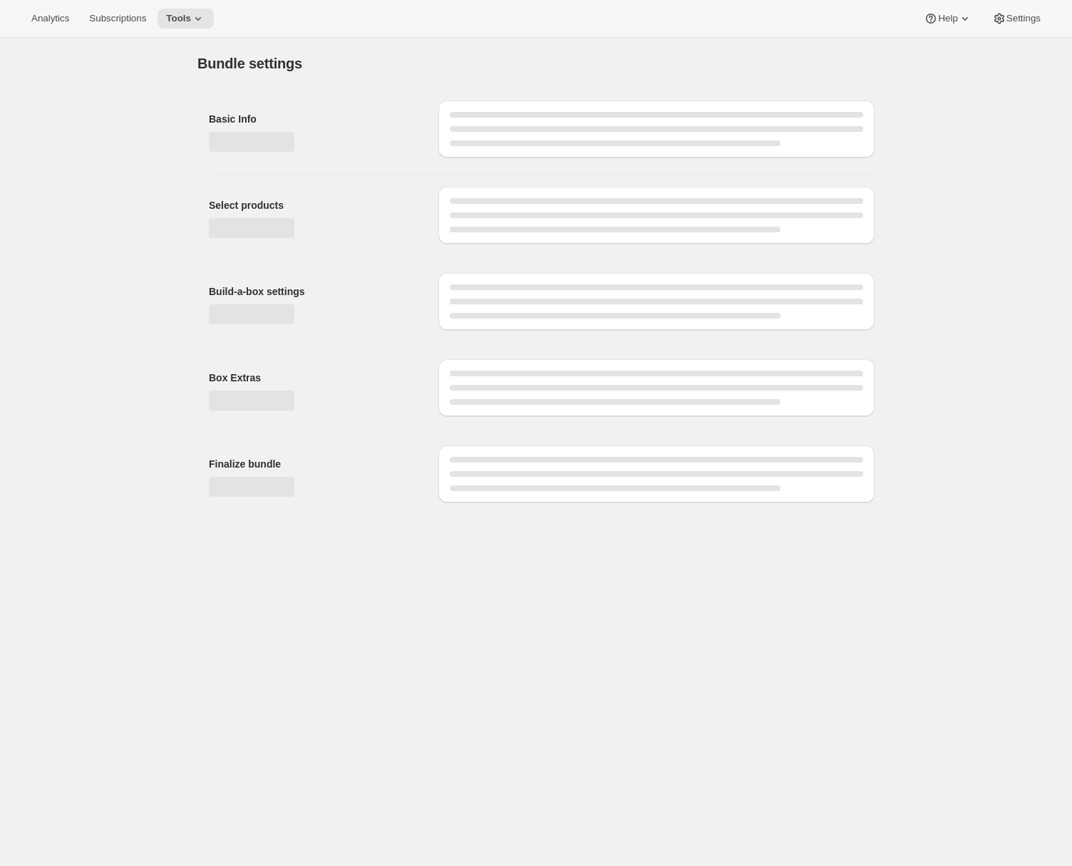
type input "Member's Choice"
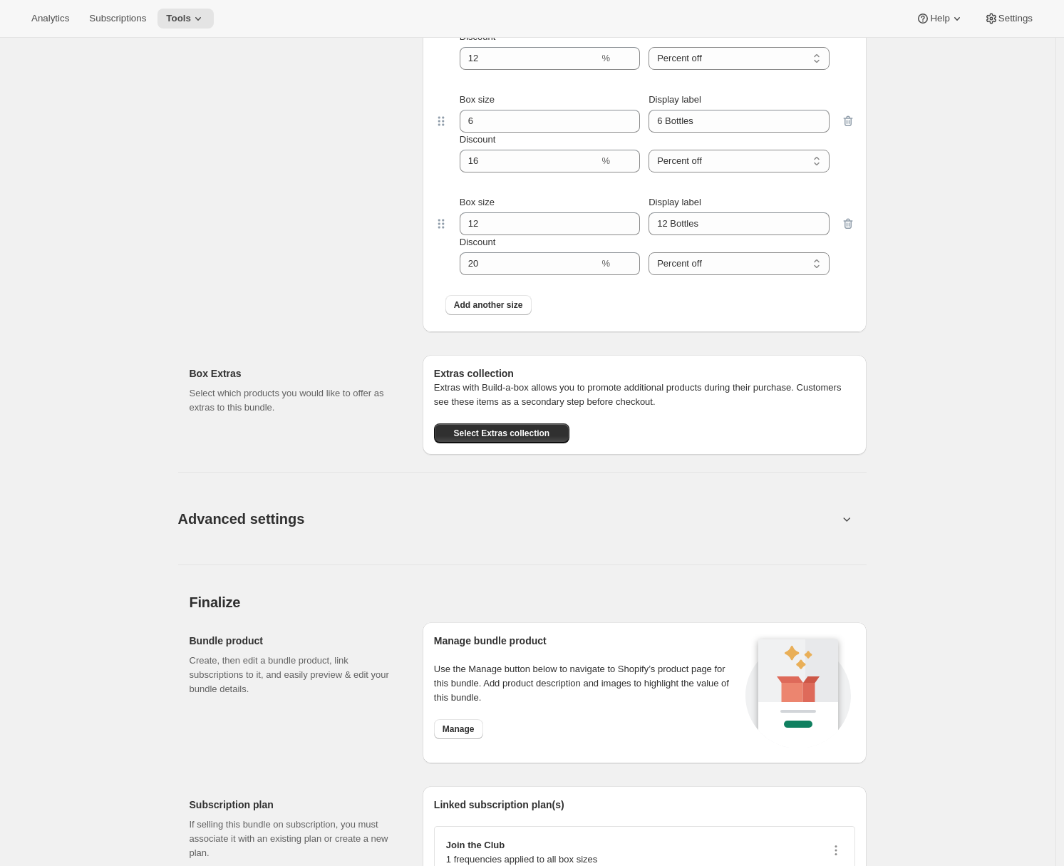
scroll to position [2639, 0]
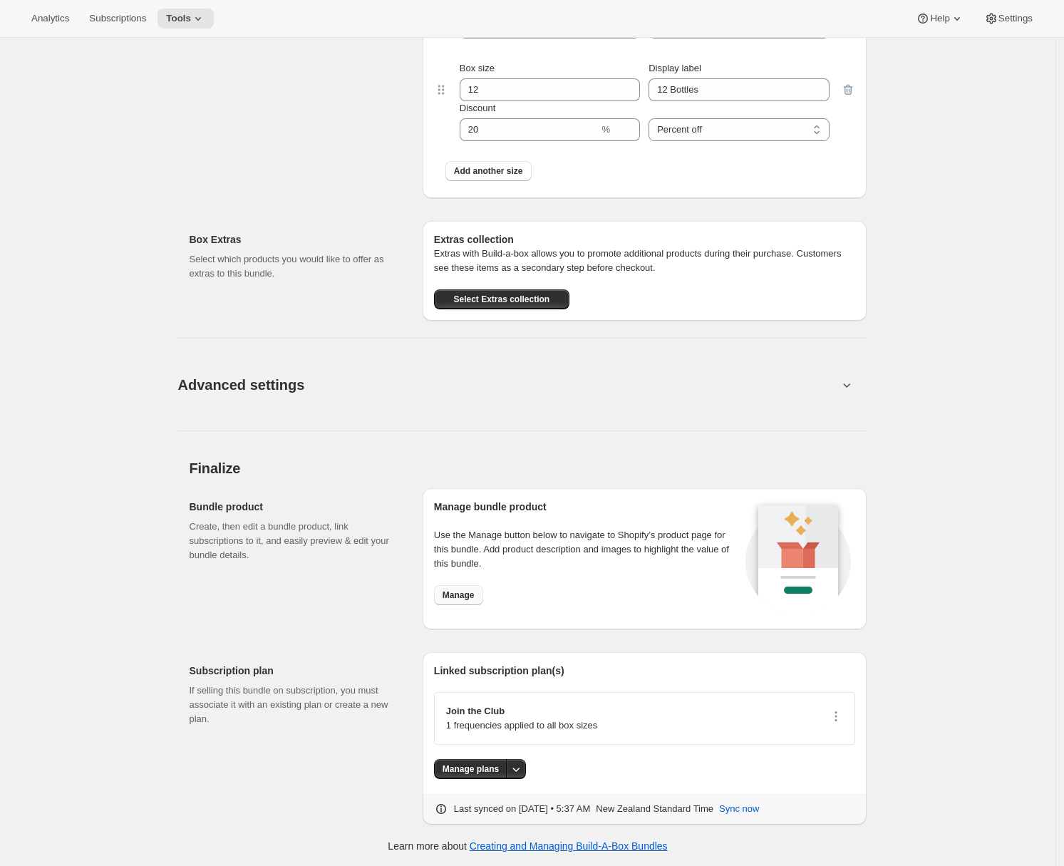
click at [464, 590] on span "Manage" at bounding box center [459, 594] width 32 height 11
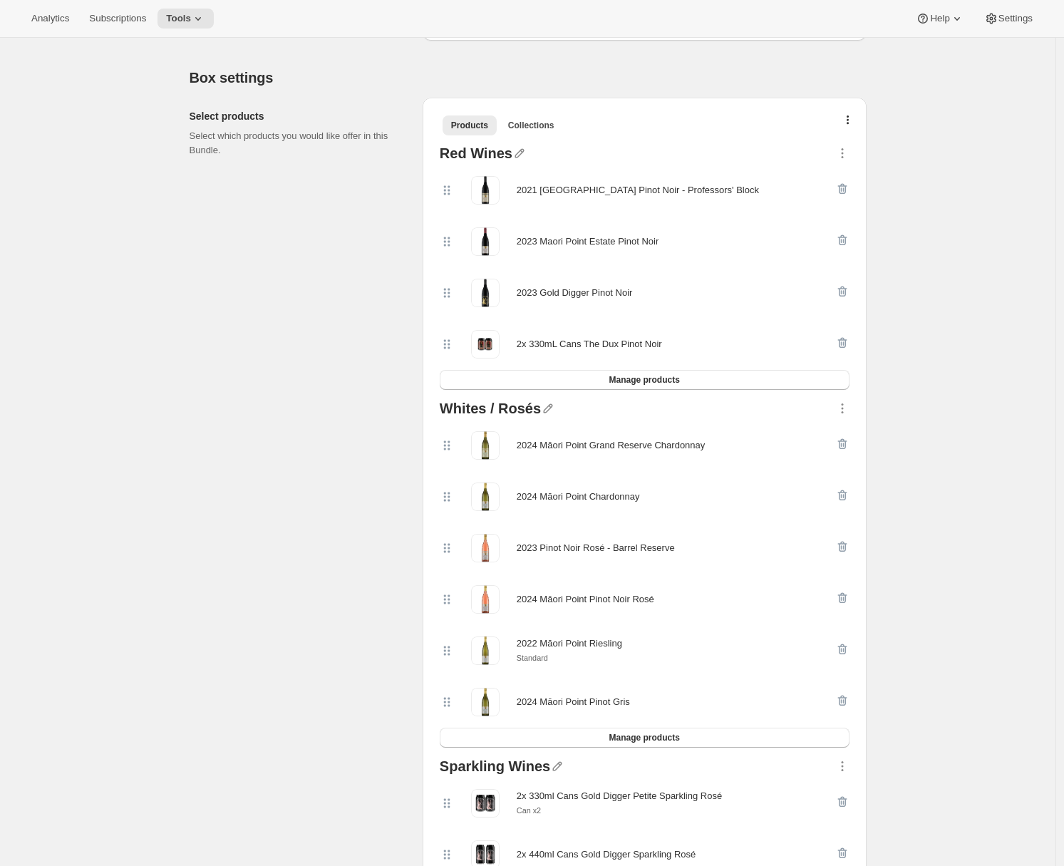
scroll to position [27, 0]
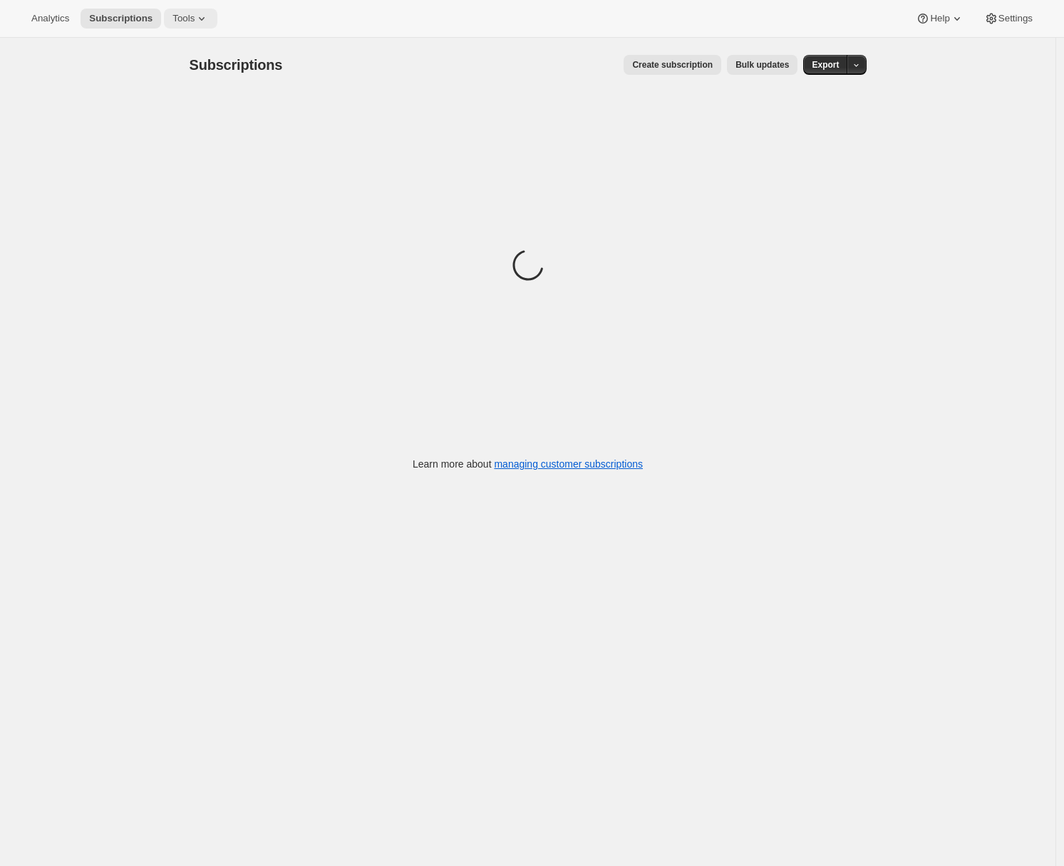
click at [200, 18] on icon at bounding box center [202, 18] width 14 height 14
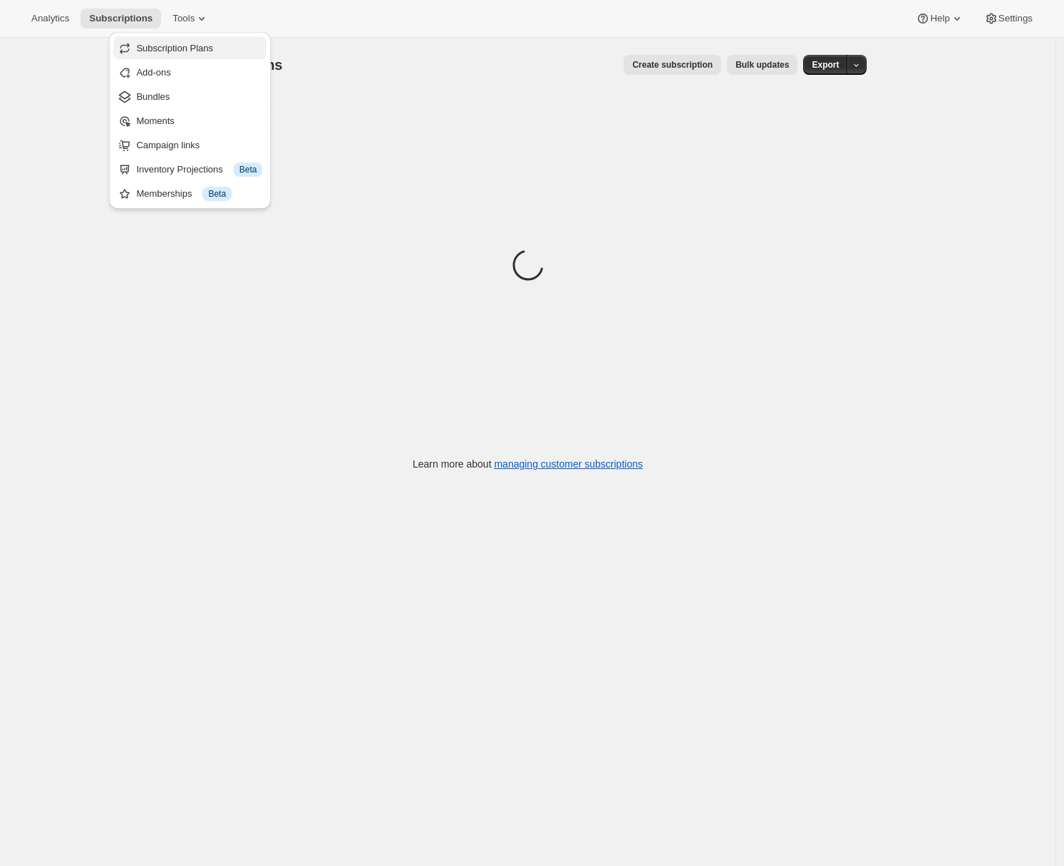
click at [189, 45] on span "Subscription Plans" at bounding box center [174, 48] width 77 height 11
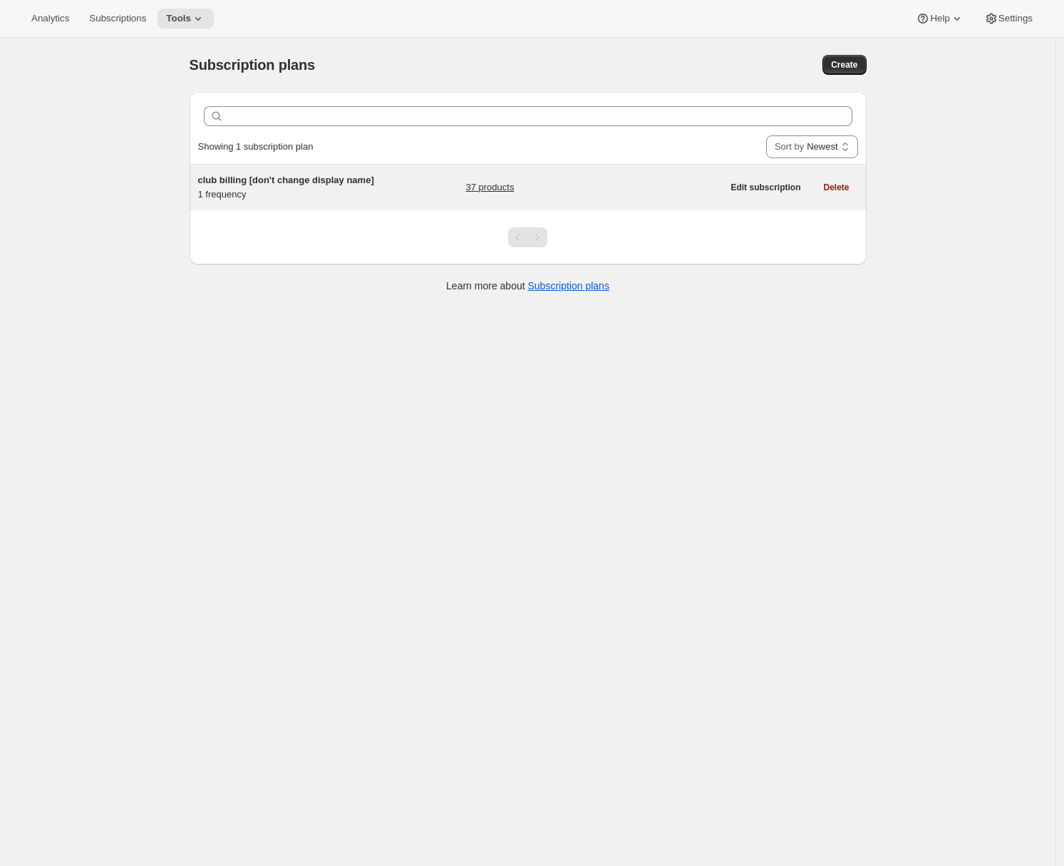
click at [310, 185] on span "club billing [don't change display name]" at bounding box center [286, 180] width 176 height 11
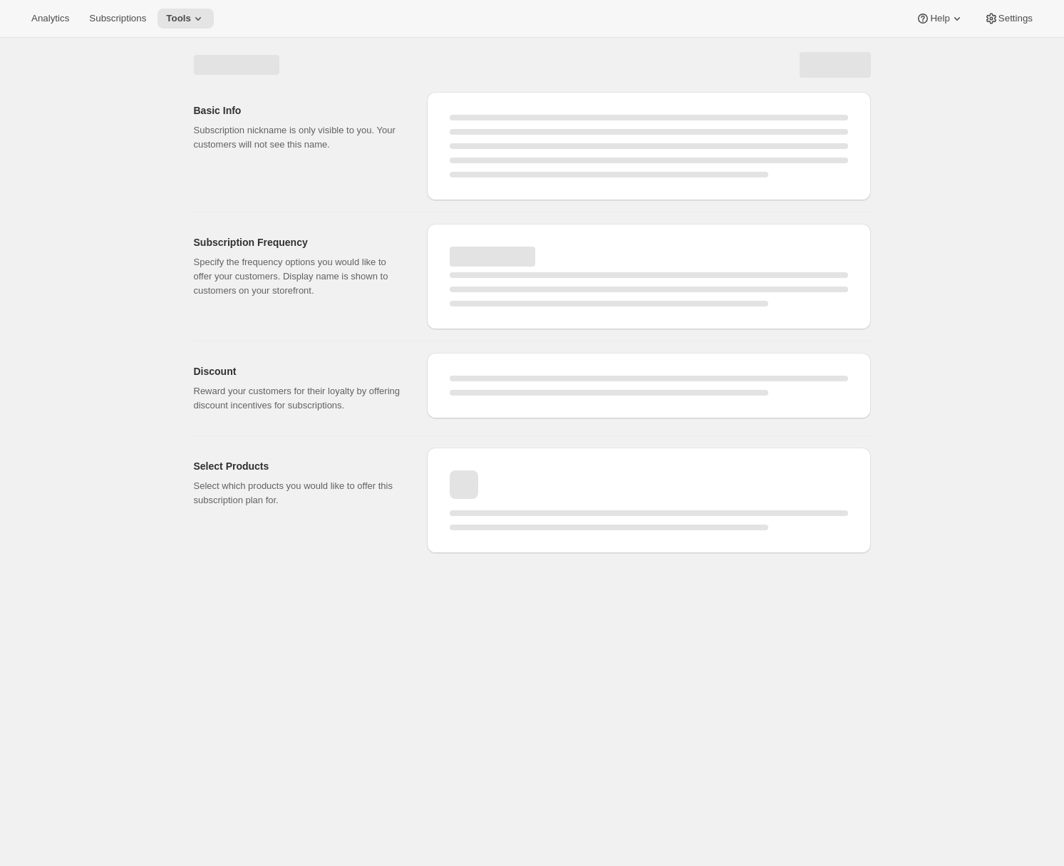
select select "WEEK"
select select "MONTH"
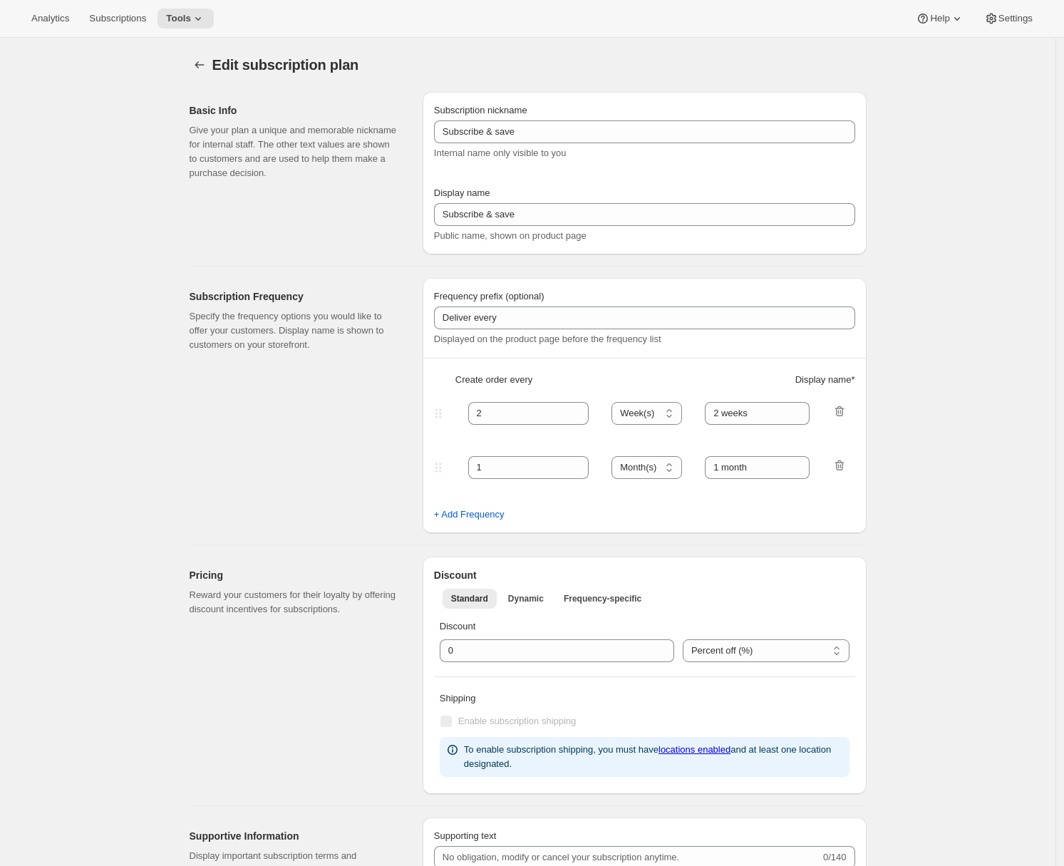
type input "club billing [don't change display name]"
type input "Join the Club"
type input "3"
select select "MONTH"
type input "3 month"
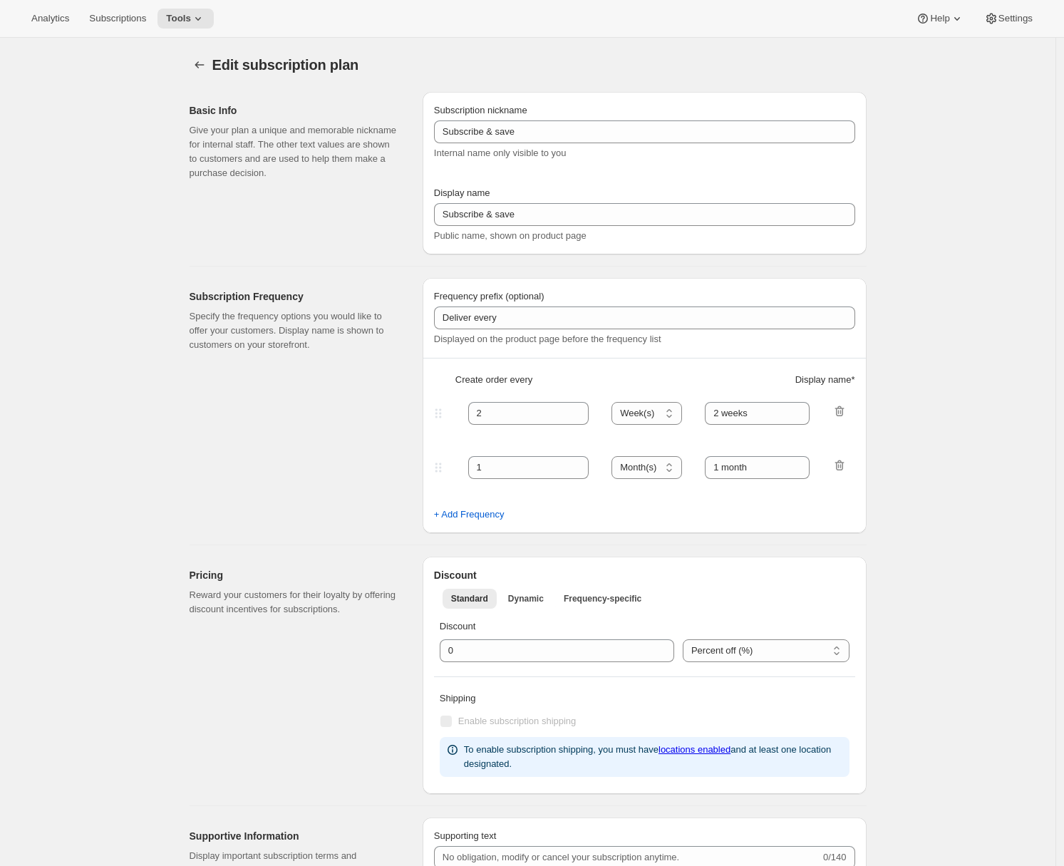
checkbox input "true"
select select "YEARDAY"
select select "2"
select select "5"
select select "8"
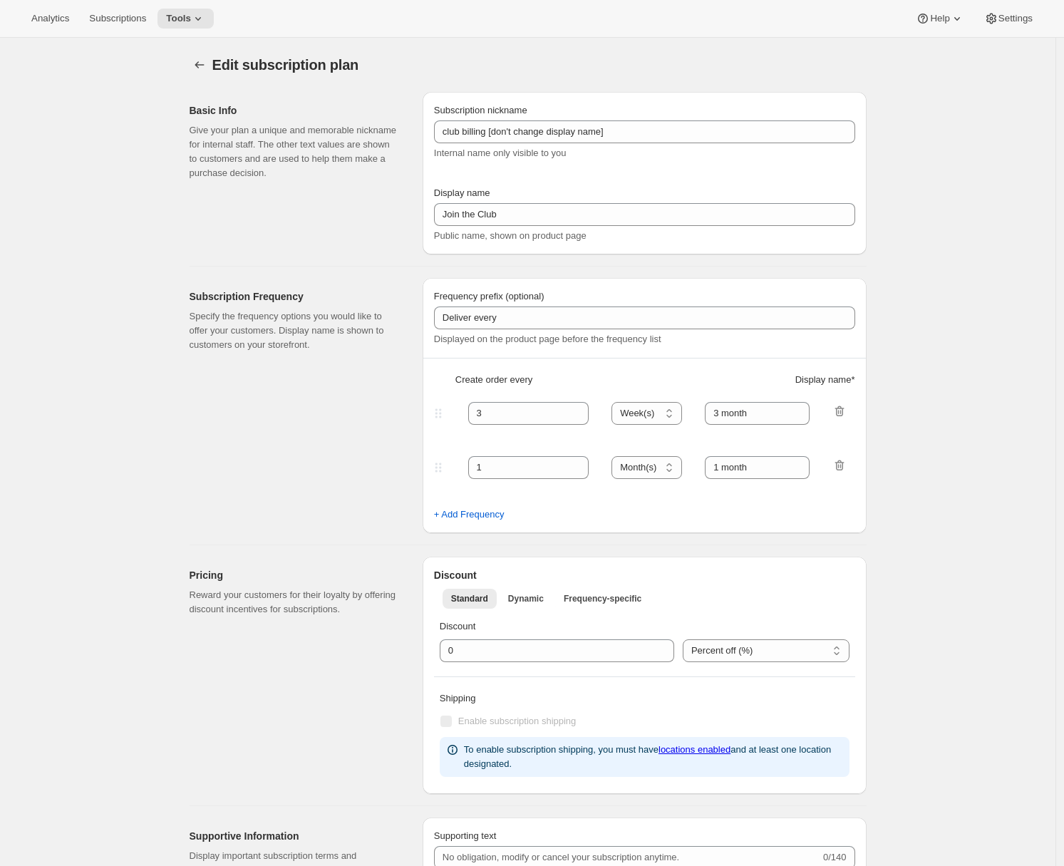
select select "11"
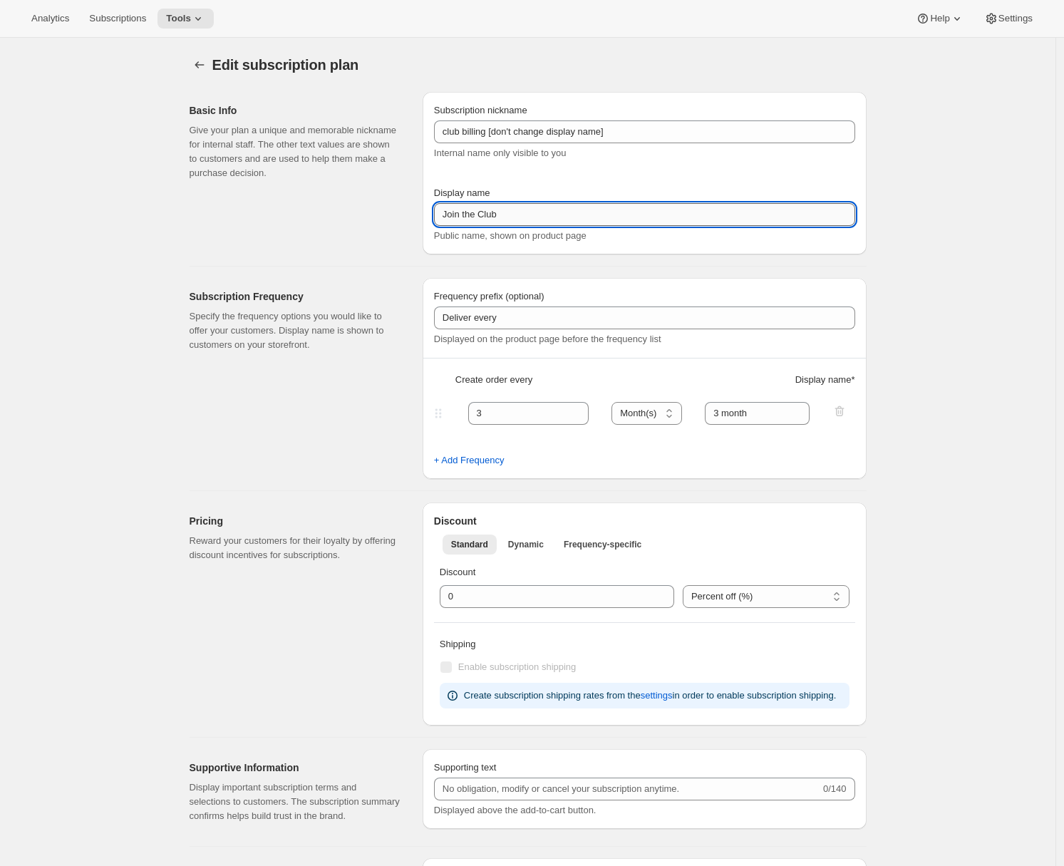
click at [524, 214] on input "Join the Club" at bounding box center [644, 214] width 421 height 23
type input "Join the Club"
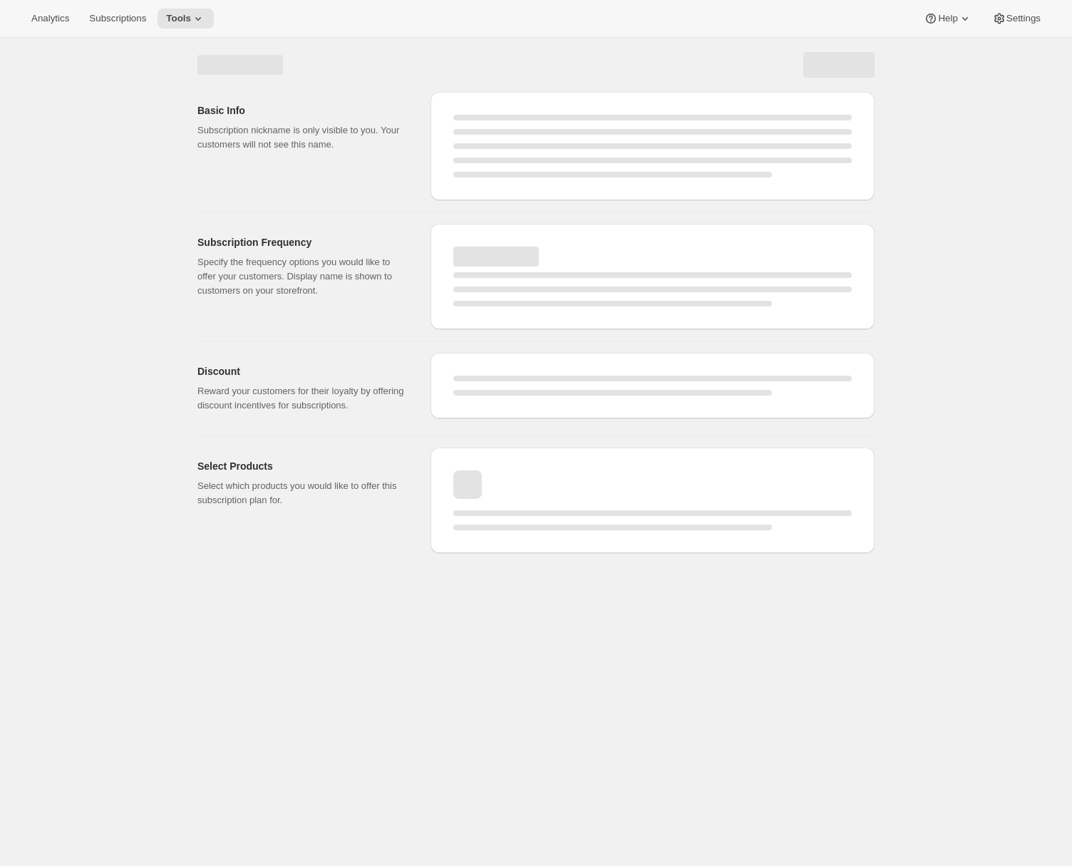
select select "MONTH"
select select "YEARDAY"
select select "2"
select select "5"
select select "8"
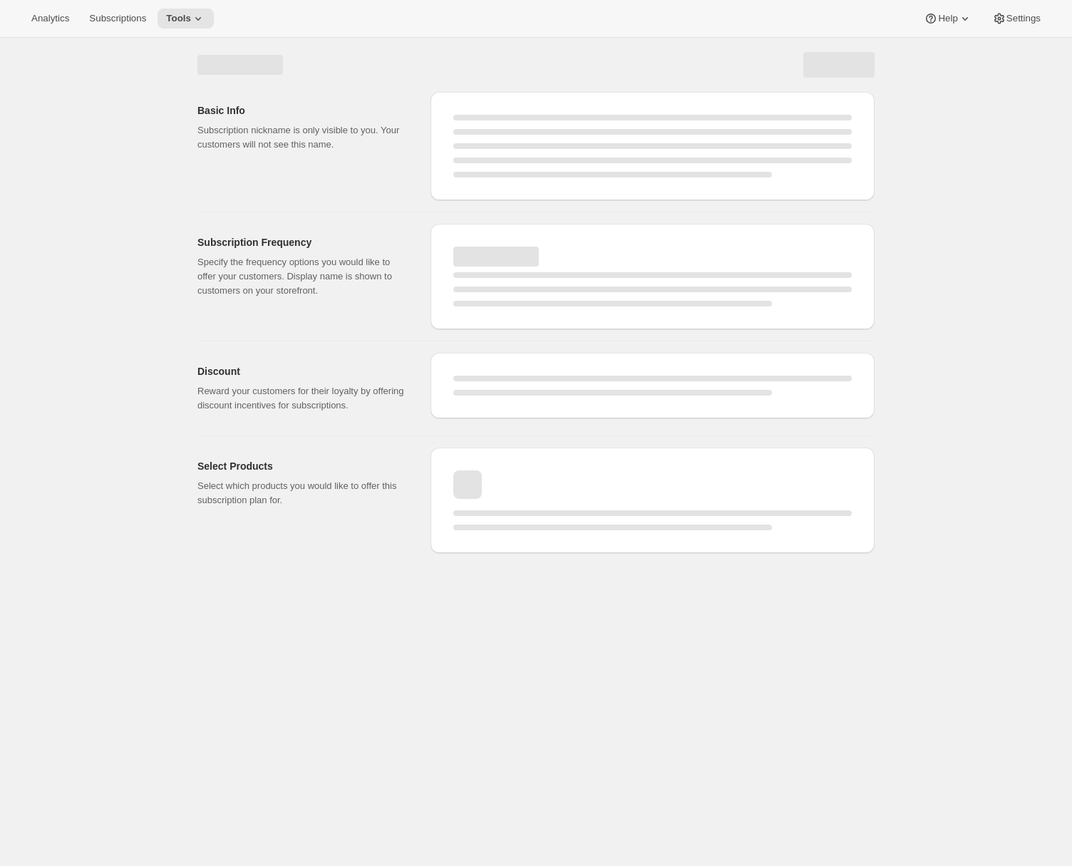
select select "11"
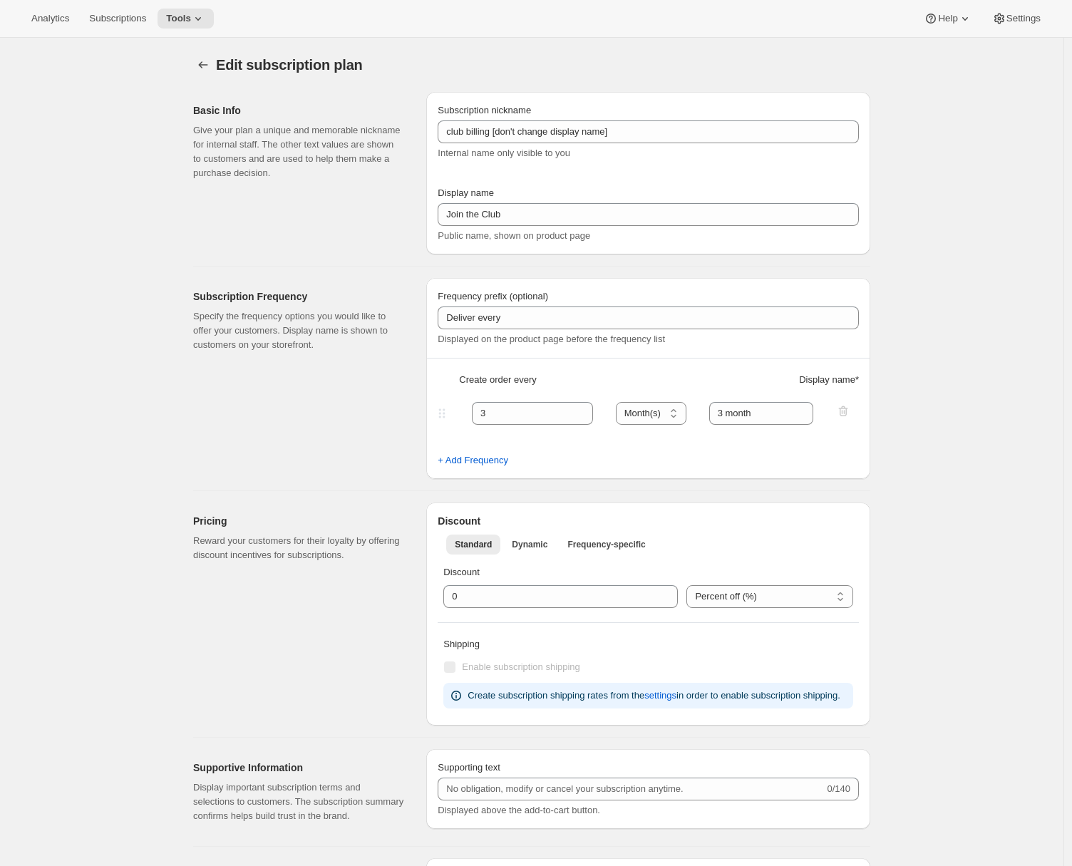
type input "Join the Club"
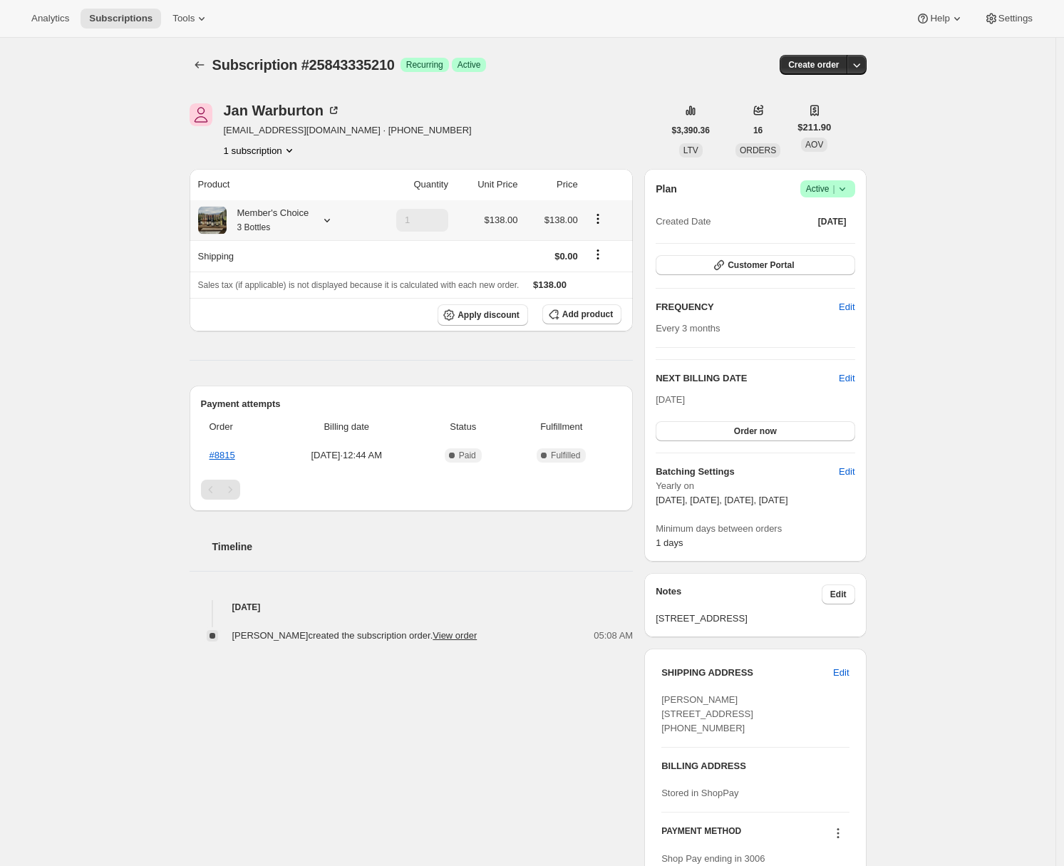
click at [329, 221] on icon at bounding box center [327, 220] width 14 height 14
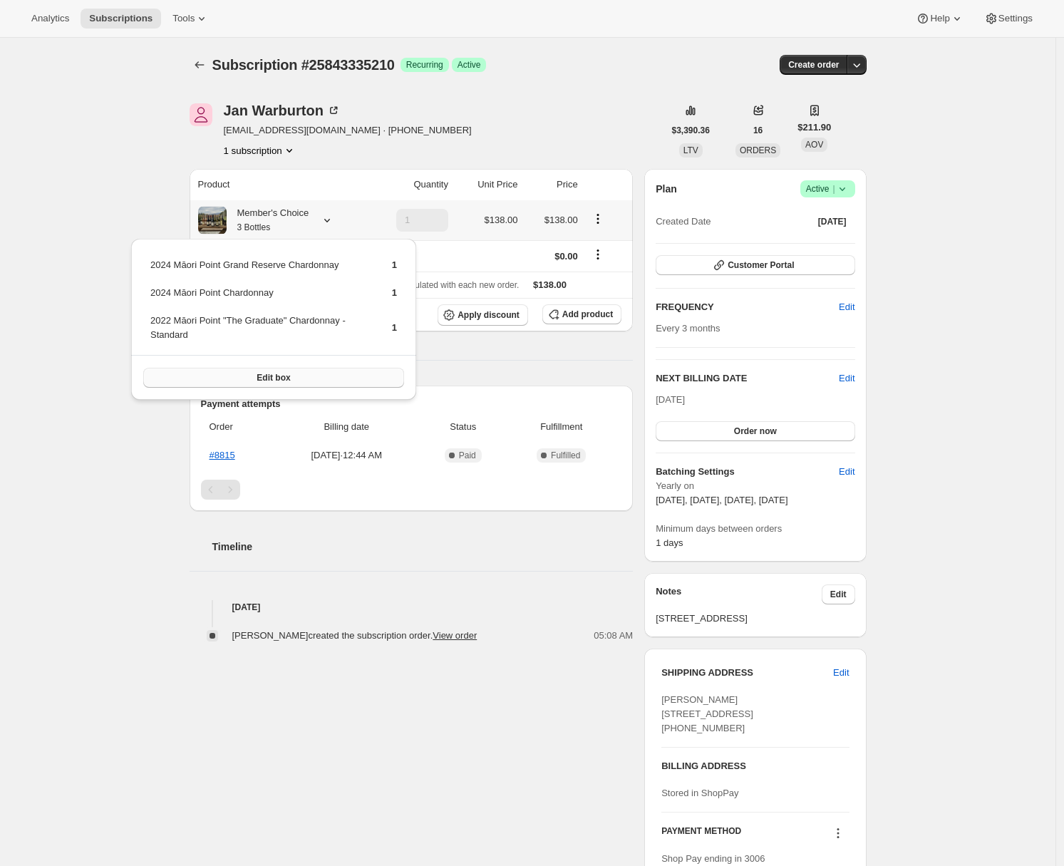
click at [297, 375] on button "Edit box" at bounding box center [273, 378] width 261 height 20
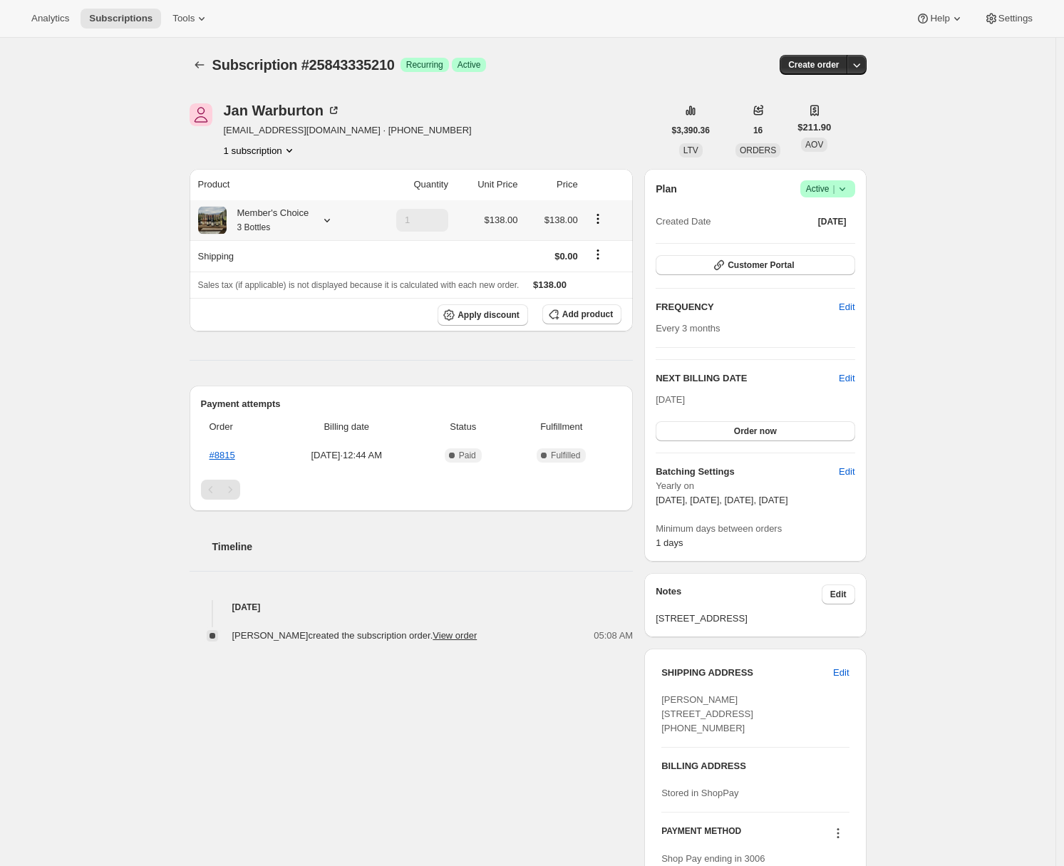
click at [334, 222] on icon at bounding box center [327, 220] width 14 height 14
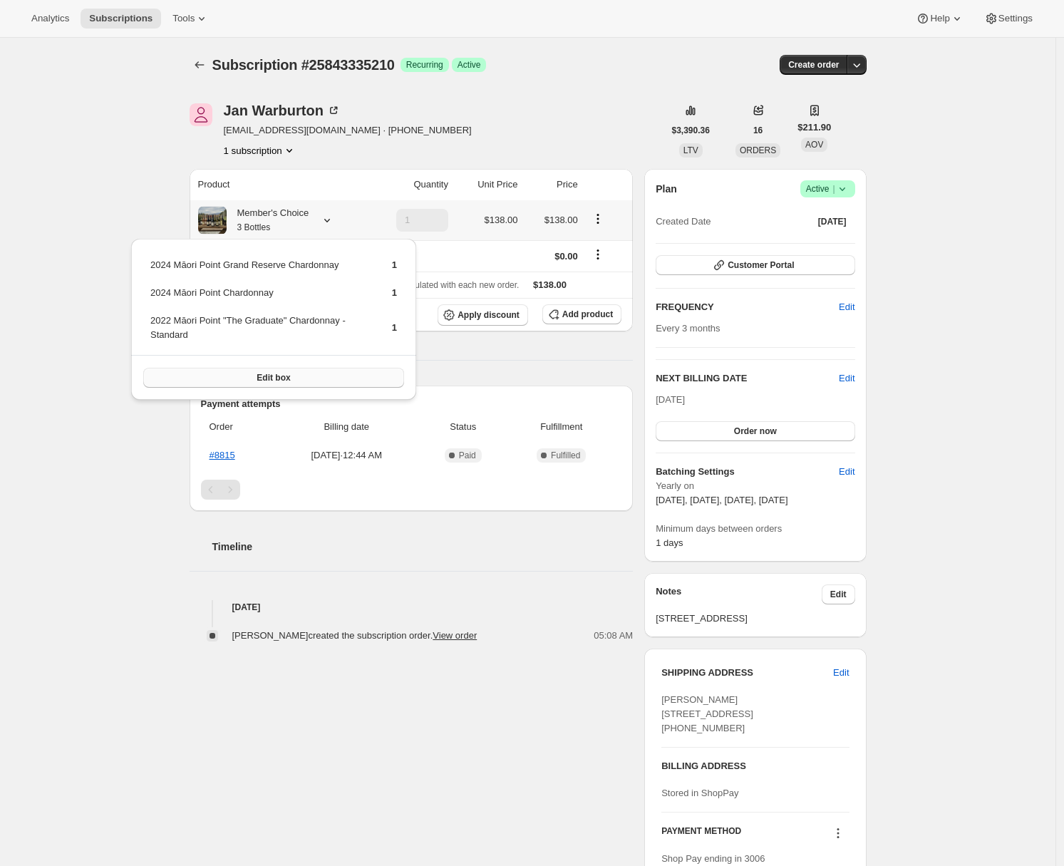
click at [305, 371] on button "Edit box" at bounding box center [273, 378] width 261 height 20
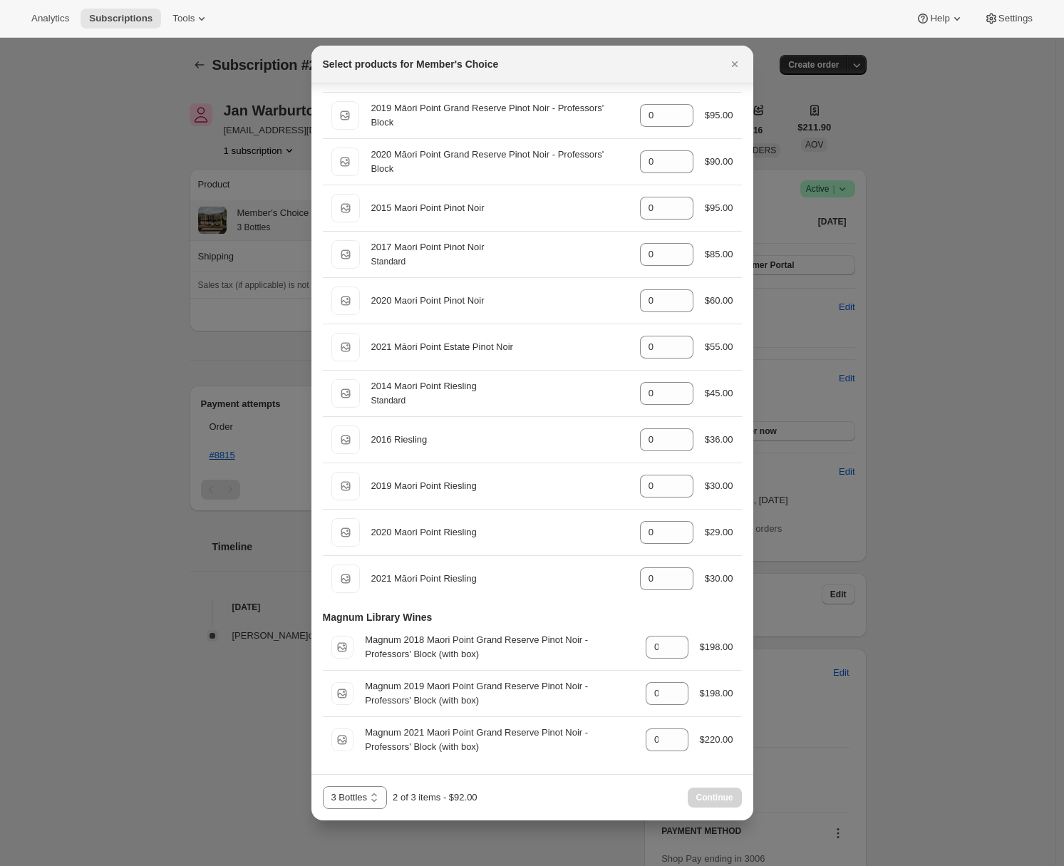
scroll to position [858, 0]
click at [734, 63] on icon "Close" at bounding box center [734, 64] width 6 height 6
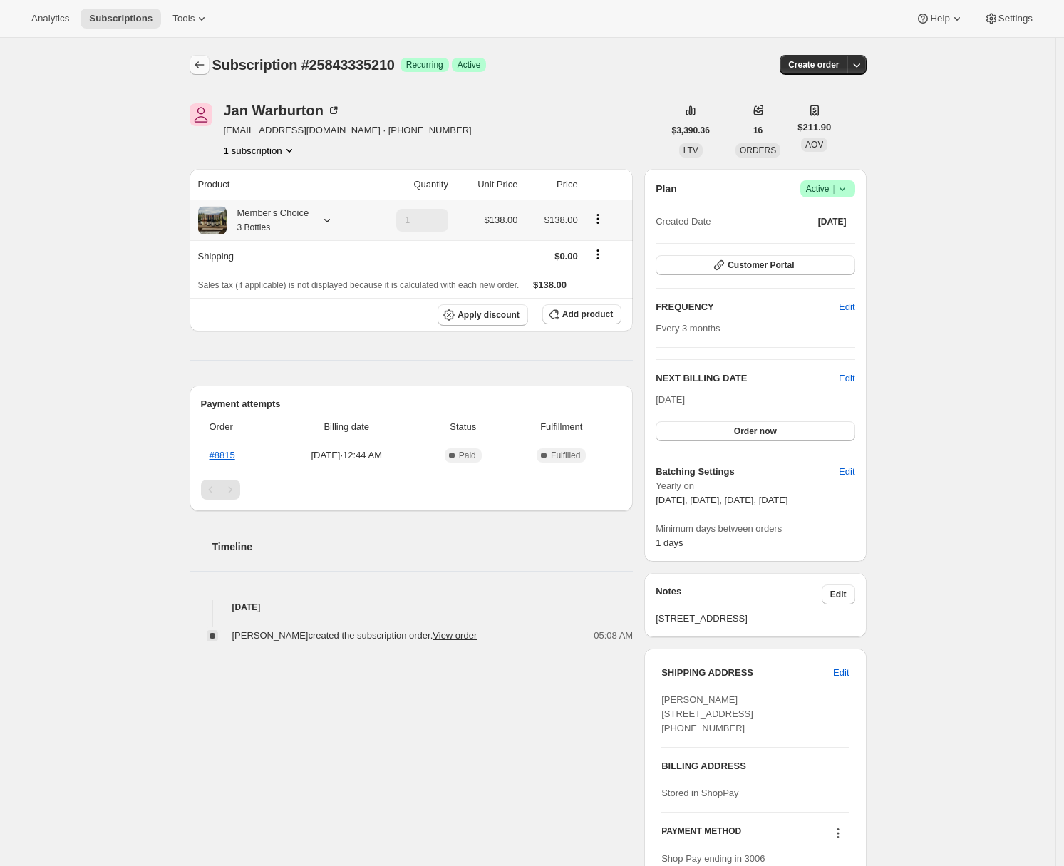
click at [206, 66] on icon "Subscriptions" at bounding box center [199, 65] width 14 height 14
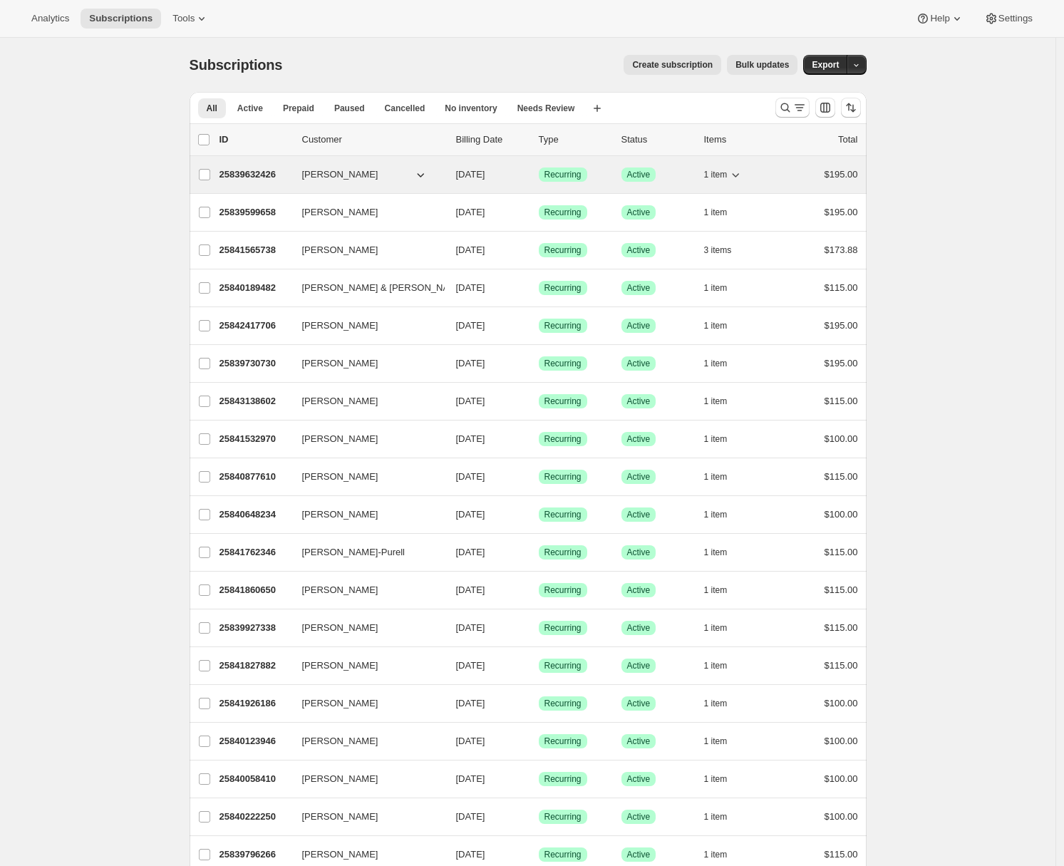
click at [245, 172] on p "25839632426" at bounding box center [254, 174] width 71 height 14
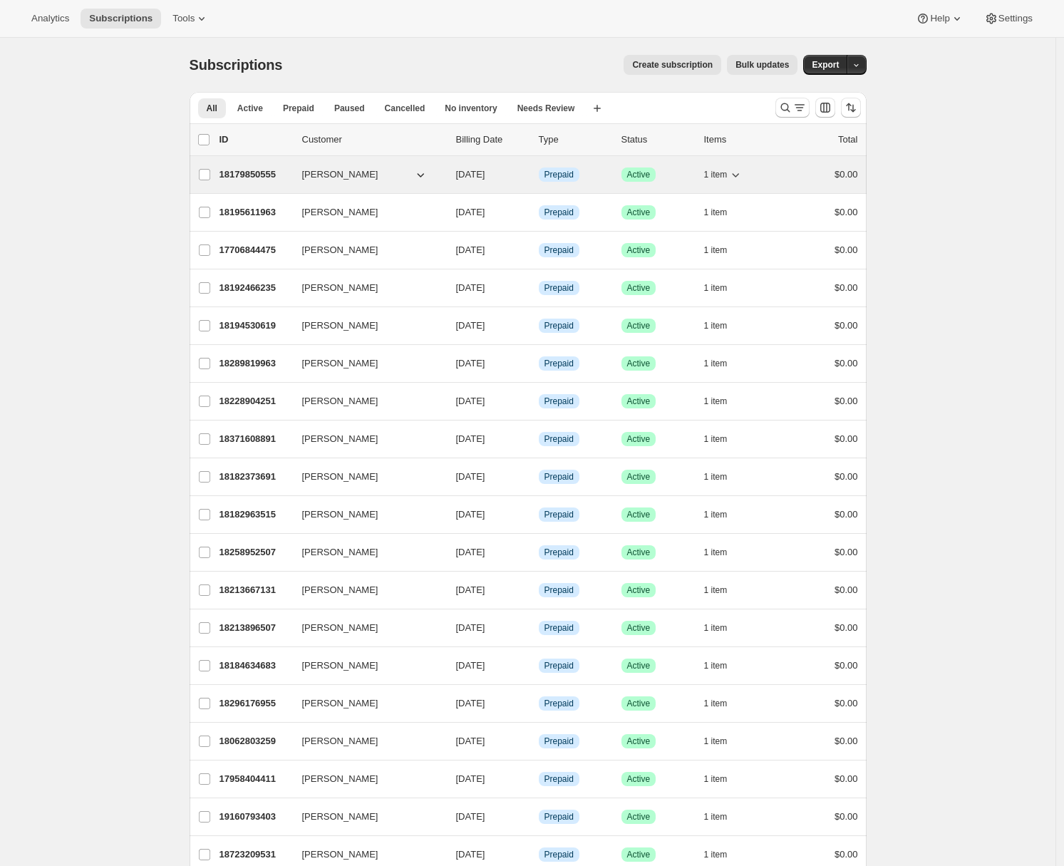
click at [249, 175] on p "18179850555" at bounding box center [254, 174] width 71 height 14
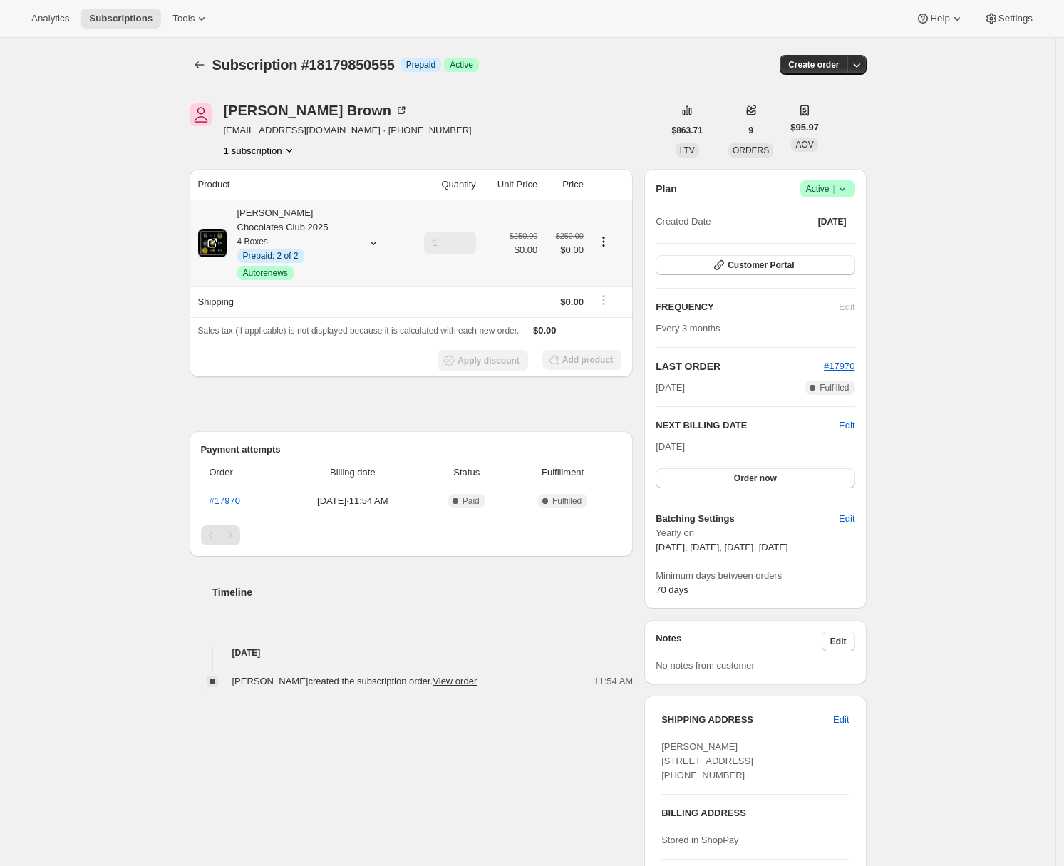
click at [375, 240] on icon at bounding box center [373, 243] width 14 height 14
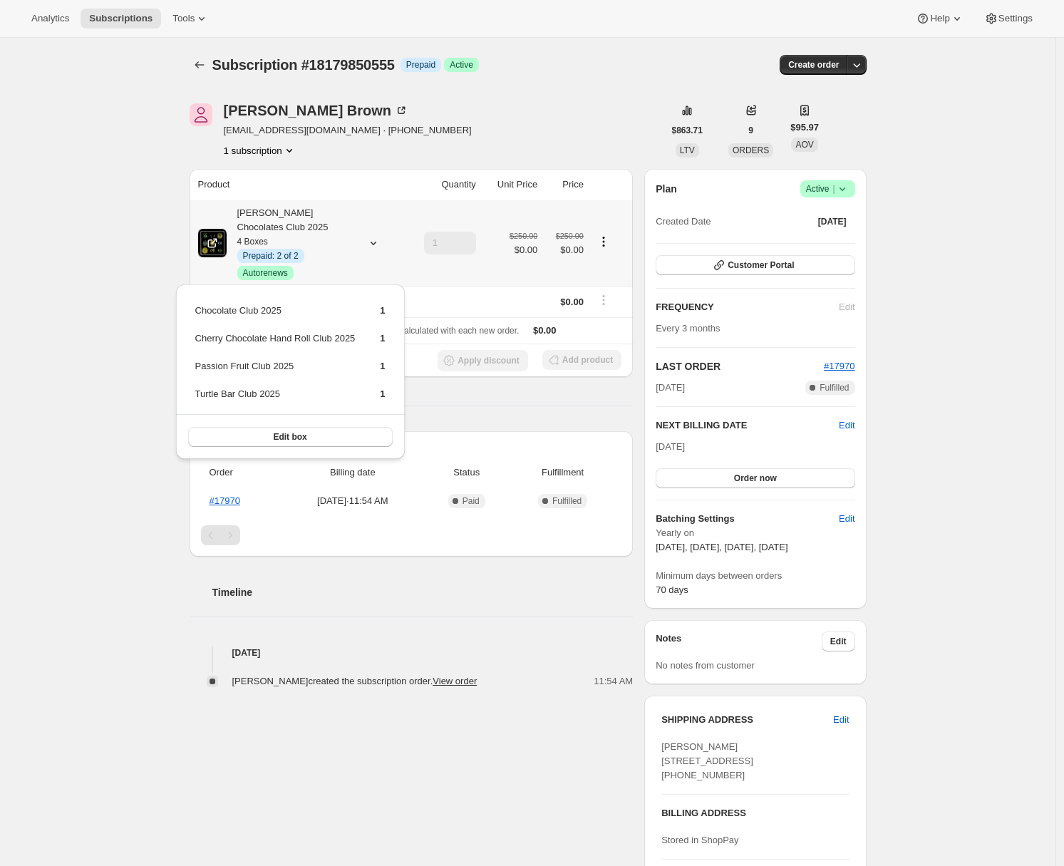
drag, startPoint x: 196, startPoint y: 308, endPoint x: 400, endPoint y: 393, distance: 221.4
click at [400, 393] on div "Chocolate Club 2025 1 Cherry Chocolate Hand Roll Club 2025 1 Passion Fruit Club…" at bounding box center [290, 371] width 229 height 175
copy tbody
click at [203, 20] on icon at bounding box center [202, 18] width 14 height 14
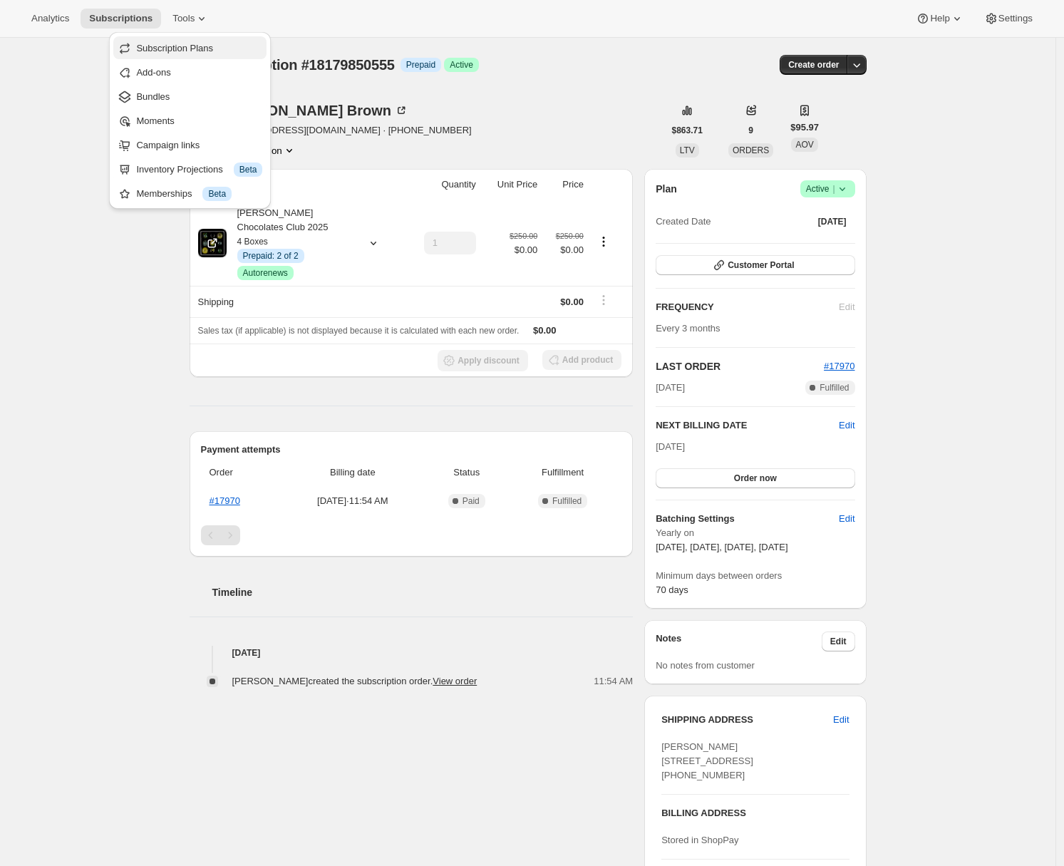
click at [198, 54] on span "Subscription Plans" at bounding box center [199, 48] width 126 height 14
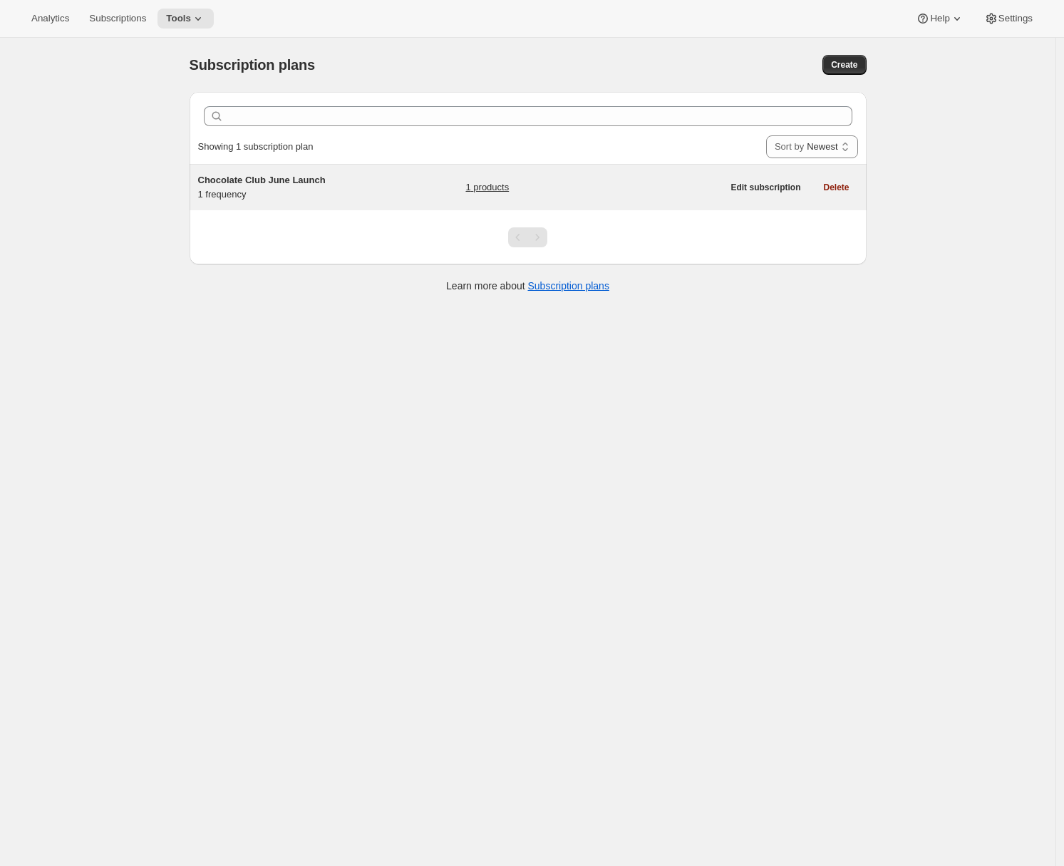
click at [300, 205] on div "Chocolate Club June Launch 1 frequency 1 products Edit subscription Delete" at bounding box center [528, 188] width 677 height 46
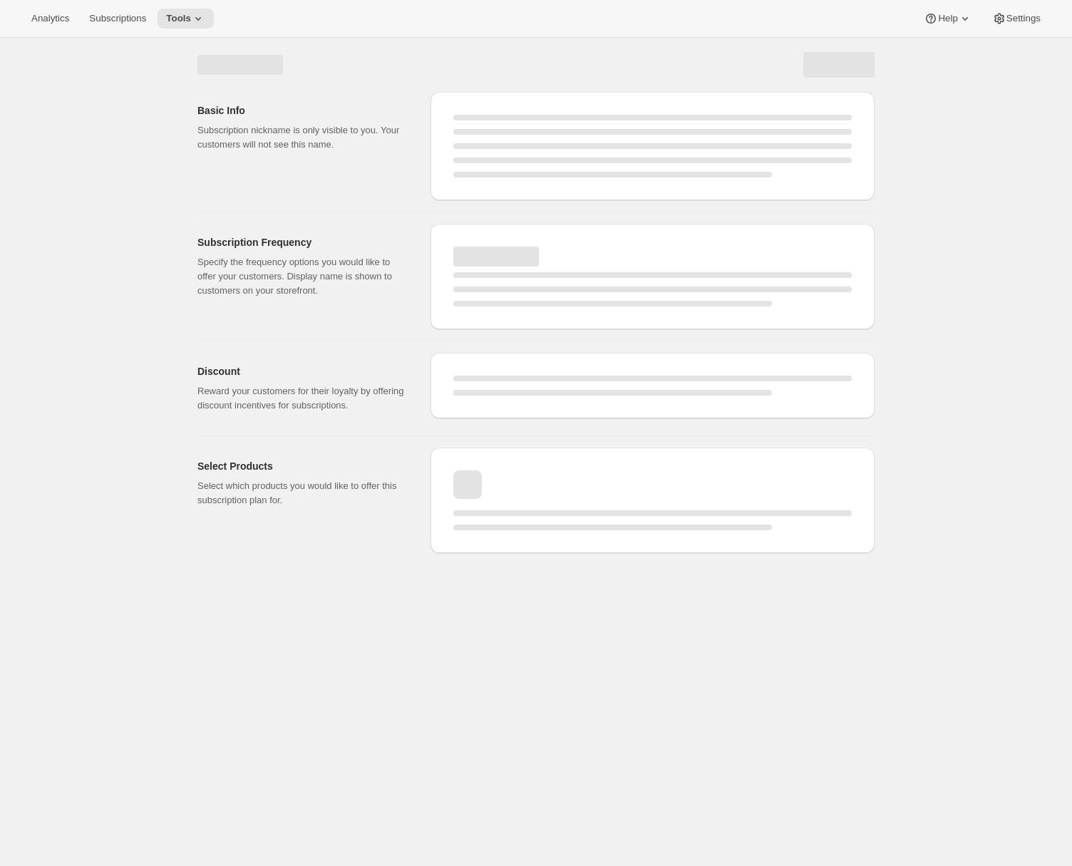
select select "WEEK"
select select "MONTH"
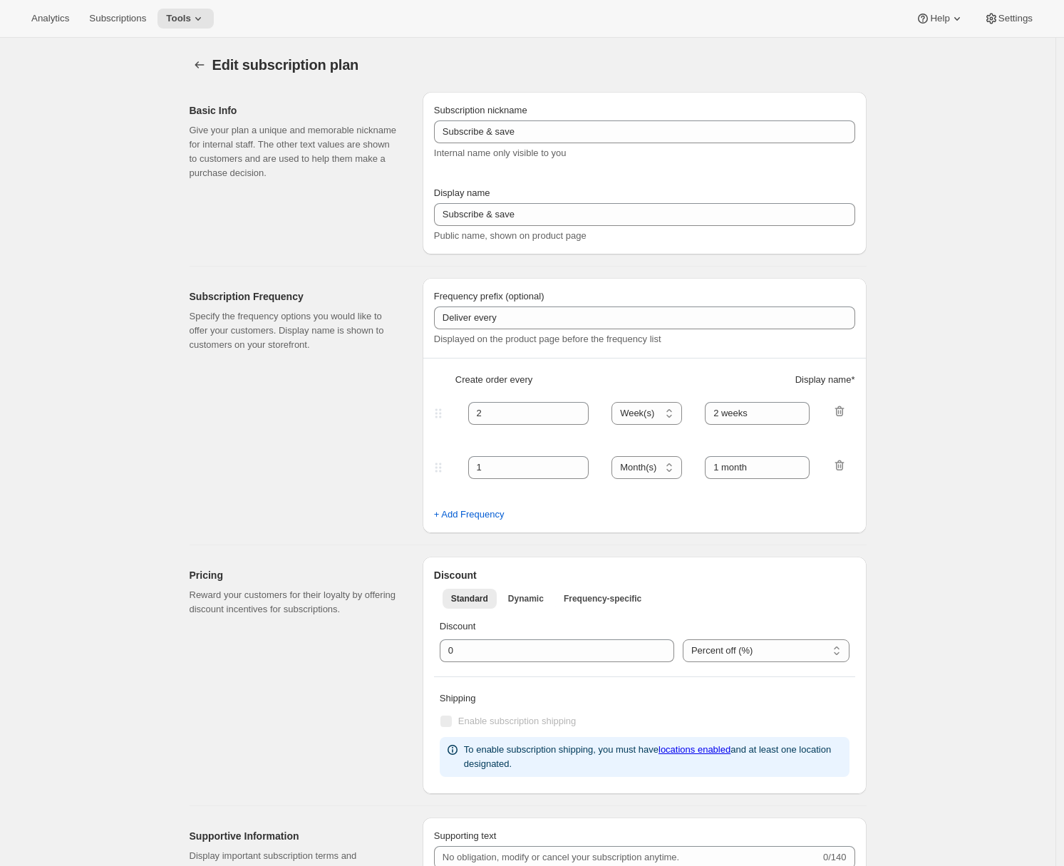
type input "Chocolate Club June Launch"
type input "Chocolate Club 2025"
type input "Your membership starts with a commitment to 2 quarterly shipments ($125 each). …"
checkbox input "true"
select select "ENABLED"
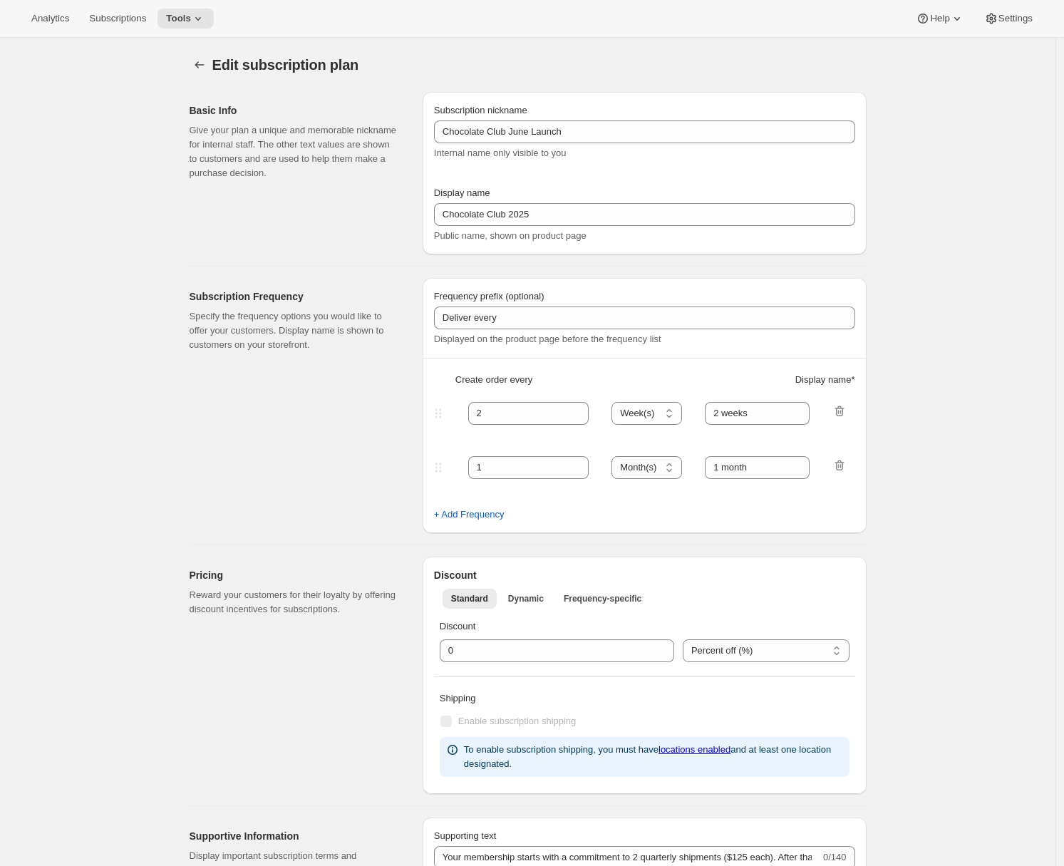
select select "MONTH"
select select "YEARDAY"
select select "7"
select select "9"
select select "11"
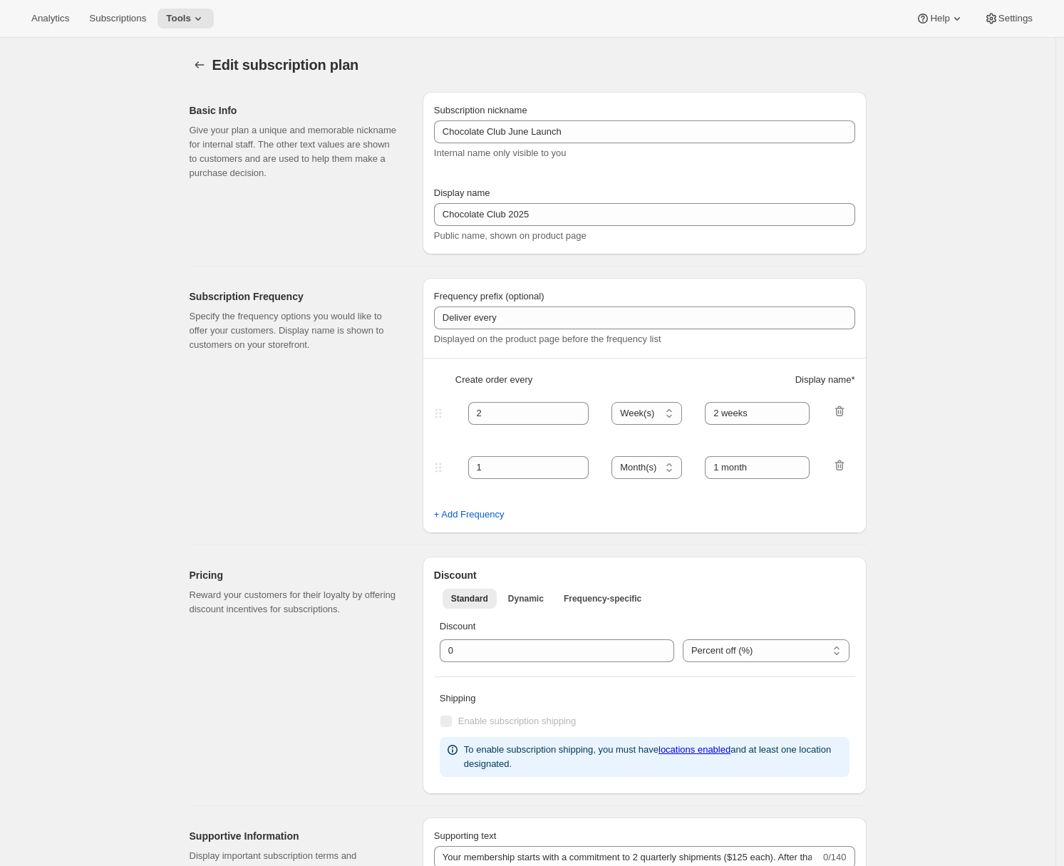
select select "3"
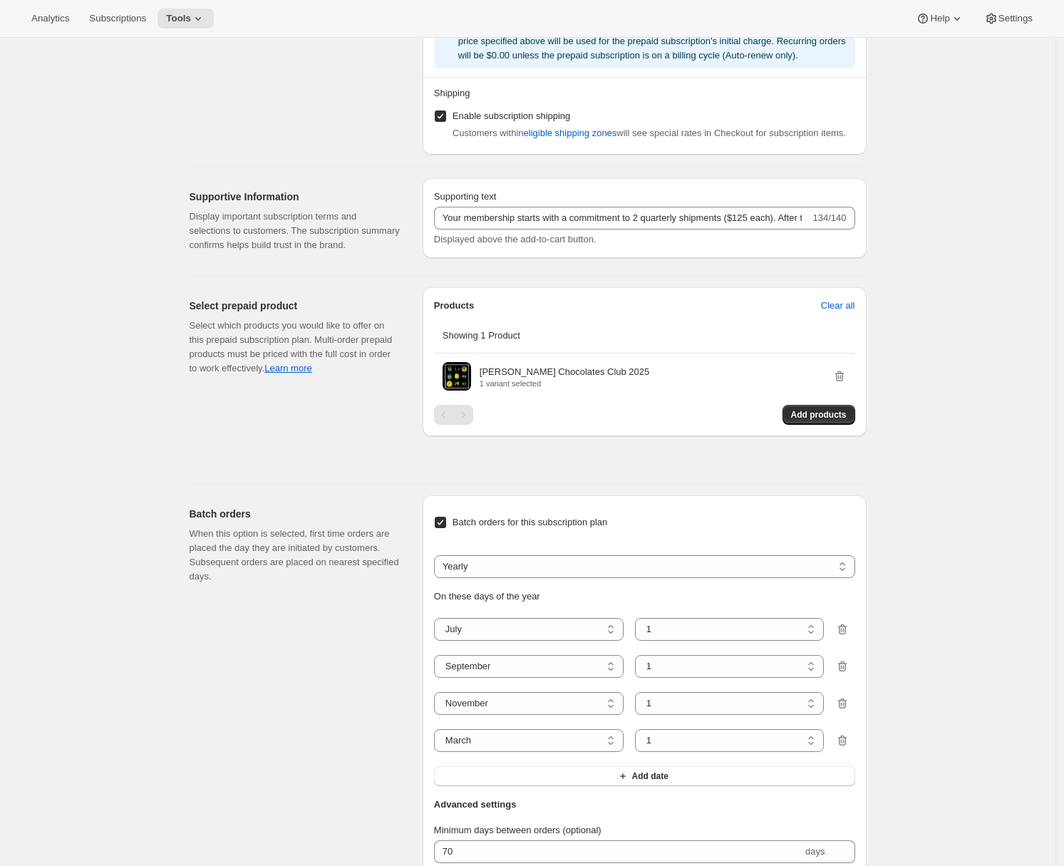
scroll to position [1371, 0]
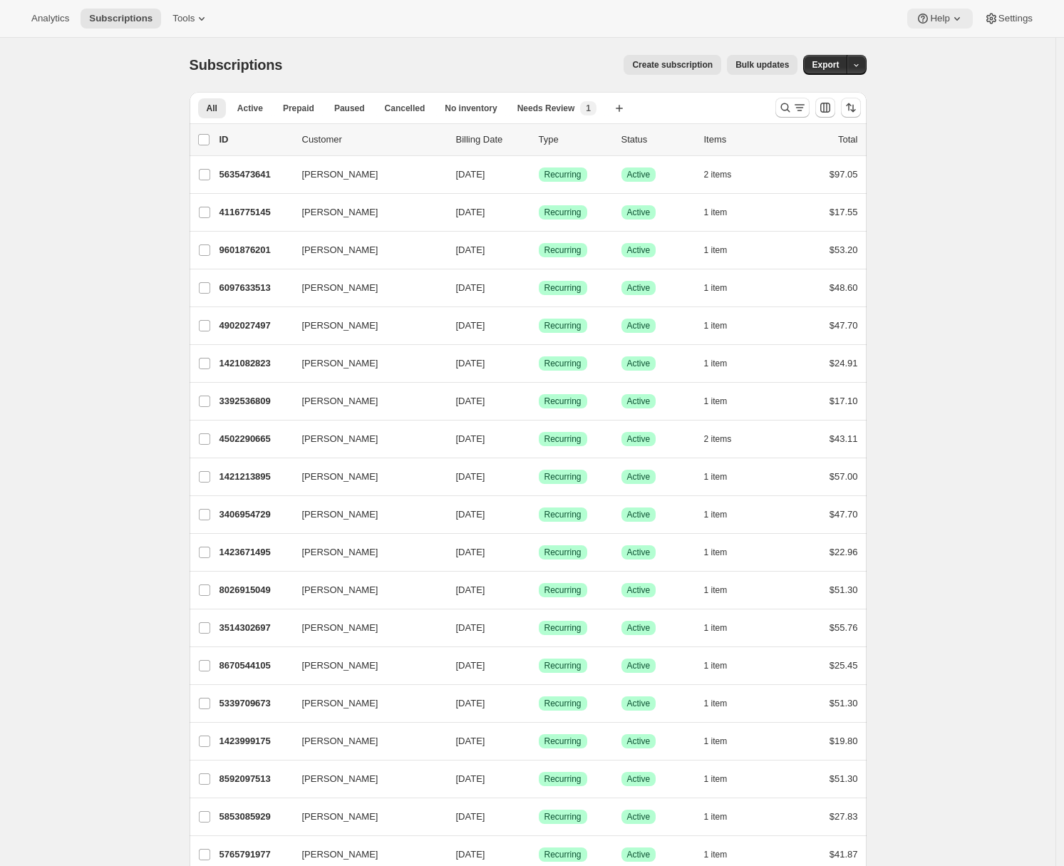
click at [942, 21] on span "Help" at bounding box center [939, 18] width 19 height 11
click at [941, 41] on span "Setup guide" at bounding box center [935, 48] width 49 height 14
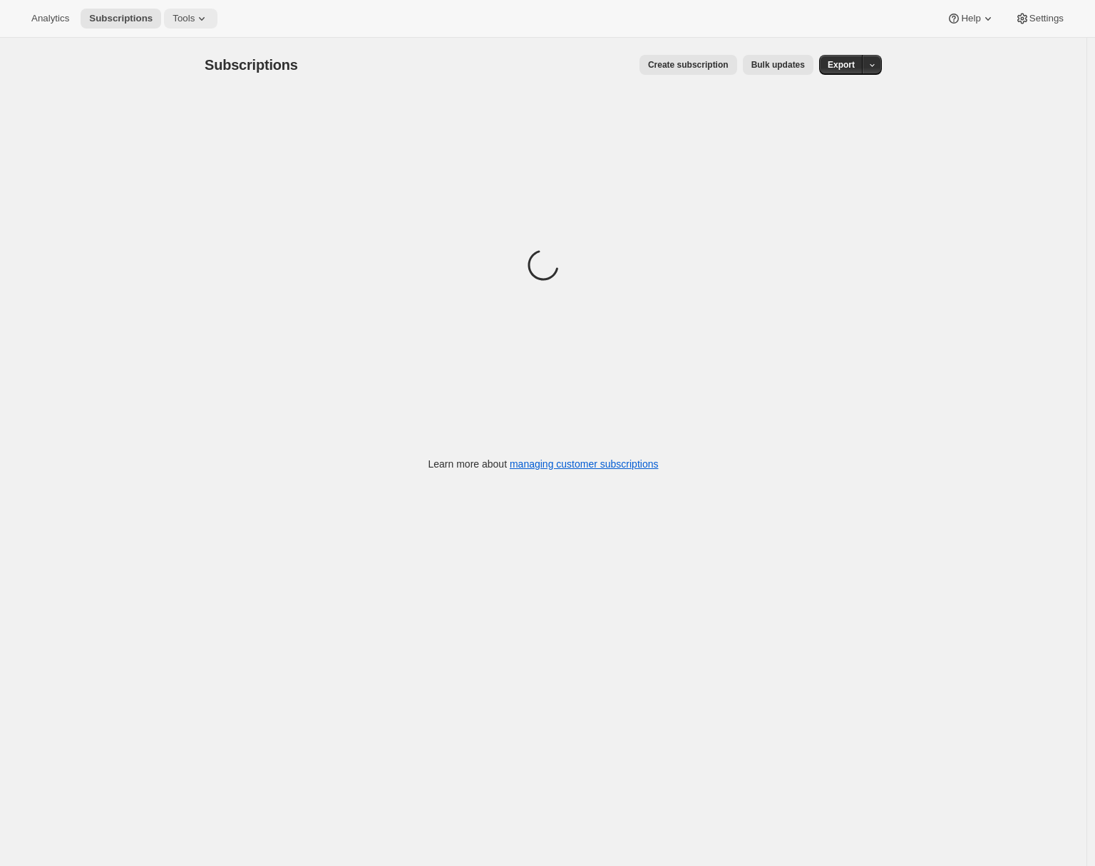
click at [185, 20] on span "Tools" at bounding box center [183, 18] width 22 height 11
click at [170, 94] on span "Bundles" at bounding box center [152, 96] width 33 height 11
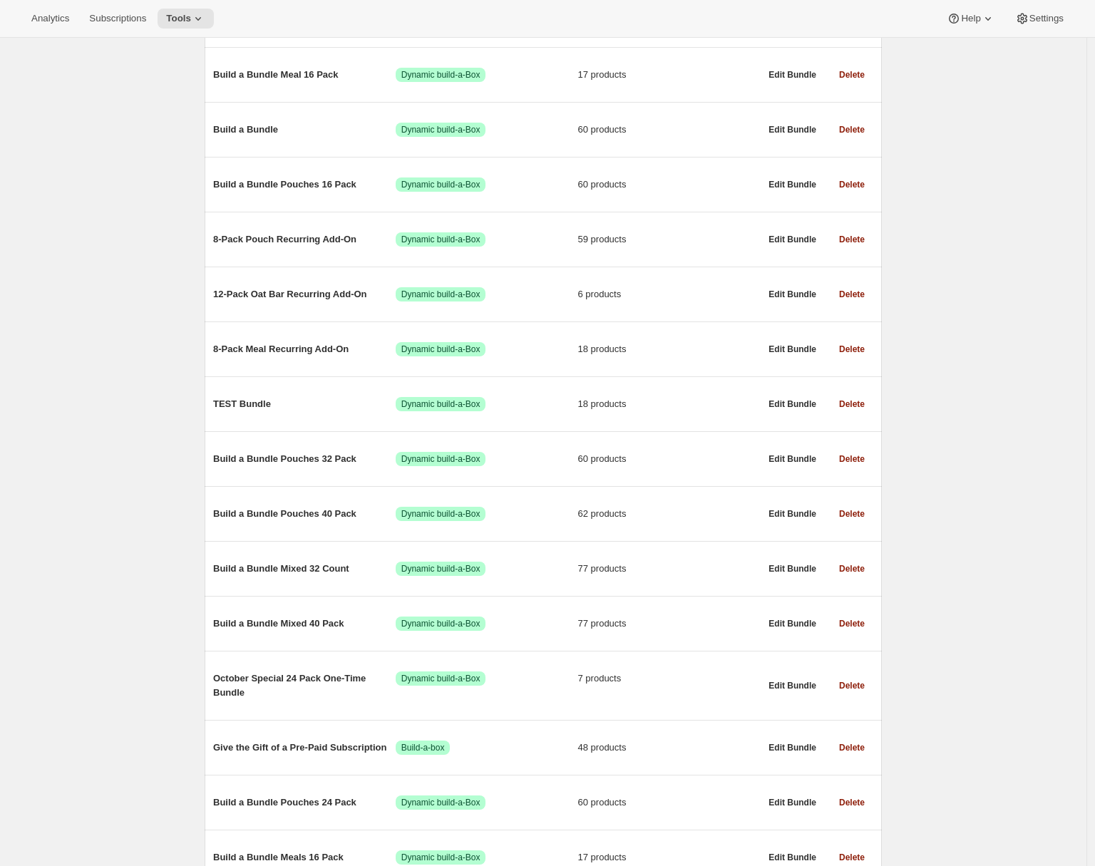
scroll to position [252, 0]
click at [131, 247] on div "Bundles. This page is ready Bundles Create All time Revenue $36,014,895.85 Orde…" at bounding box center [543, 444] width 1086 height 1317
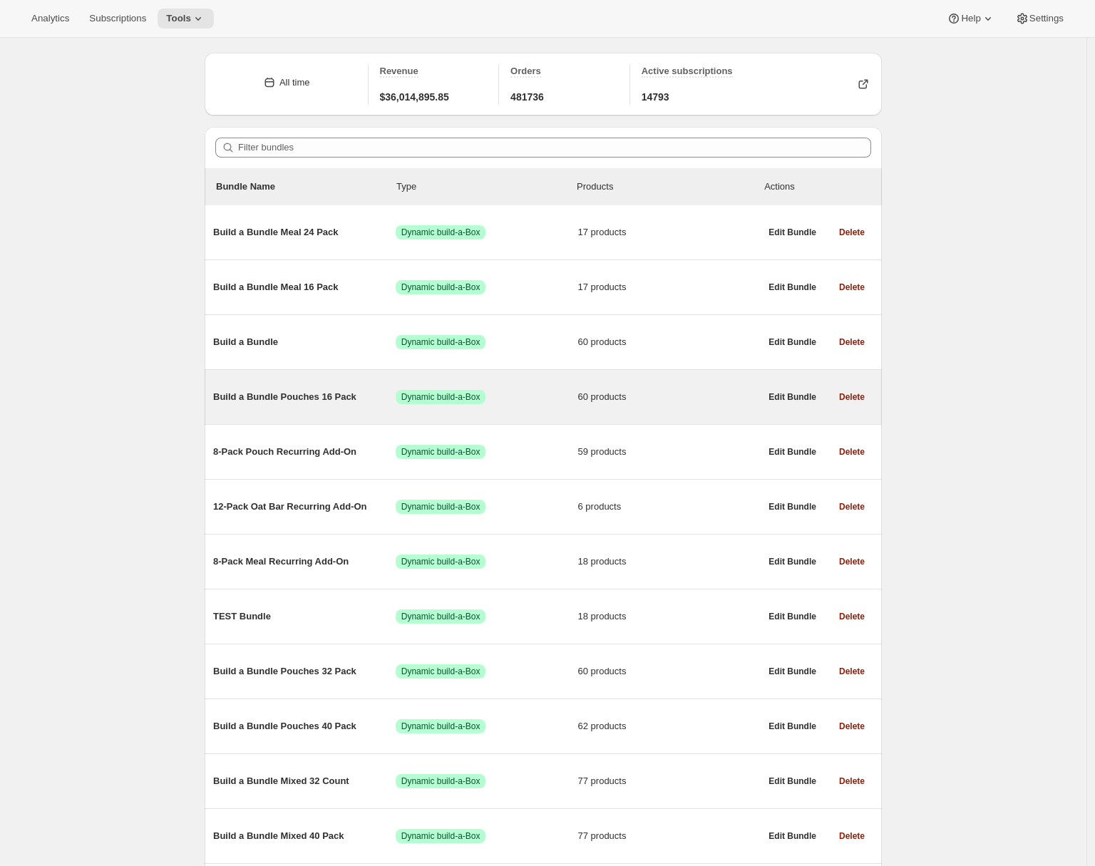
click at [273, 396] on span "Build a Bundle Pouches 16 Pack" at bounding box center [304, 397] width 182 height 14
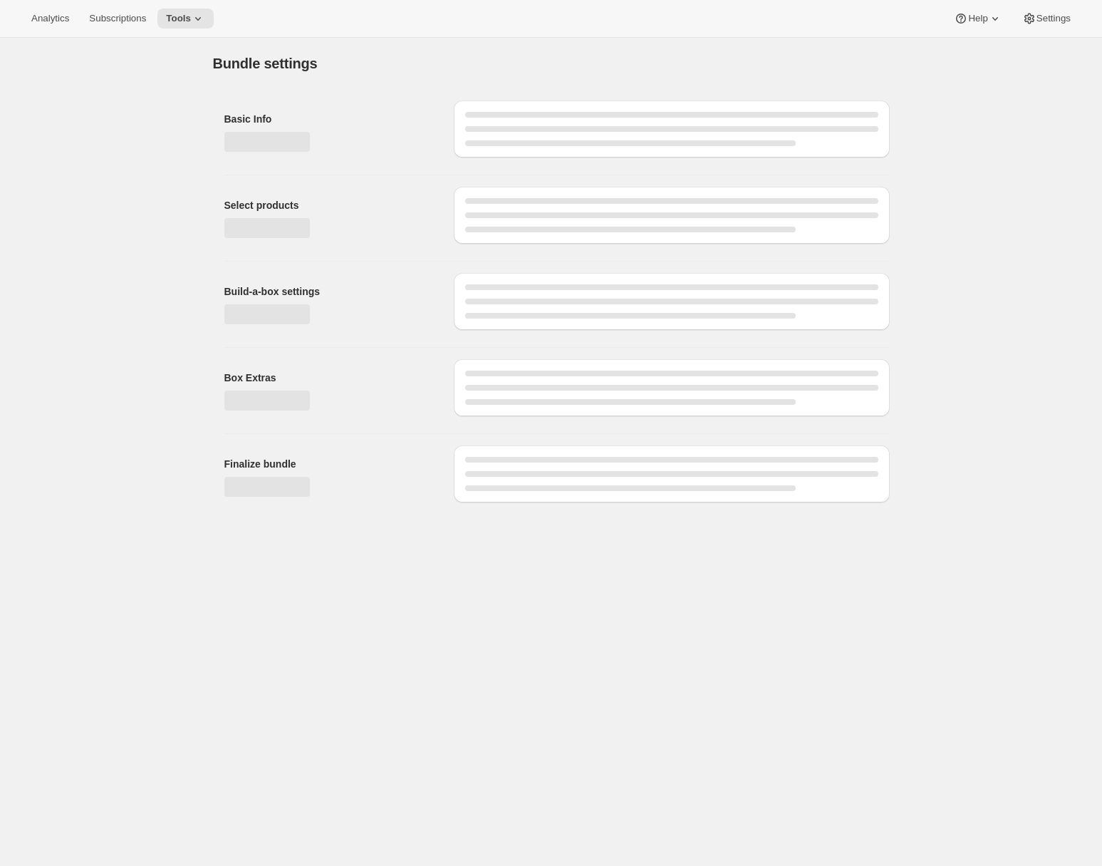
type input "Build a Bundle Pouches 16 Pack"
checkbox input "true"
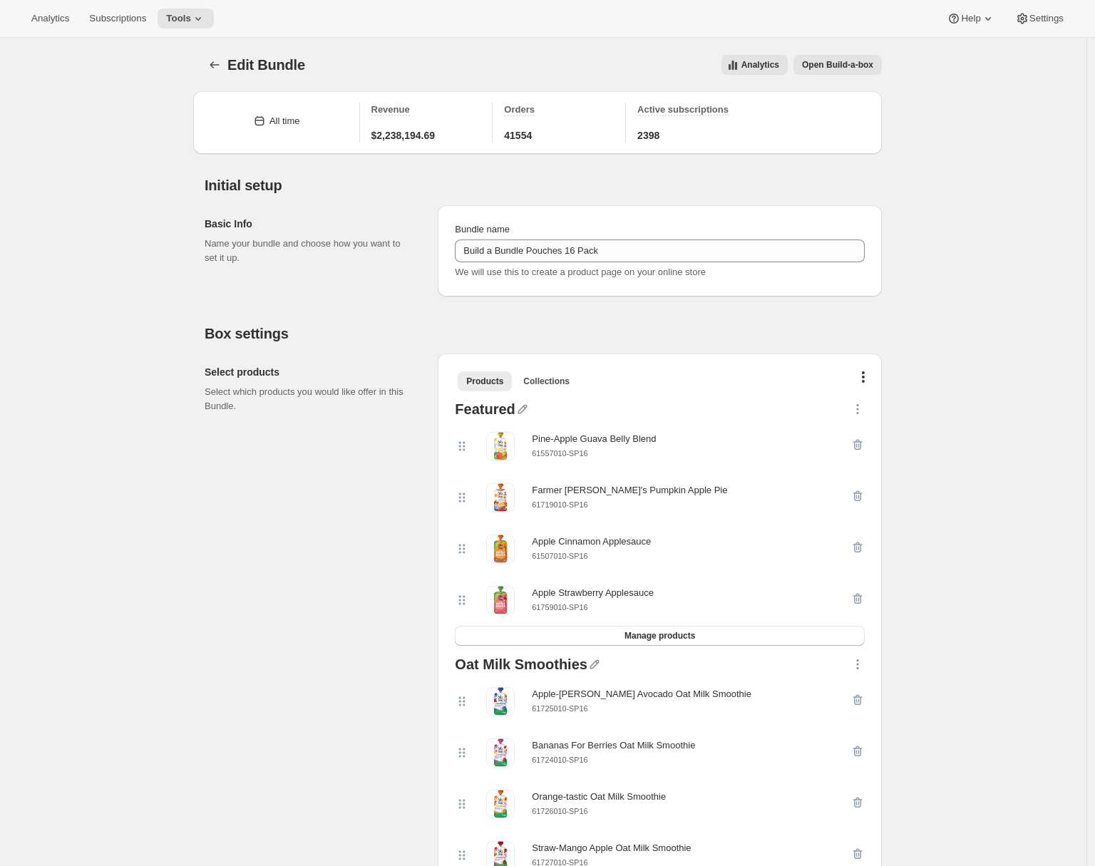
click at [838, 62] on span "Open Build-a-box" at bounding box center [837, 64] width 71 height 11
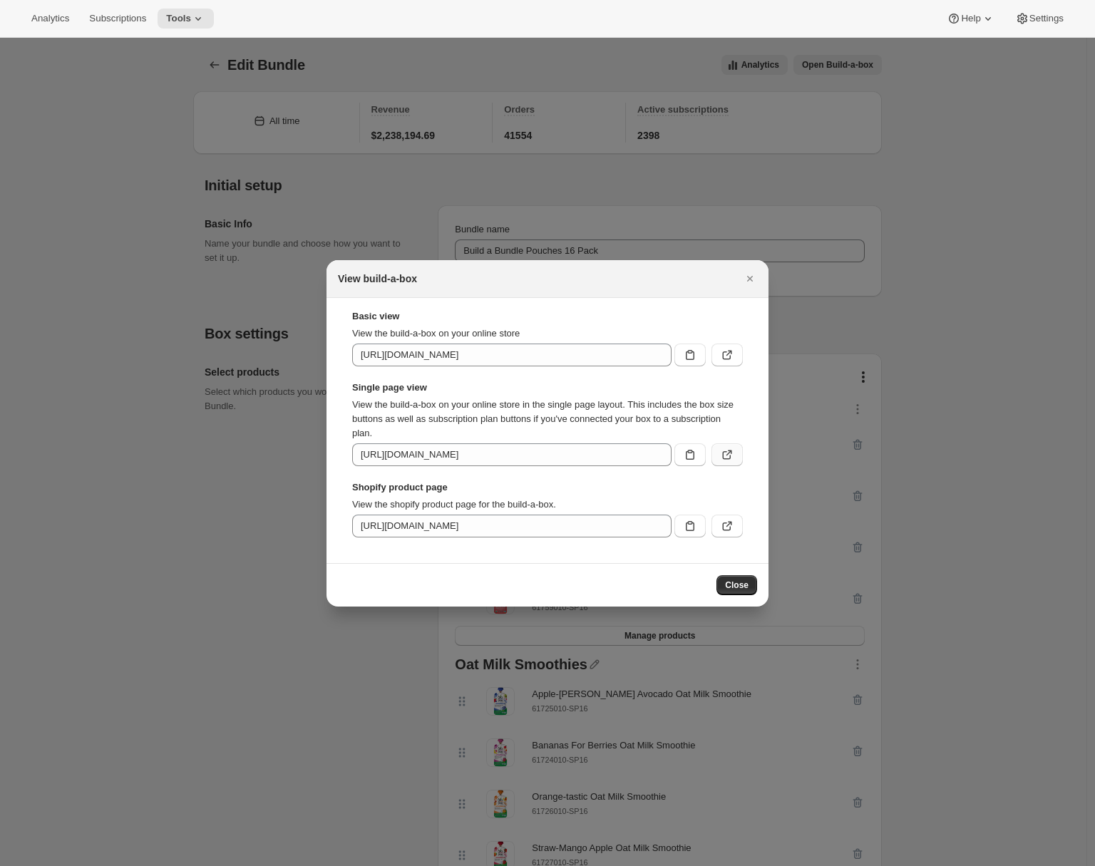
click at [724, 460] on icon ":r4m:" at bounding box center [727, 455] width 14 height 14
click at [748, 276] on icon "Close" at bounding box center [750, 279] width 6 height 6
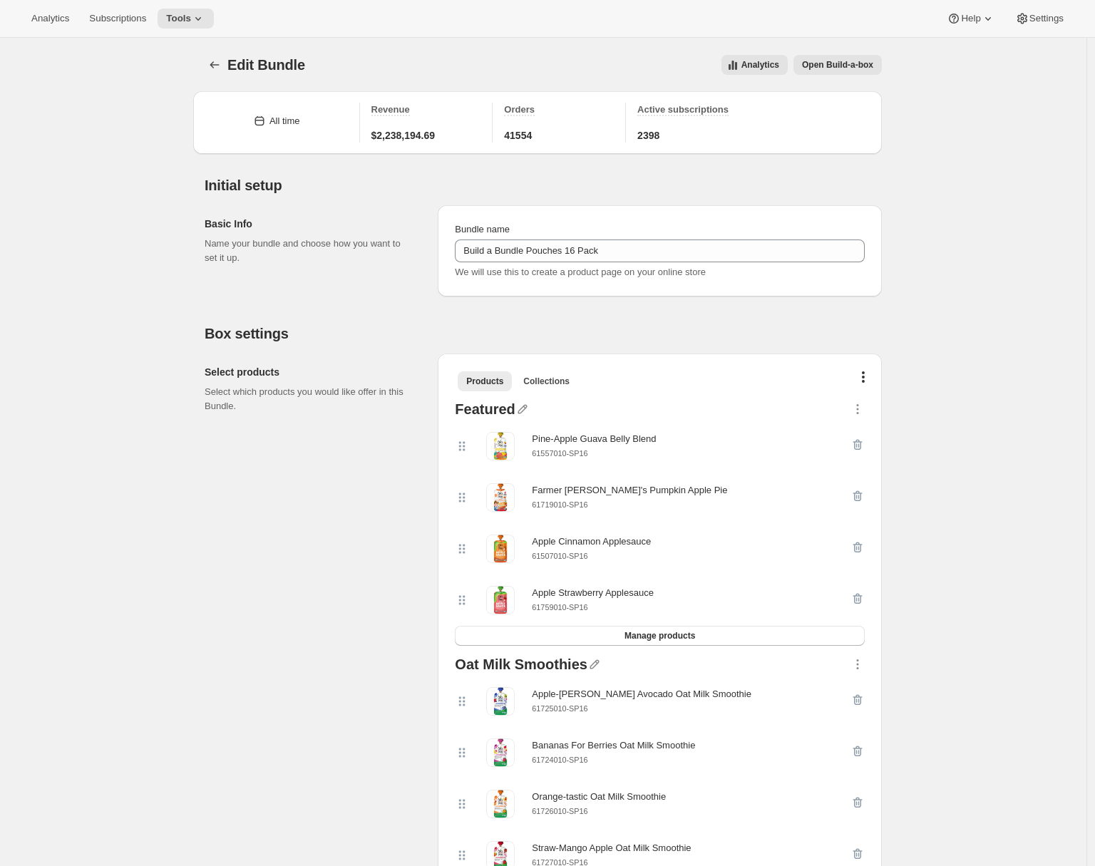
click at [869, 58] on button "Open Build-a-box" at bounding box center [837, 65] width 88 height 20
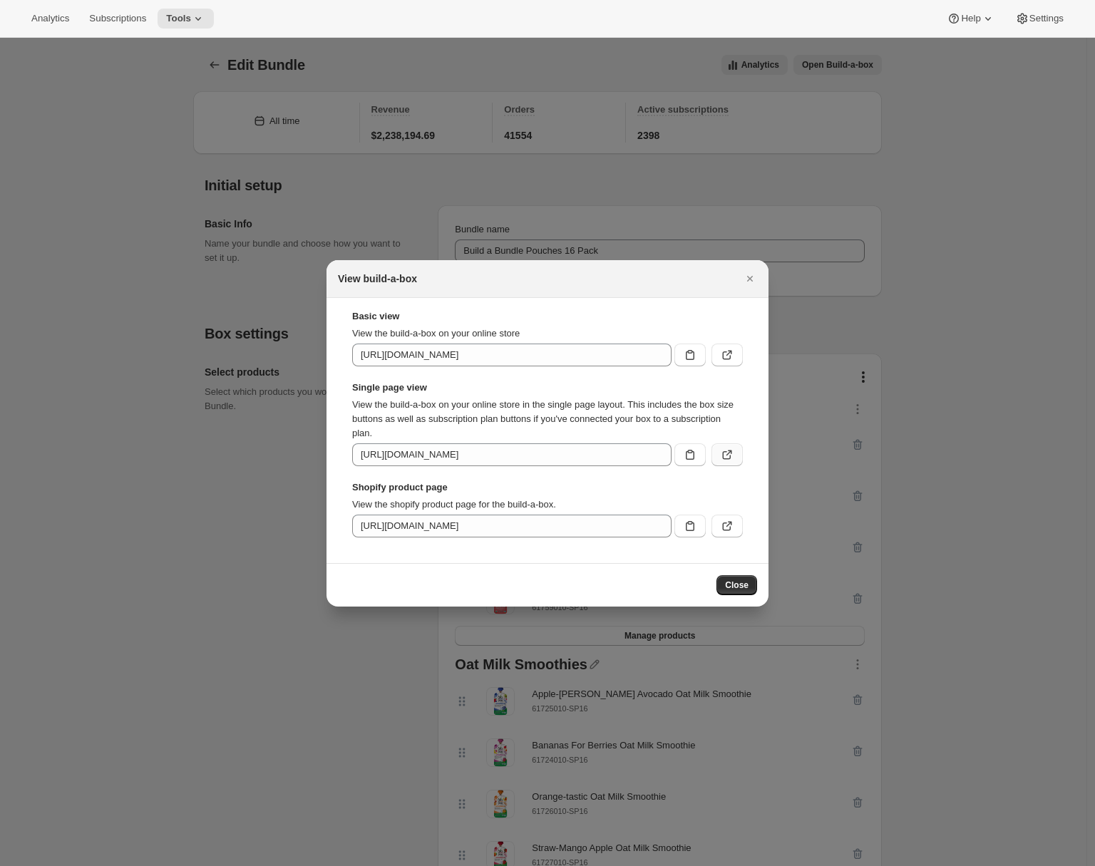
click at [732, 455] on icon ":r4m:" at bounding box center [727, 455] width 14 height 14
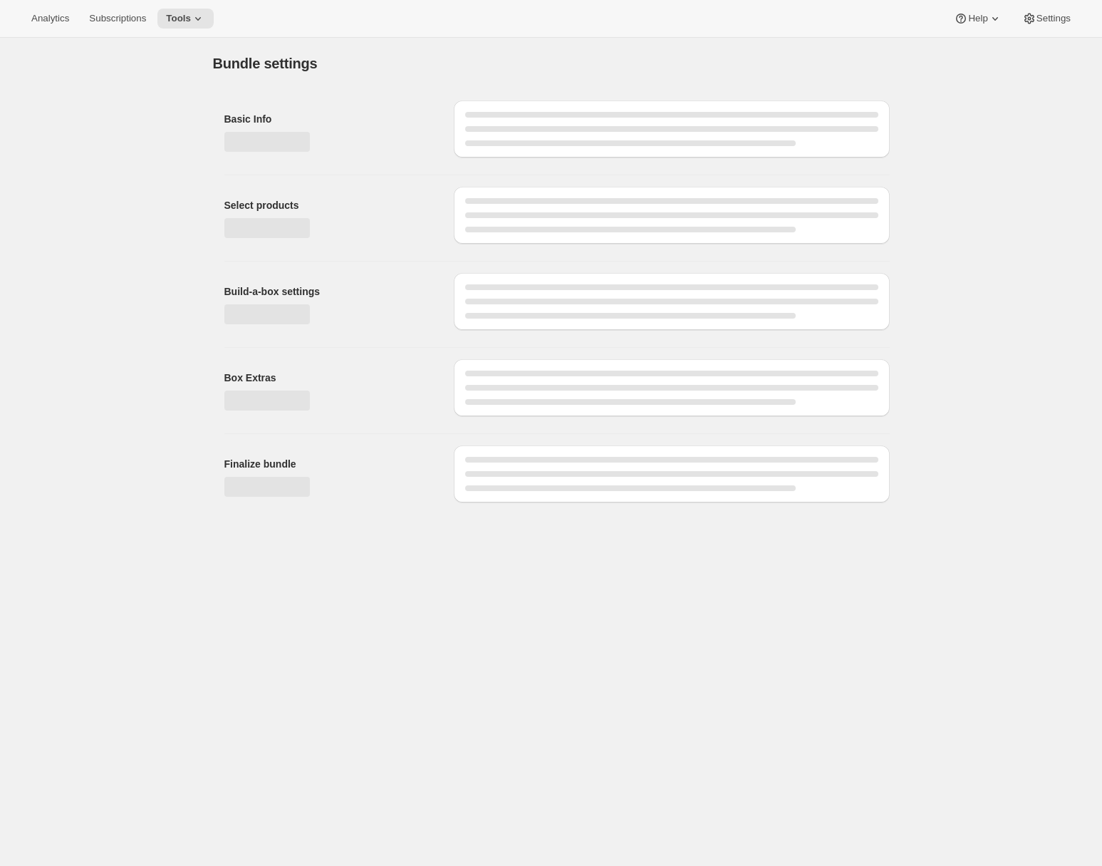
type input "Build a Bundle Pouches 16 Pack"
checkbox input "true"
type input "Build a Bundle Pouches 24 Pack"
checkbox input "true"
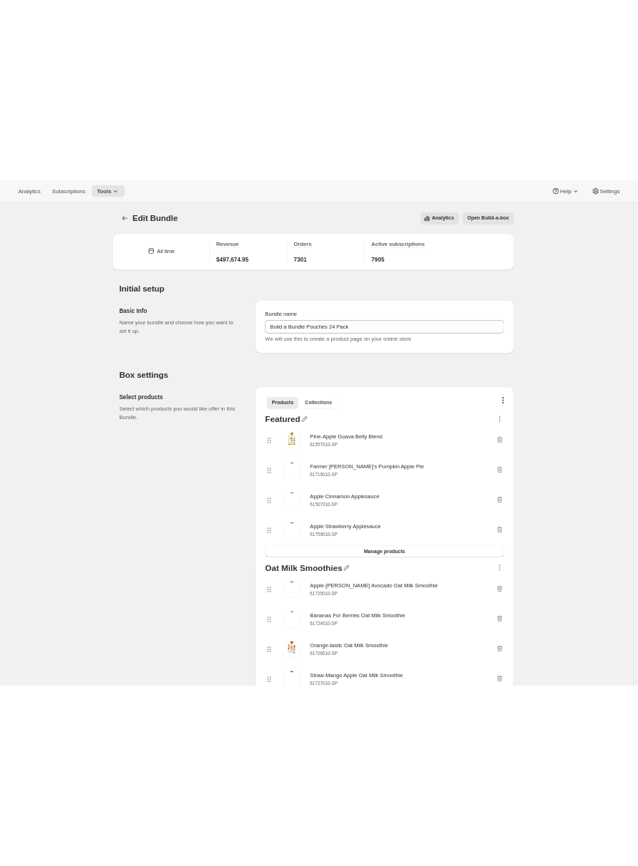
scroll to position [165, 0]
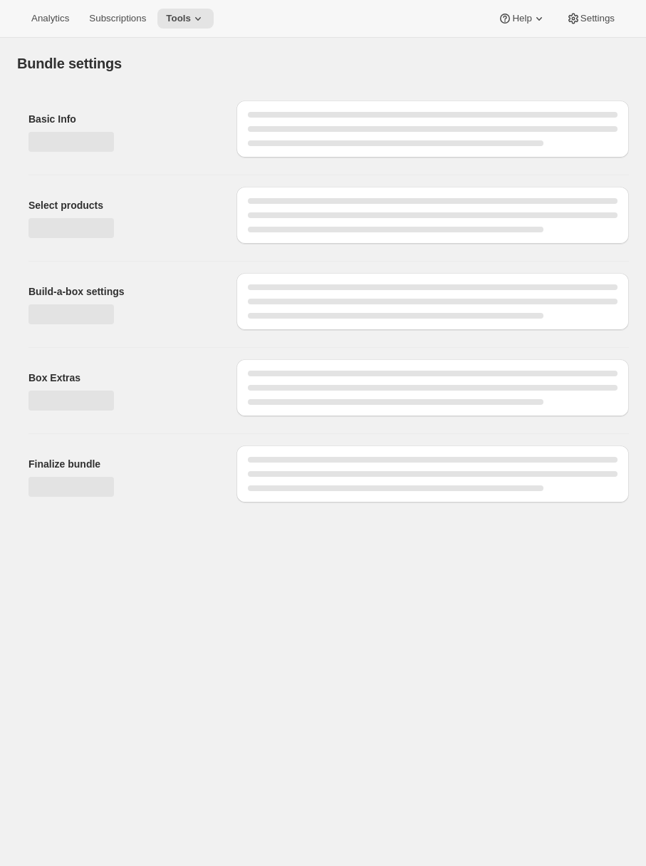
type input "Build a Bundle Pouches 24 Pack"
checkbox input "true"
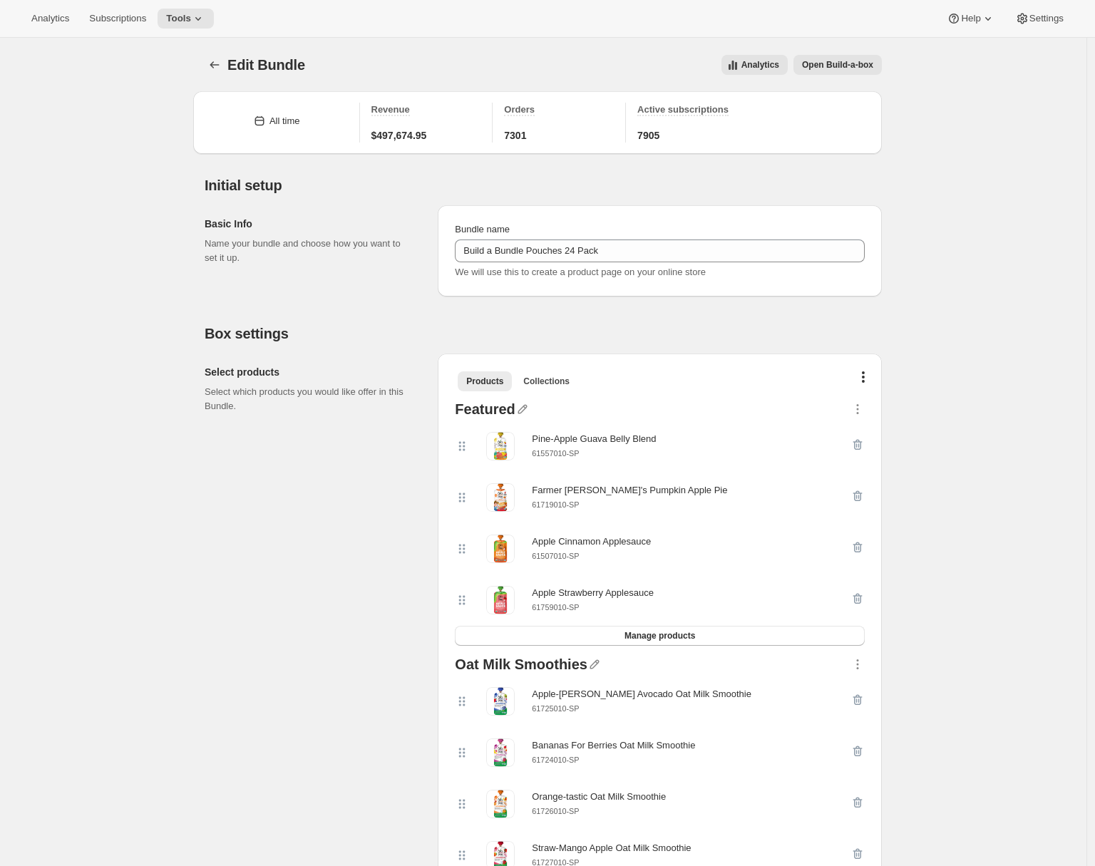
click at [646, 65] on span "Open Build-a-box" at bounding box center [837, 64] width 71 height 11
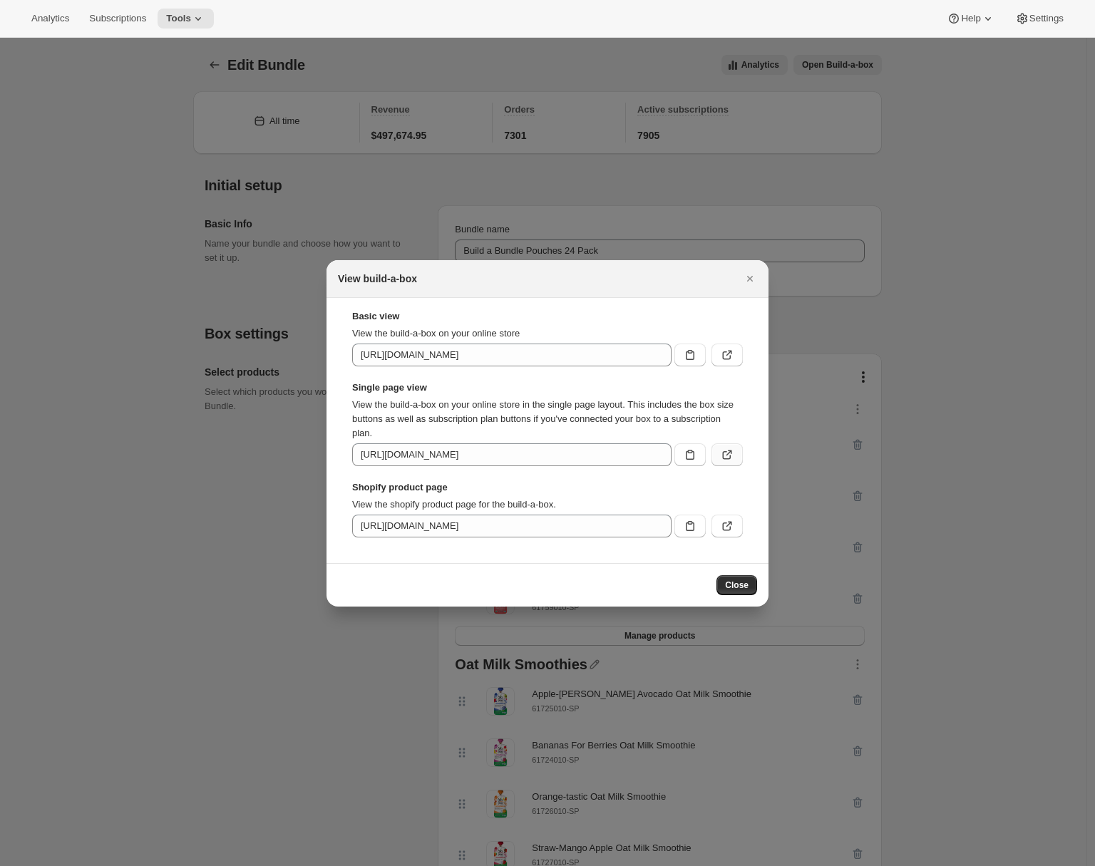
click at [646, 455] on icon ":r47:" at bounding box center [727, 455] width 14 height 14
click at [646, 274] on icon "Close" at bounding box center [750, 278] width 14 height 14
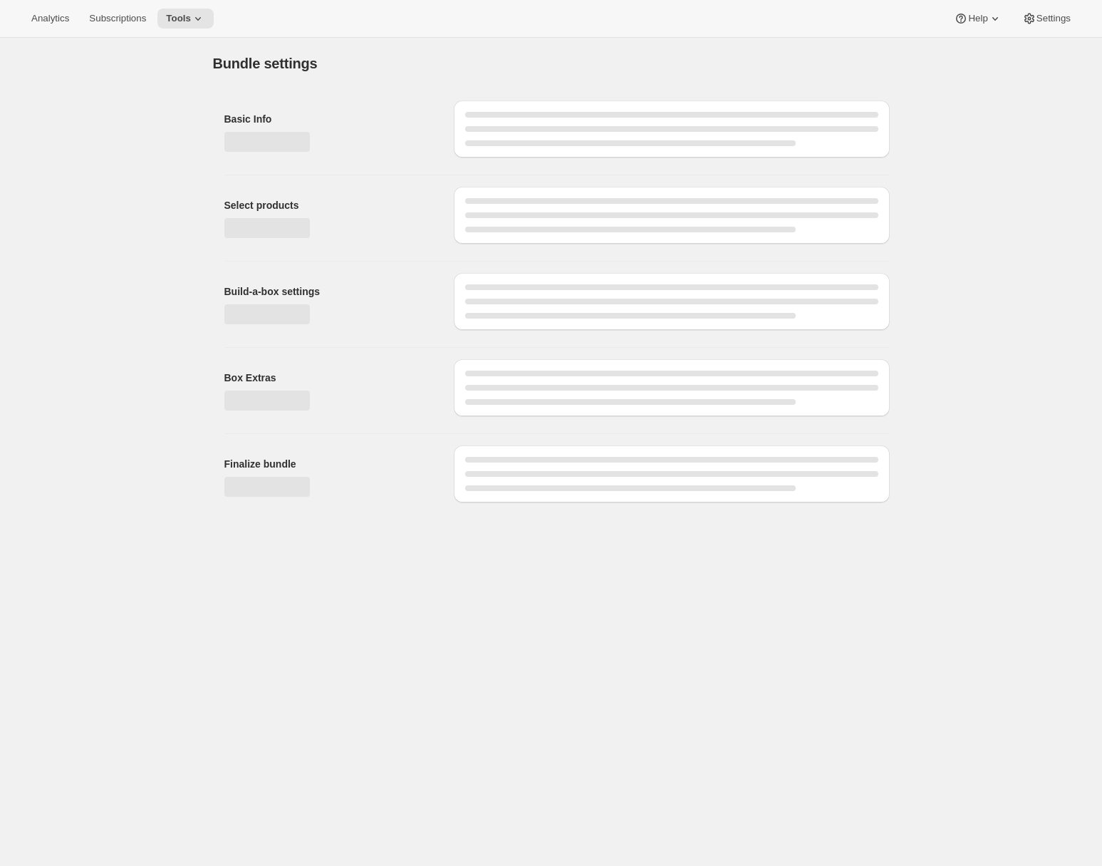
type input "Build a Bundle Pouches 16 Pack"
checkbox input "true"
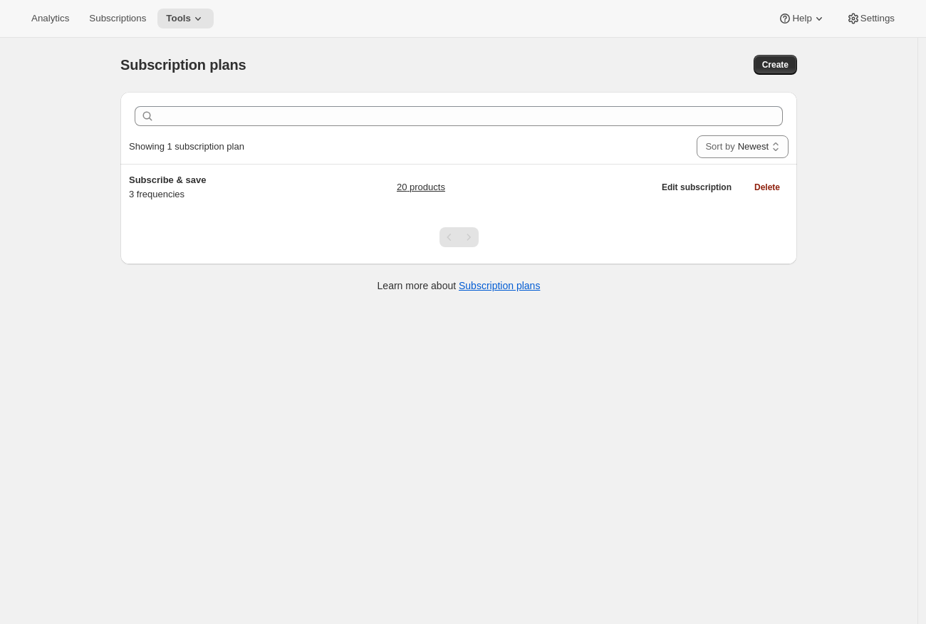
click at [41, 151] on div "Subscription plans. This page is ready Subscription plans Create Clear Showing …" at bounding box center [459, 350] width 918 height 624
click at [177, 18] on span "Tools" at bounding box center [178, 18] width 25 height 11
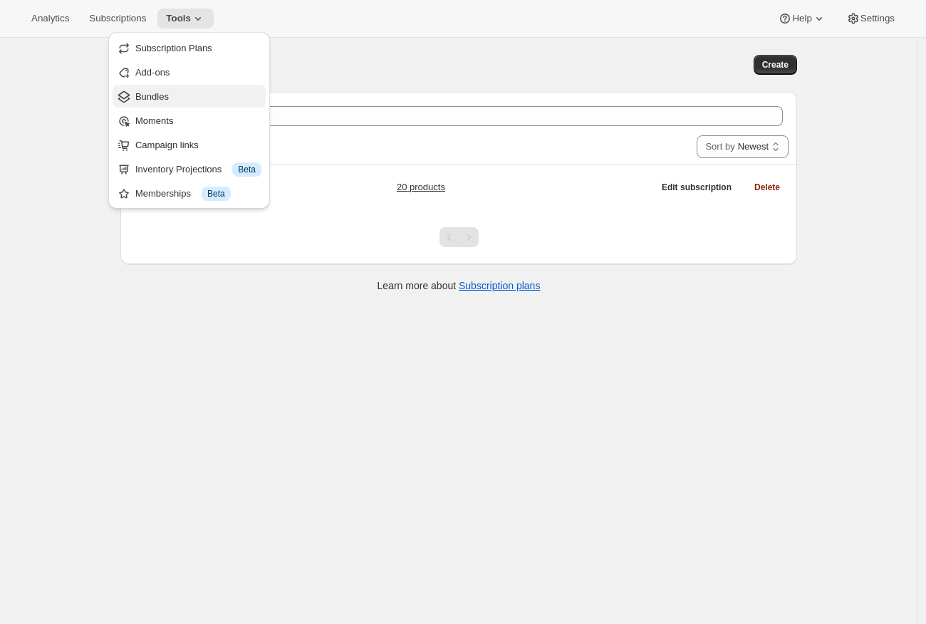
click at [205, 96] on span "Bundles" at bounding box center [198, 97] width 126 height 14
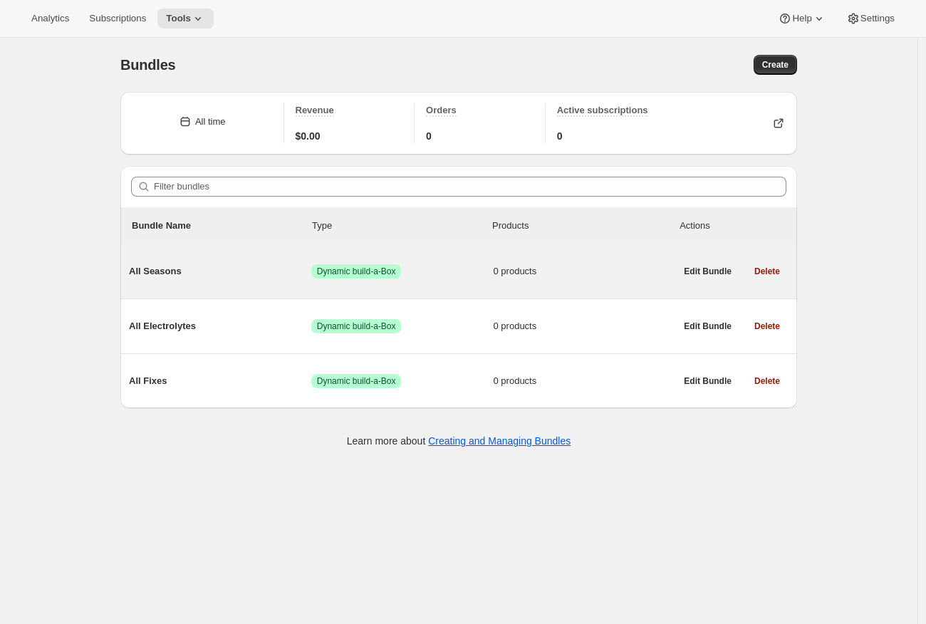
click at [286, 273] on span "All Seasons" at bounding box center [220, 271] width 182 height 14
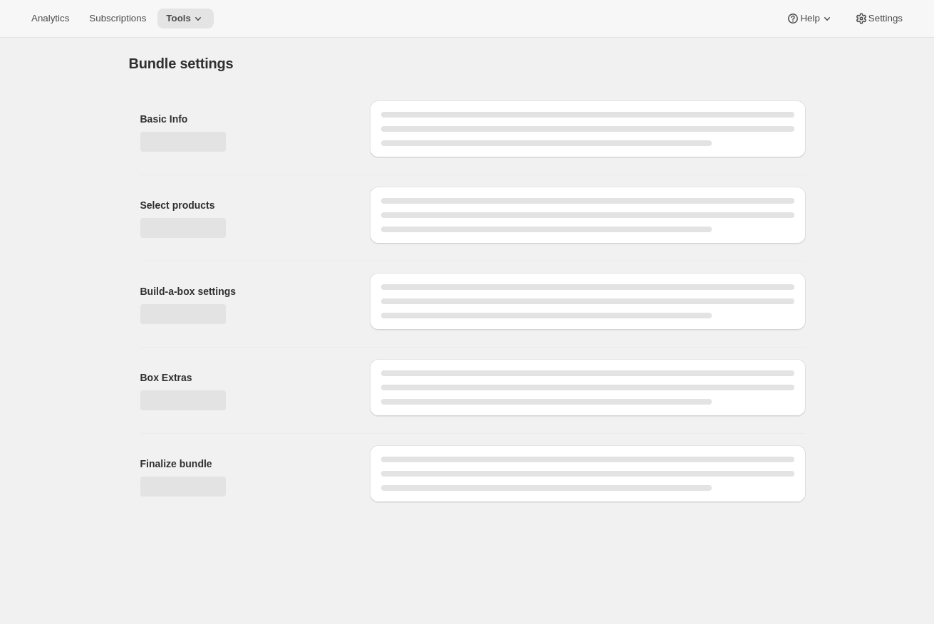
type input "All Seasons"
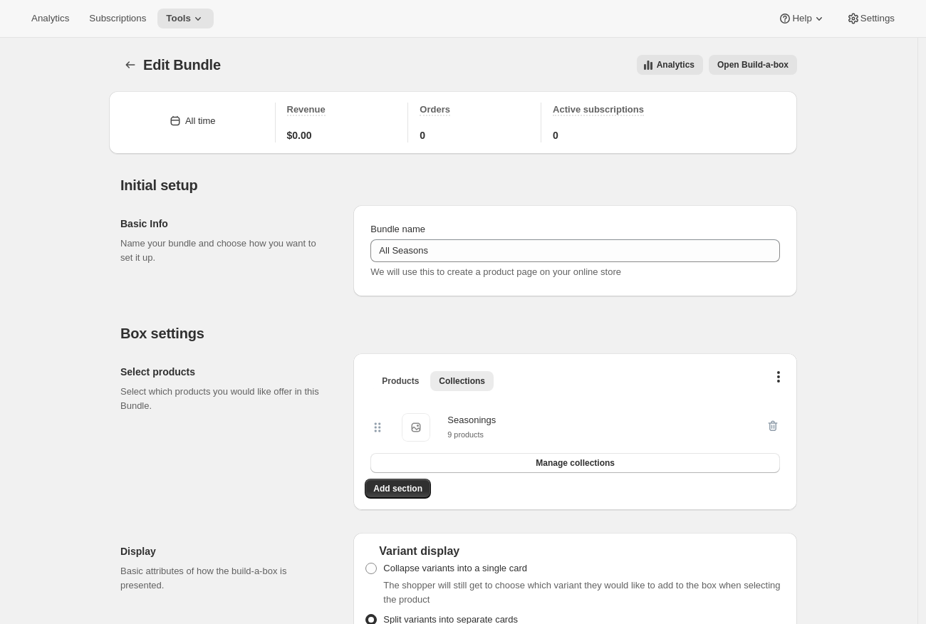
click at [737, 66] on span "Open Build-a-box" at bounding box center [753, 64] width 71 height 11
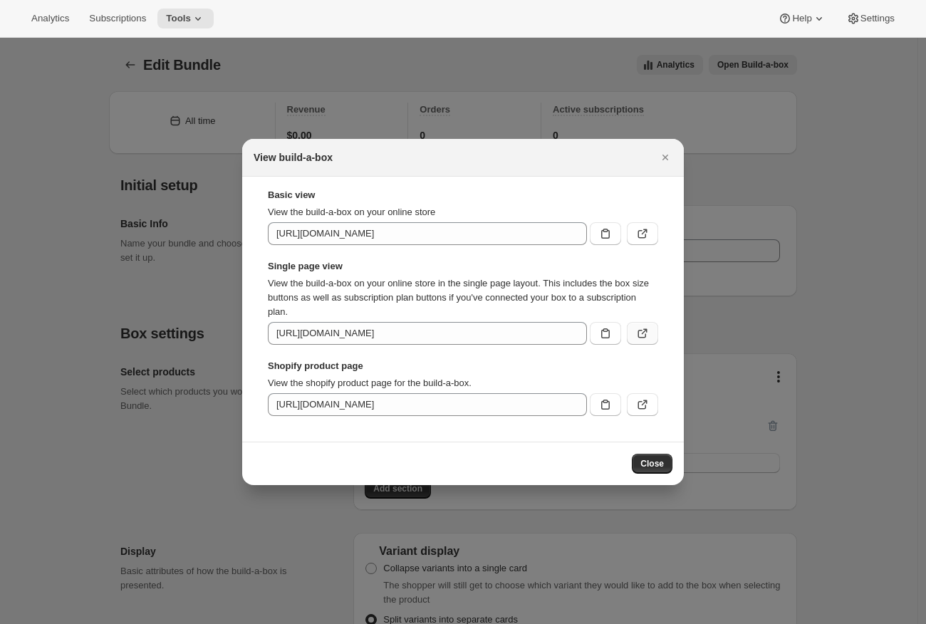
click at [644, 337] on icon ":r35:" at bounding box center [643, 333] width 14 height 14
click at [672, 155] on icon "Close" at bounding box center [665, 157] width 14 height 14
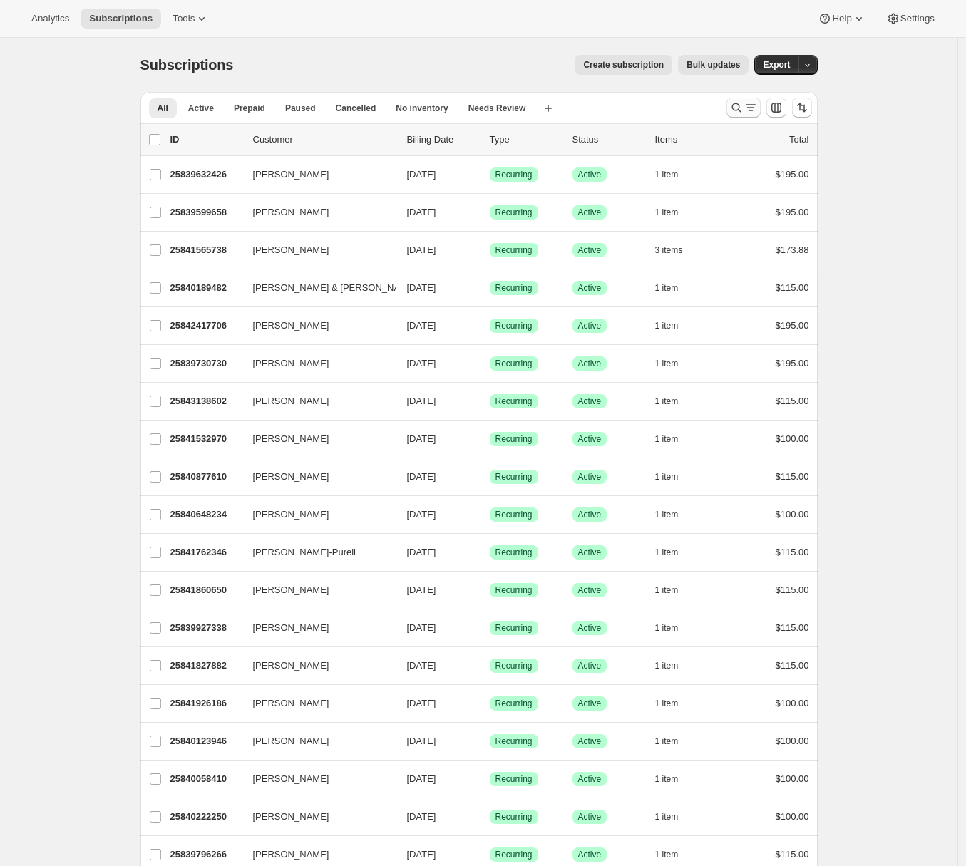
click at [734, 108] on icon "Search and filter results" at bounding box center [736, 107] width 14 height 14
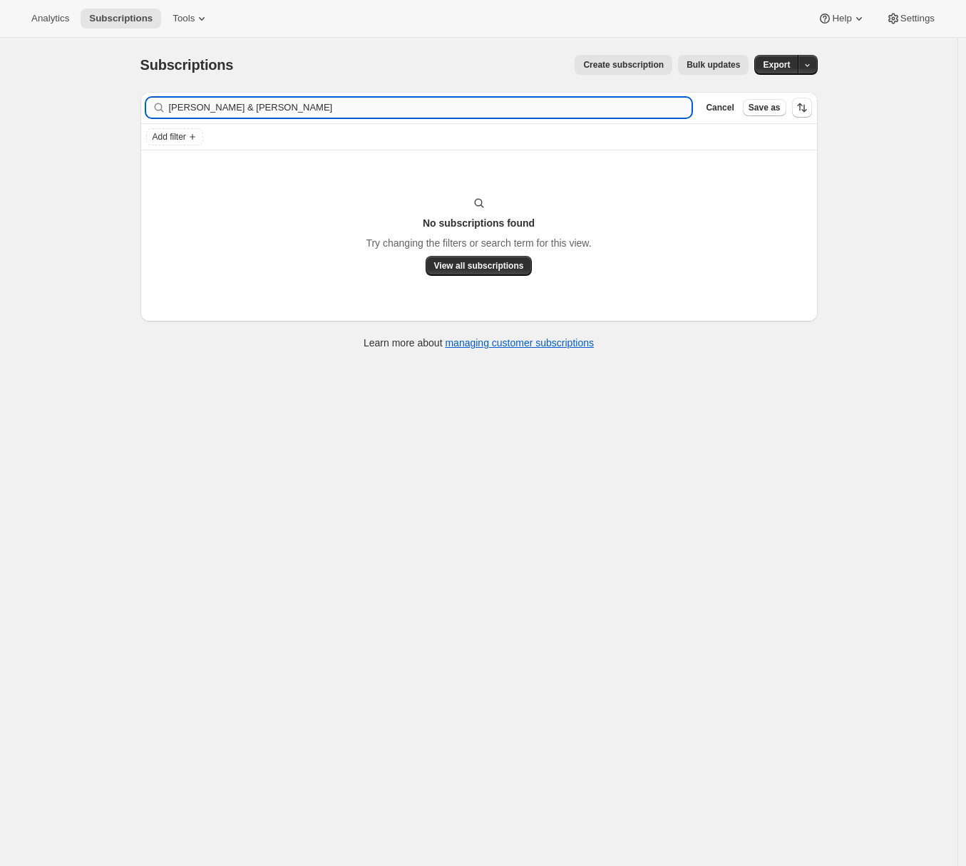
drag, startPoint x: 183, startPoint y: 108, endPoint x: 368, endPoint y: 113, distance: 185.3
click at [362, 111] on input "Ian & Yvette Piercy" at bounding box center [430, 108] width 523 height 20
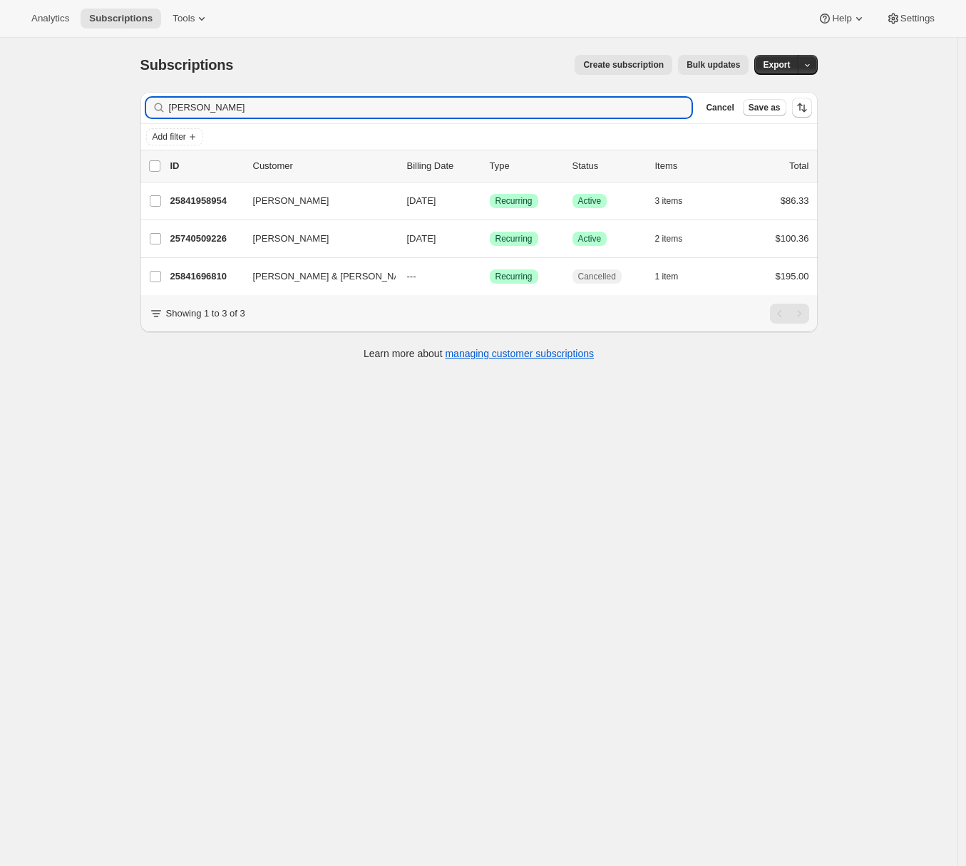
type input "Ian"
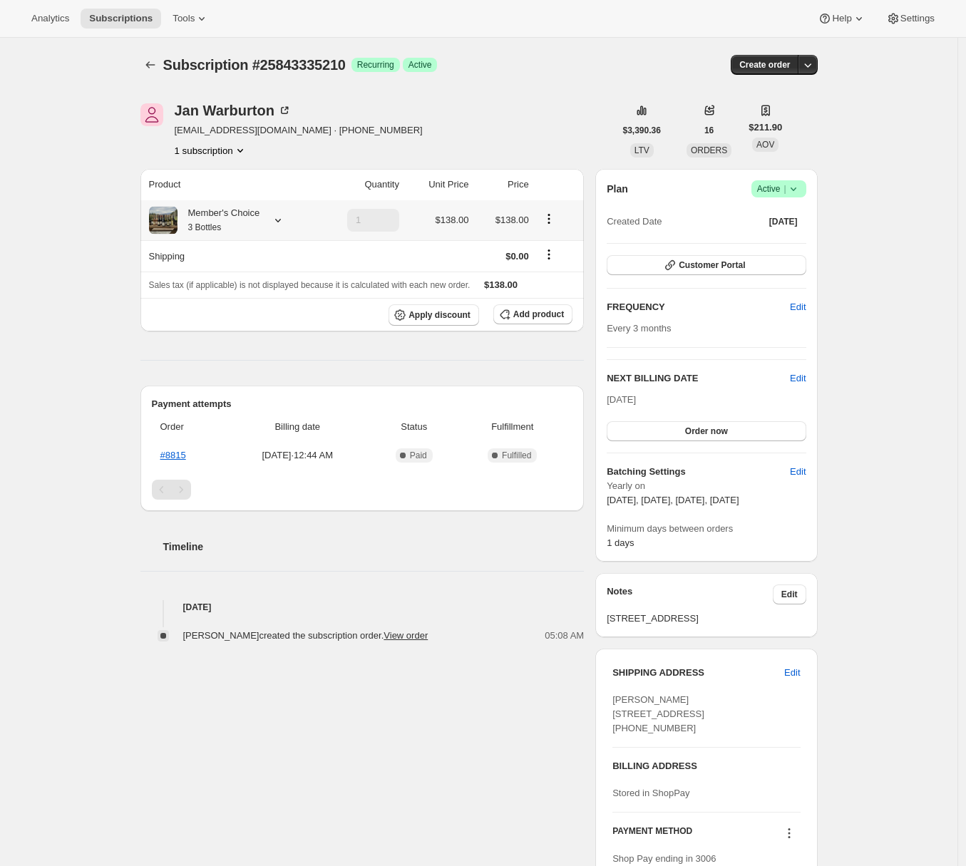
click at [285, 224] on icon at bounding box center [278, 220] width 14 height 14
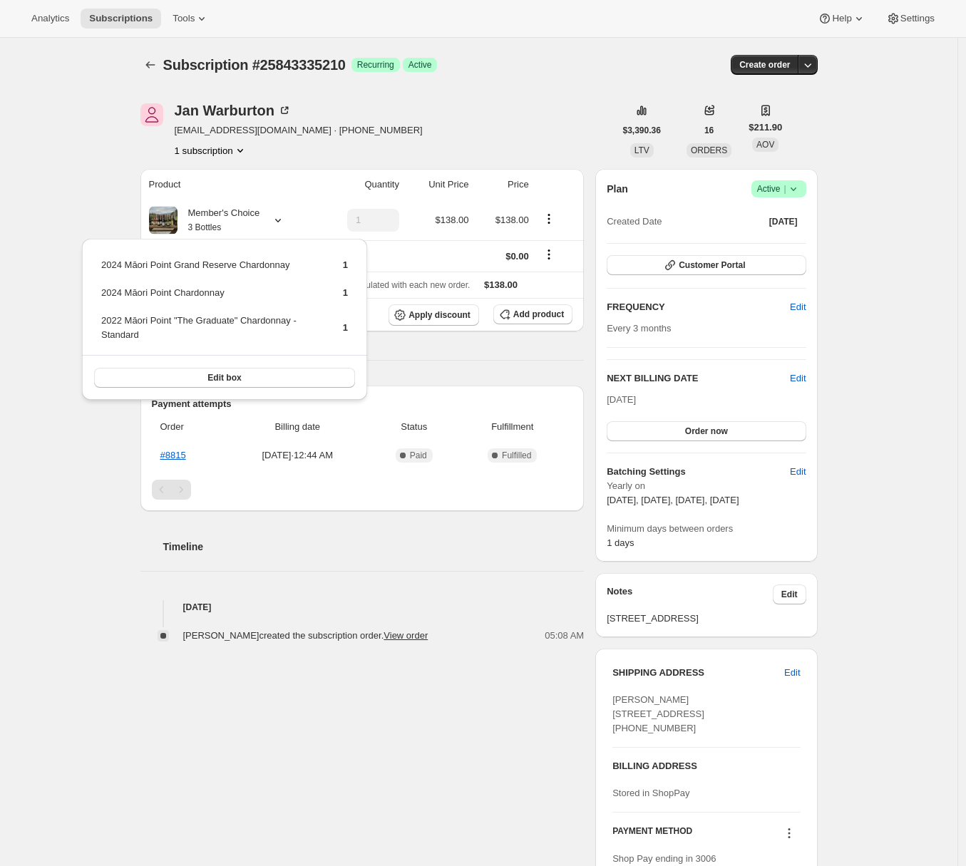
click at [103, 140] on div "Subscription #25843335210. This page is ready Subscription #25843335210 Success…" at bounding box center [478, 614] width 957 height 1152
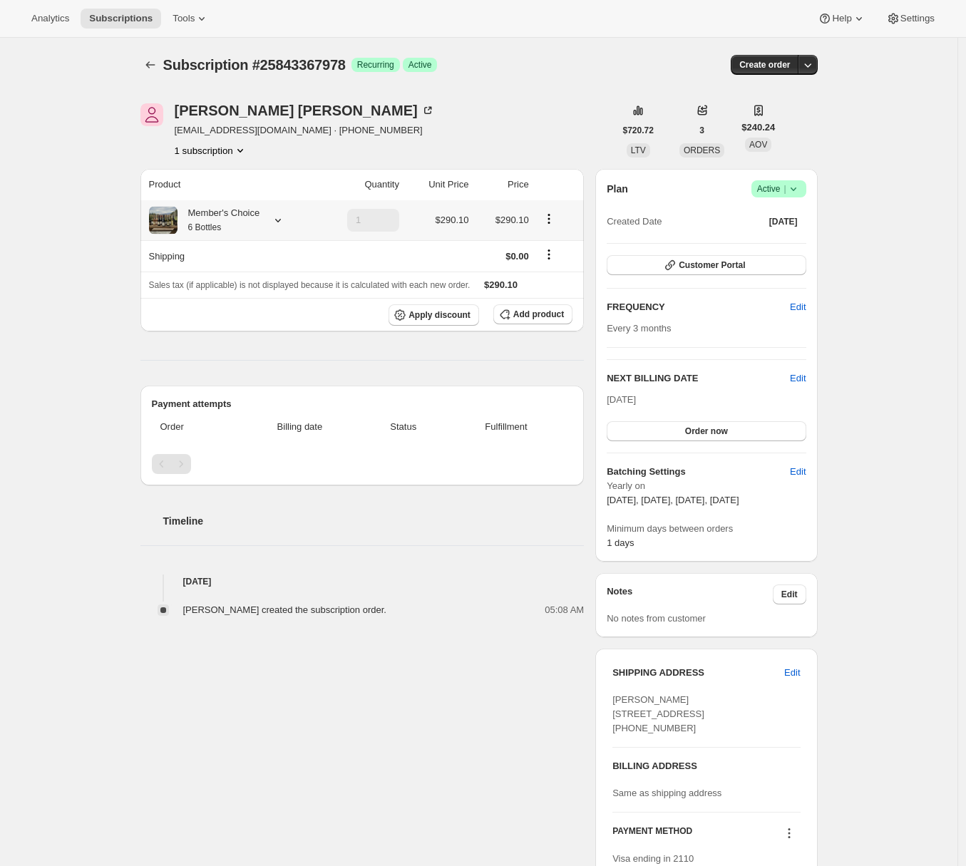
click at [277, 221] on div at bounding box center [275, 220] width 20 height 14
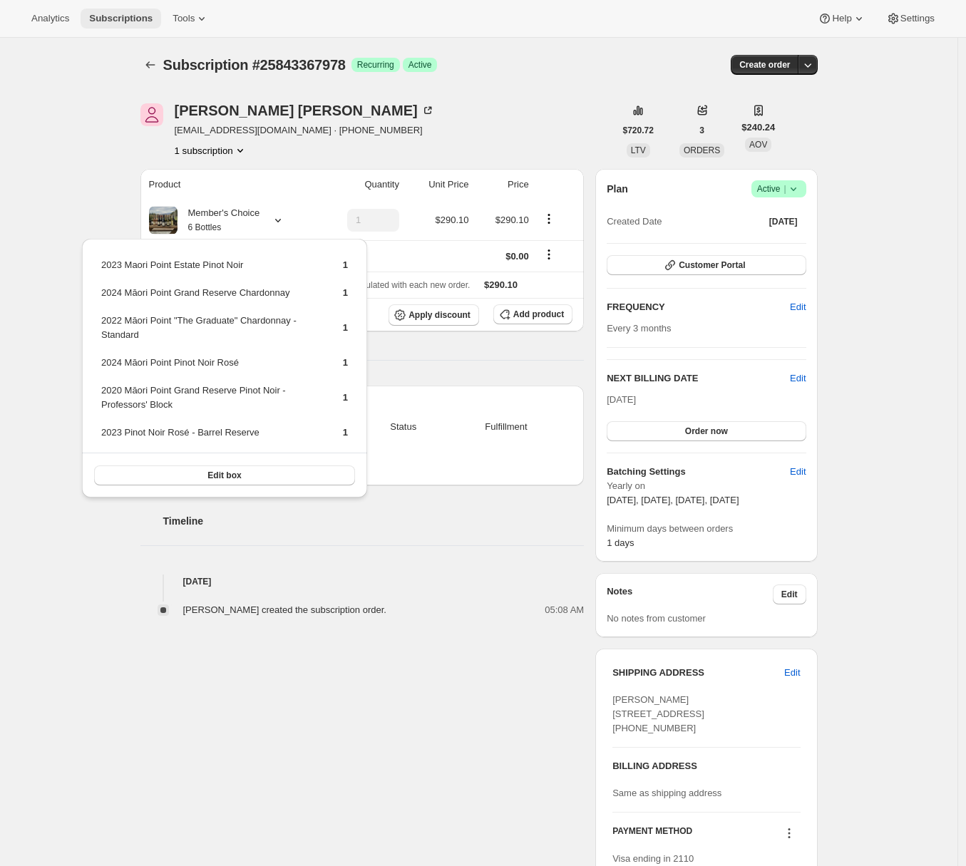
click at [103, 19] on span "Subscriptions" at bounding box center [120, 18] width 63 height 11
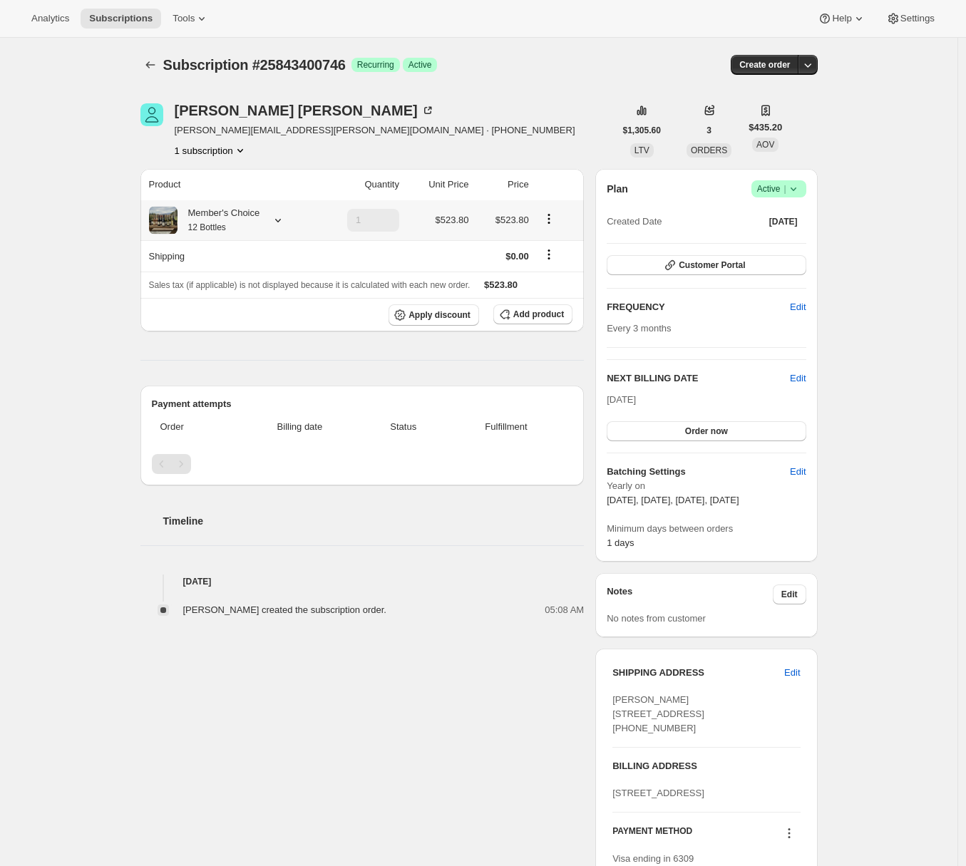
click at [260, 217] on div "Member's Choice 12 Bottles" at bounding box center [218, 220] width 83 height 29
click at [35, 200] on div "Subscription #25843400746. This page is ready Subscription #25843400746 Success…" at bounding box center [478, 614] width 957 height 1152
click at [258, 214] on div "Member's Choice 12 Bottles" at bounding box center [218, 220] width 83 height 29
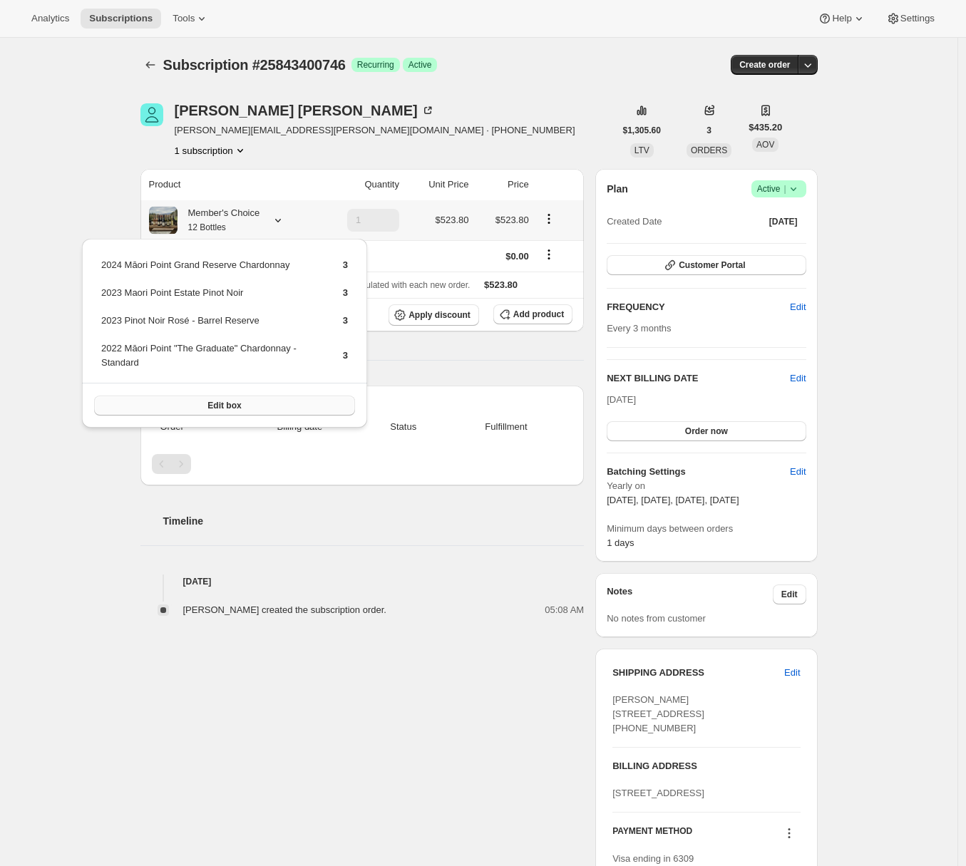
click at [211, 408] on span "Edit box" at bounding box center [223, 405] width 33 height 11
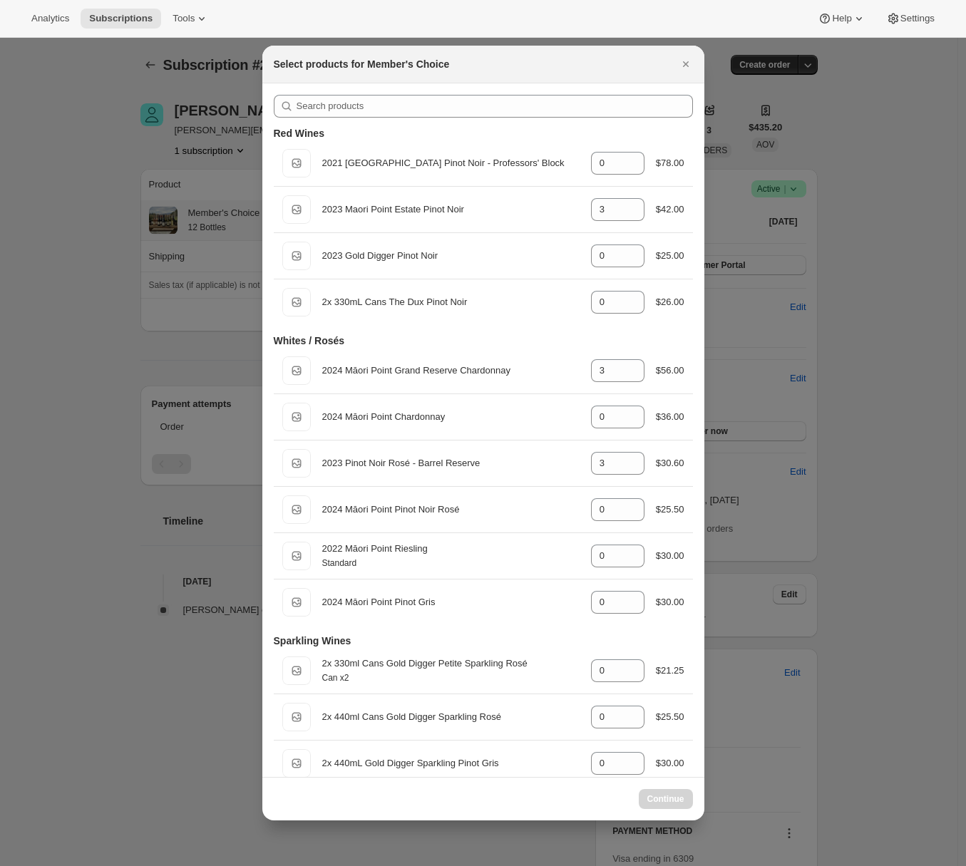
select select "gid://shopify/ProductVariant/43530086449194"
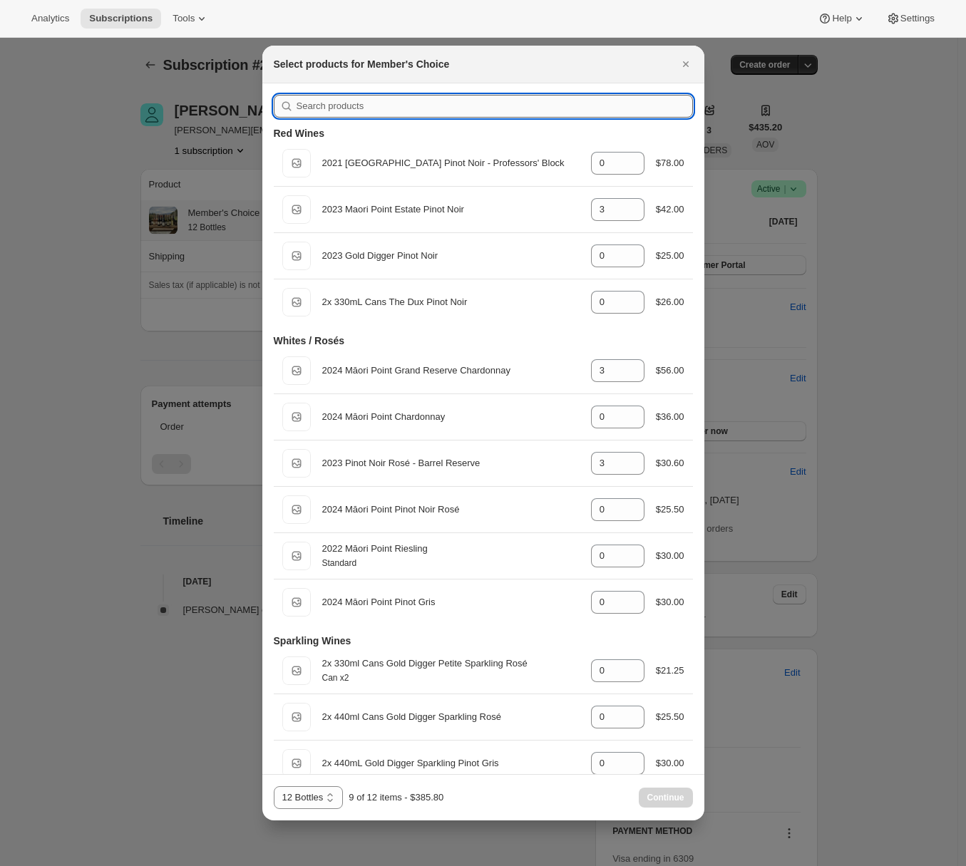
click at [380, 113] on input ":r3d:" at bounding box center [494, 106] width 396 height 23
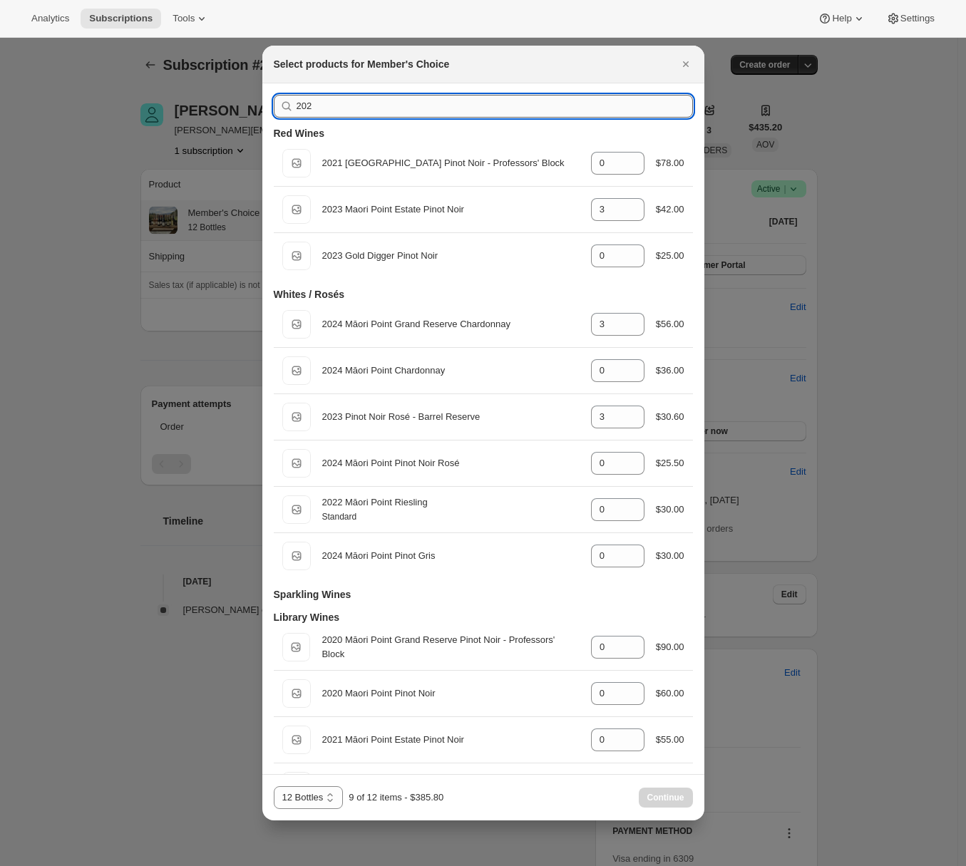
type input "2023"
type input "3"
type input "0"
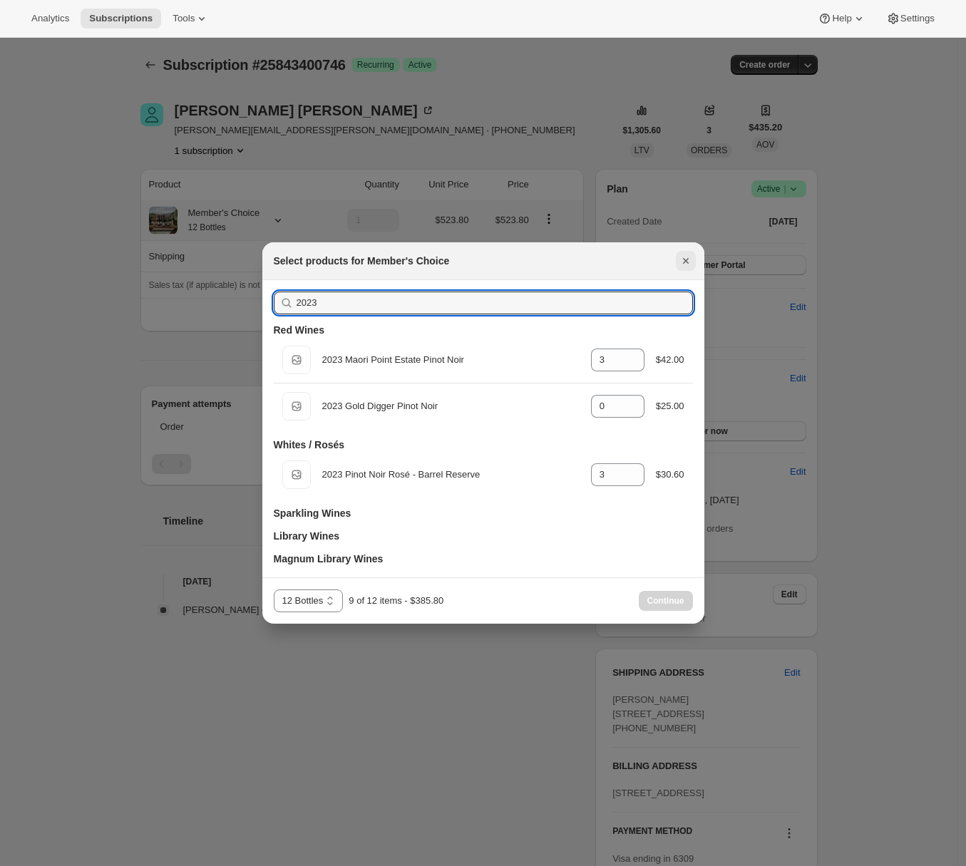
type input "2023"
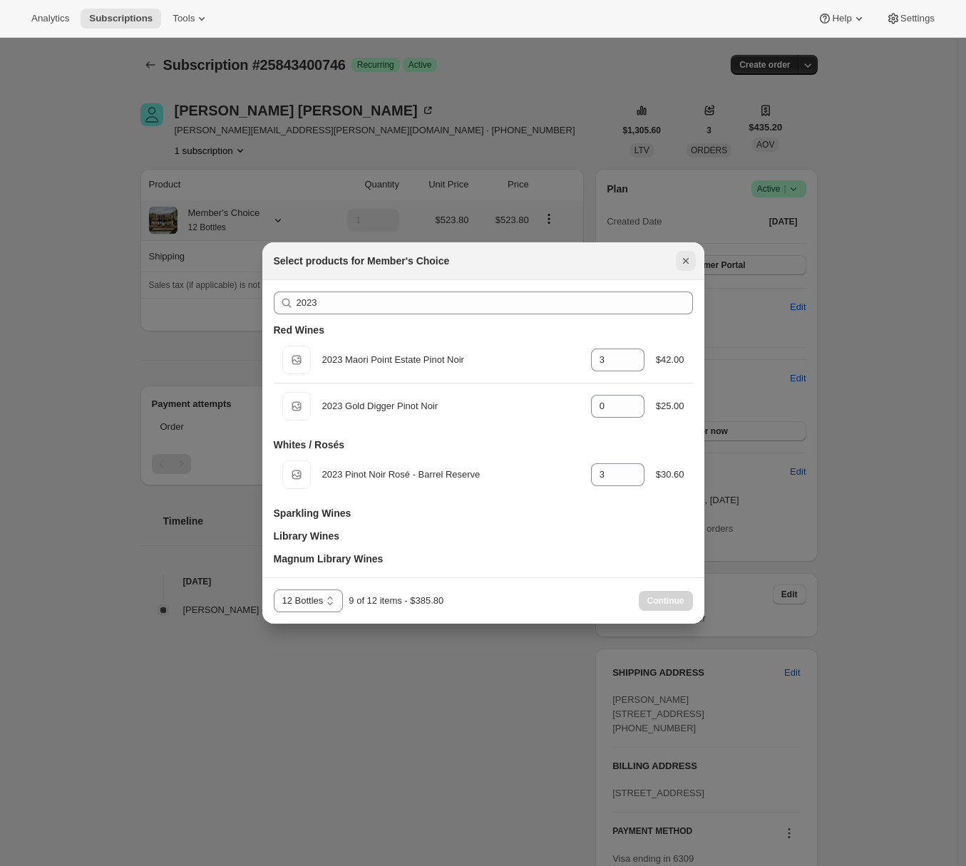
click at [685, 262] on icon "Close" at bounding box center [685, 261] width 14 height 14
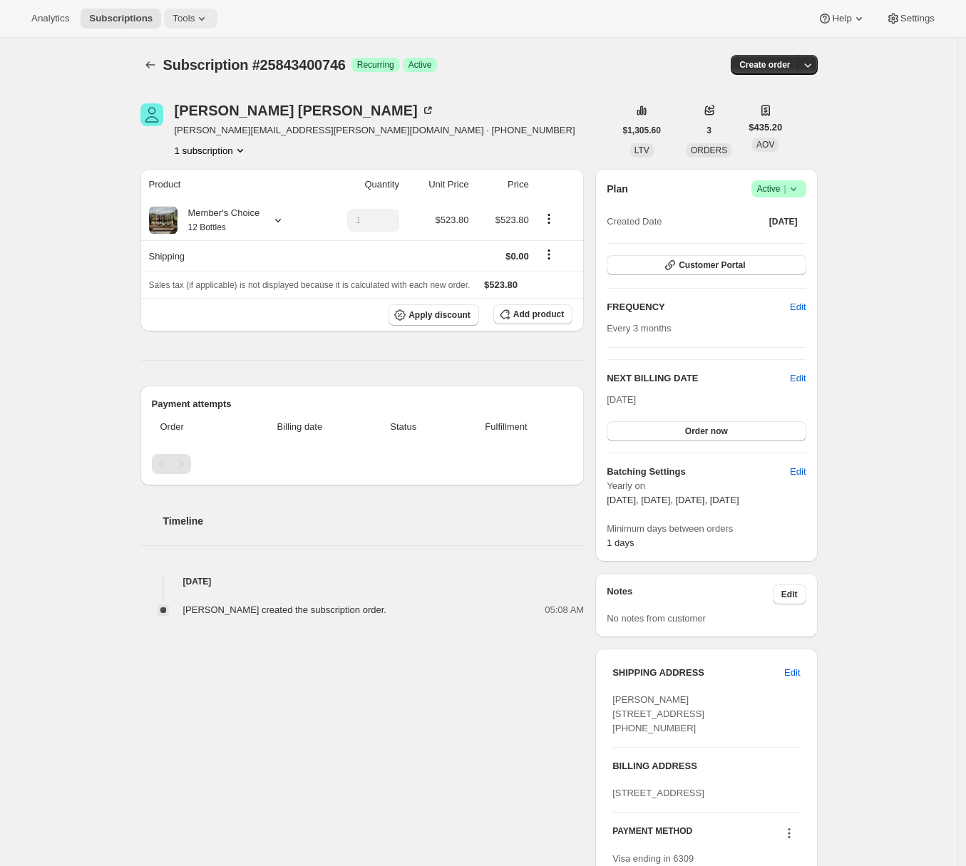
click at [181, 19] on span "Tools" at bounding box center [183, 18] width 22 height 11
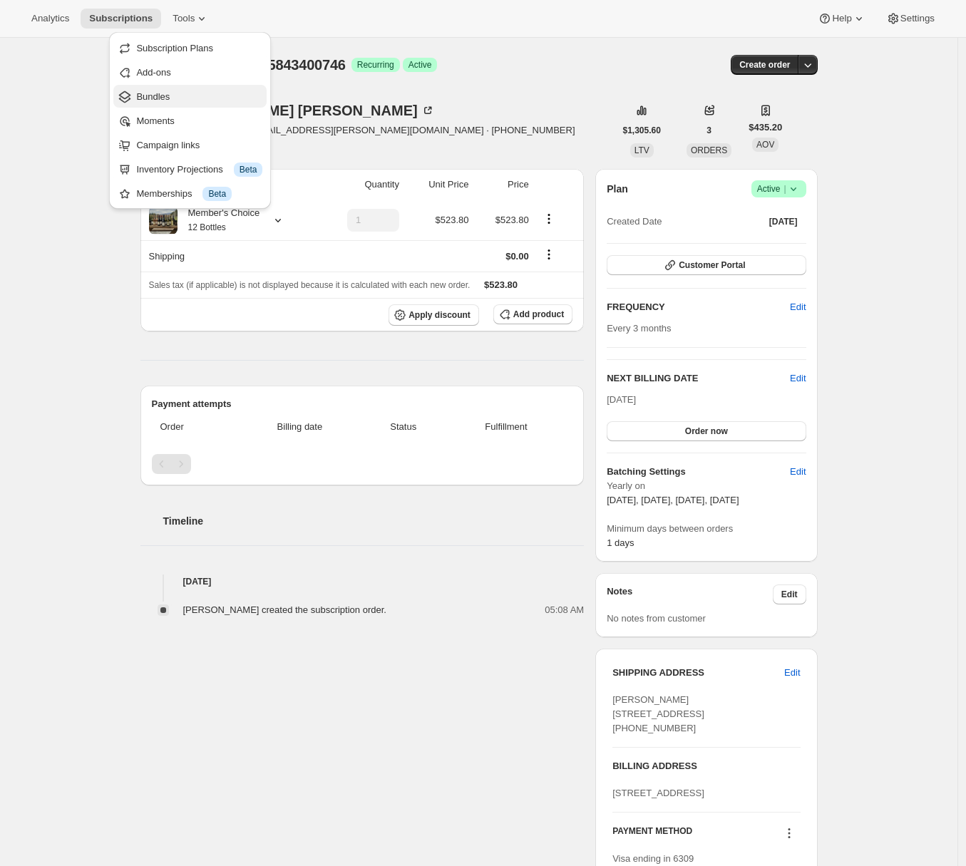
click at [168, 98] on span "Bundles" at bounding box center [152, 96] width 33 height 11
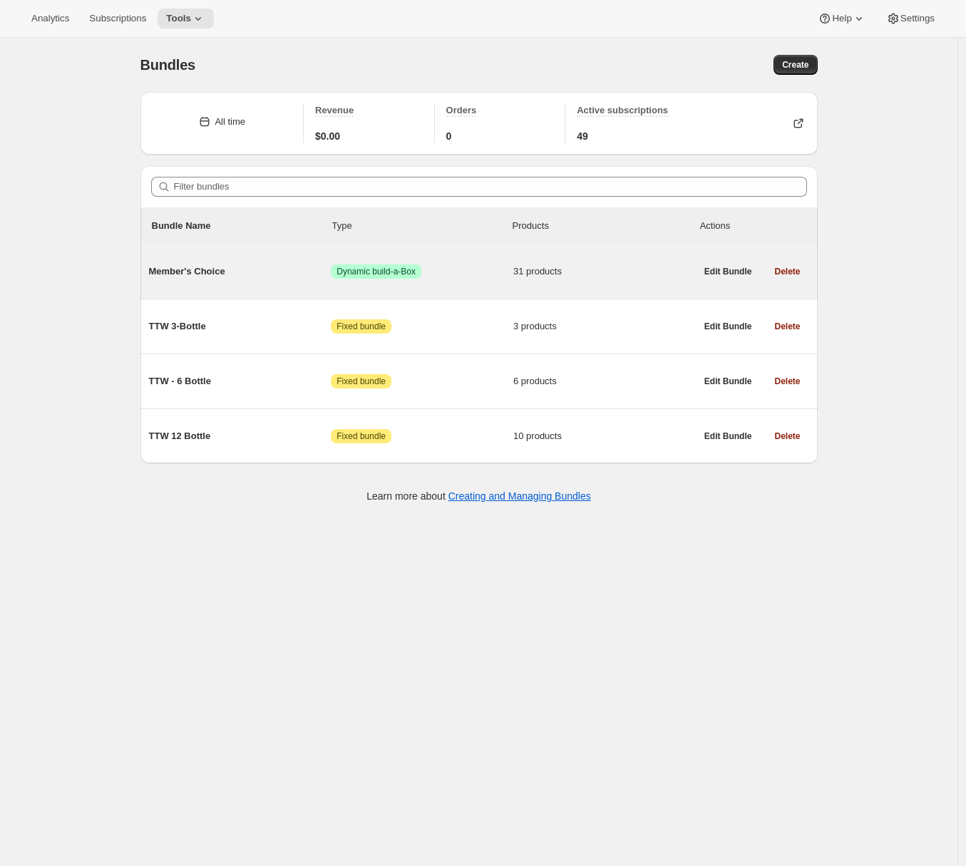
click at [249, 274] on span "Member's Choice" at bounding box center [240, 271] width 182 height 14
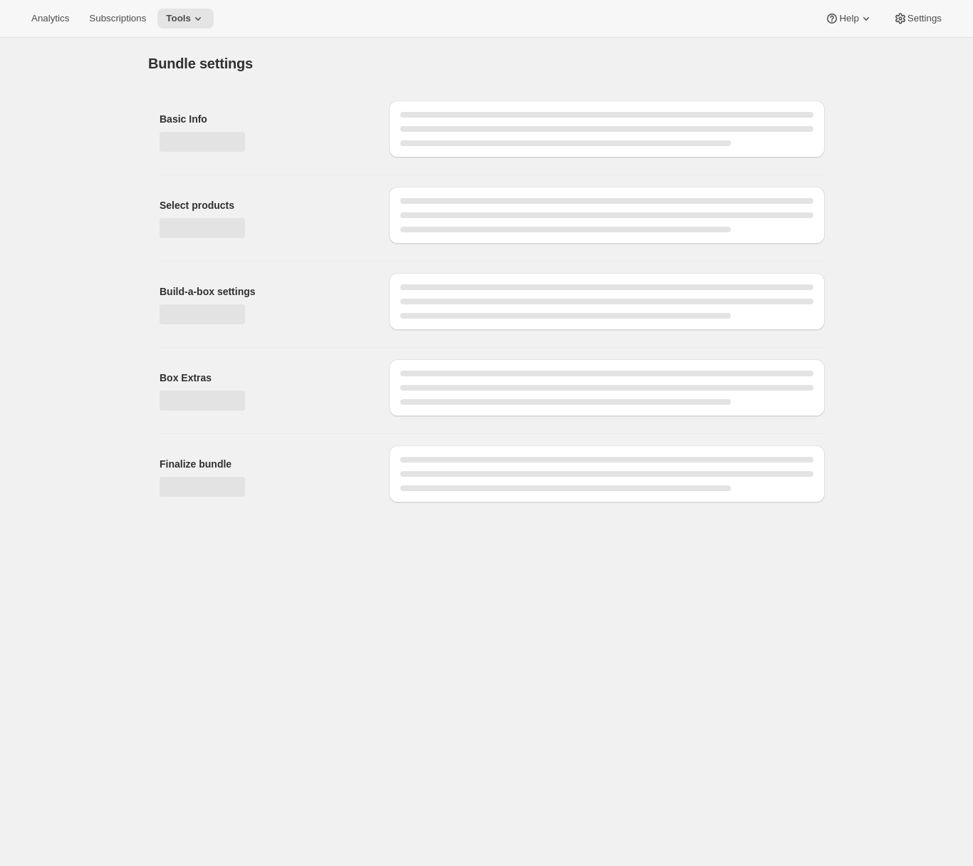
type input "Member's Choice"
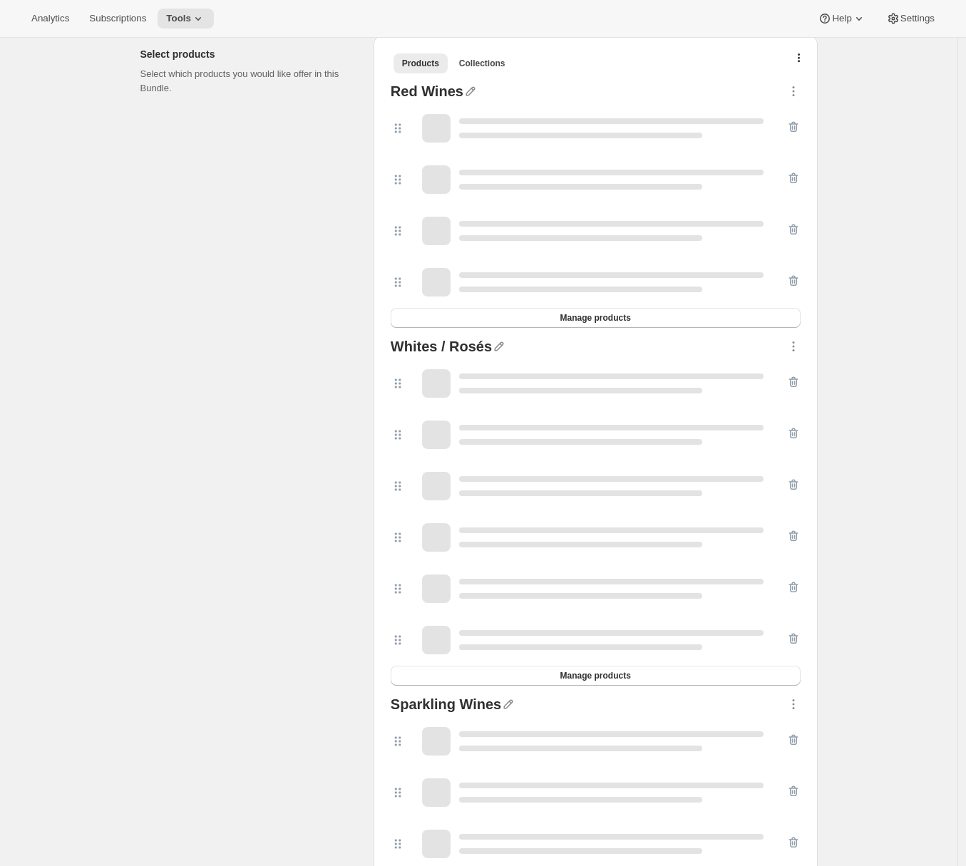
scroll to position [318, 0]
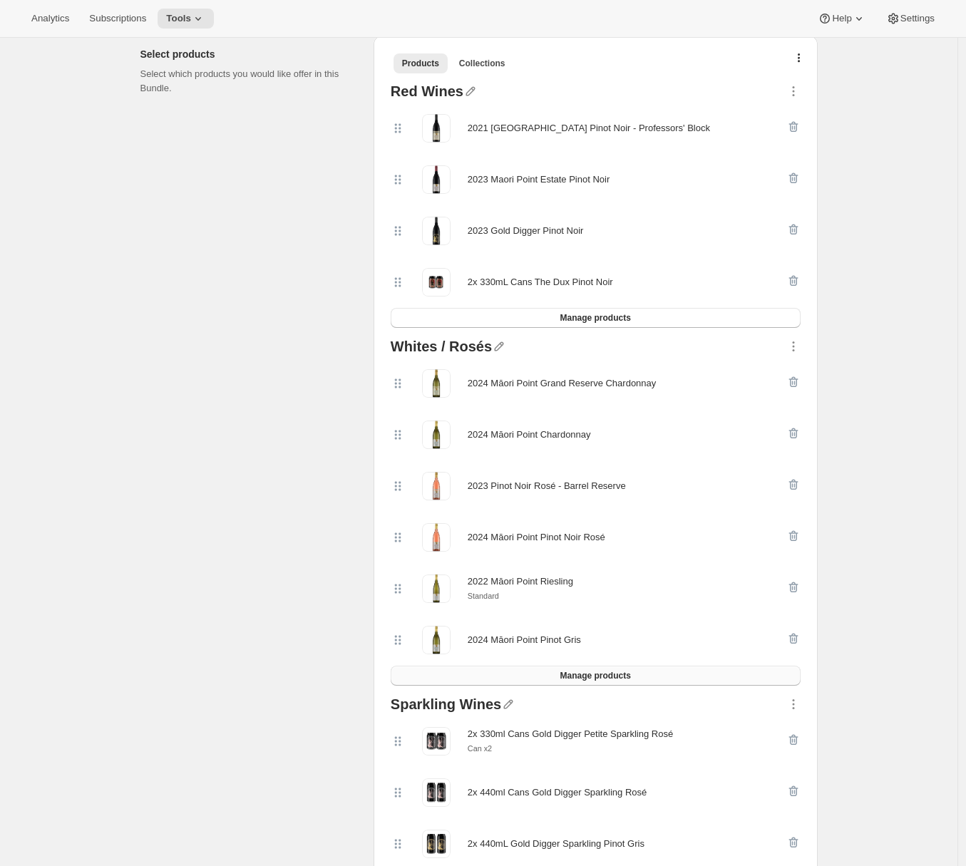
click at [558, 675] on button "Manage products" at bounding box center [596, 676] width 410 height 20
drag, startPoint x: 472, startPoint y: 384, endPoint x: 670, endPoint y: 384, distance: 198.1
click at [670, 384] on div "2024 Māori Point Grand Reserve Chardonnay" at bounding box center [588, 383] width 395 height 29
copy div "2024 Māori Point Grand Reserve Chardonnay"
